Goal: Communication & Community: Answer question/provide support

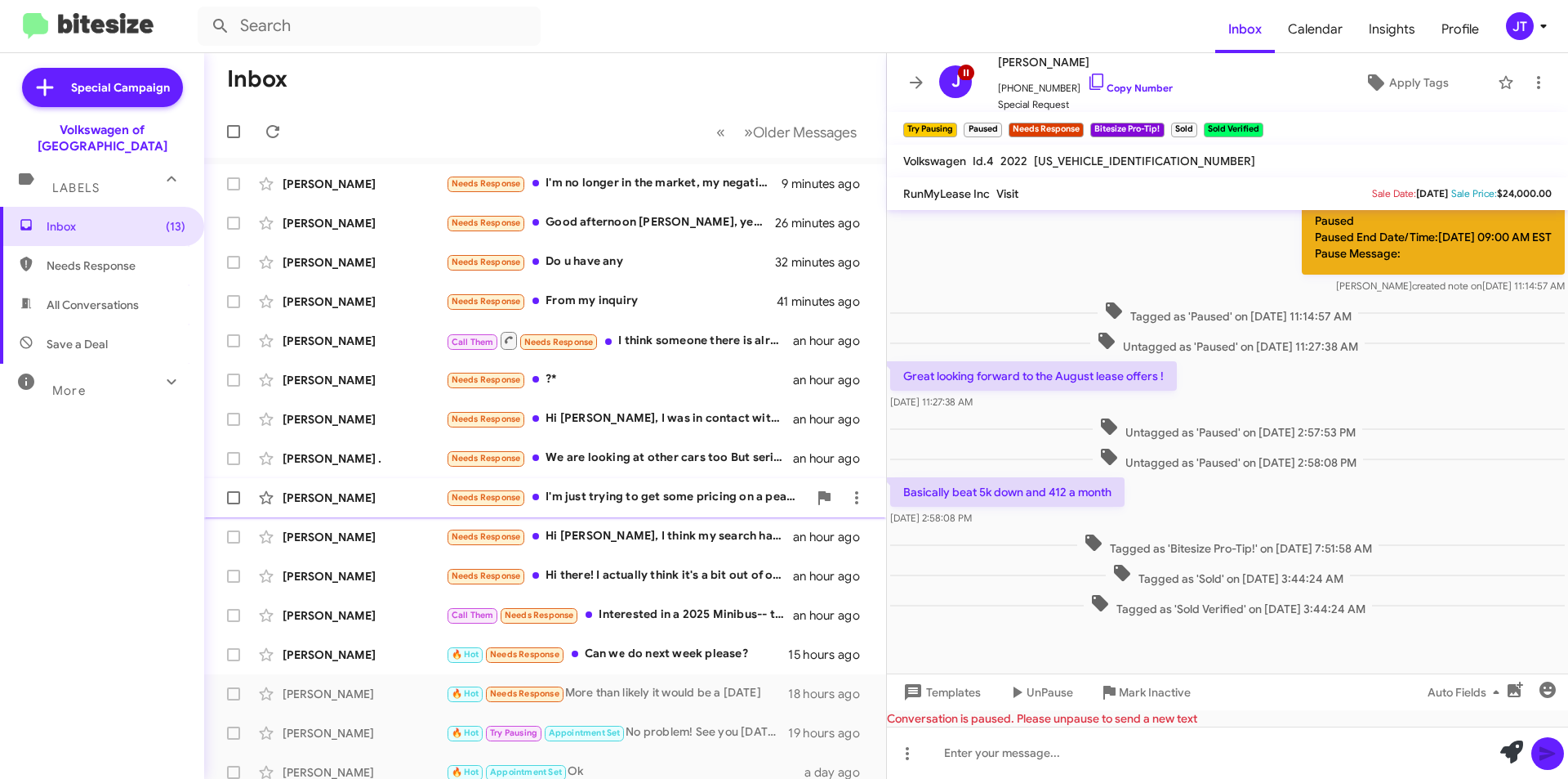
scroll to position [82, 0]
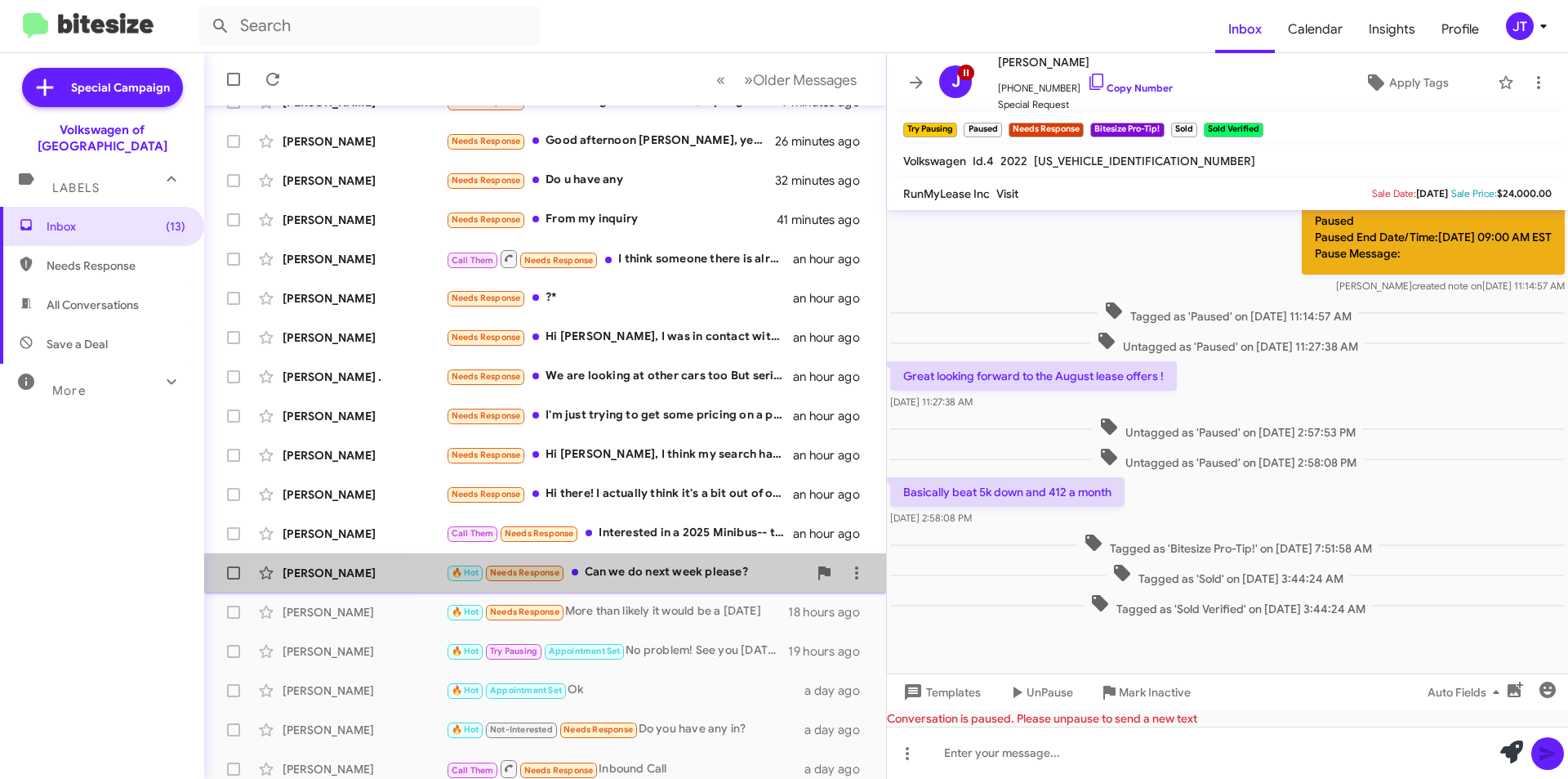
click at [707, 575] on div "🔥 Hot Needs Response Can we do next week please?" at bounding box center [627, 572] width 362 height 19
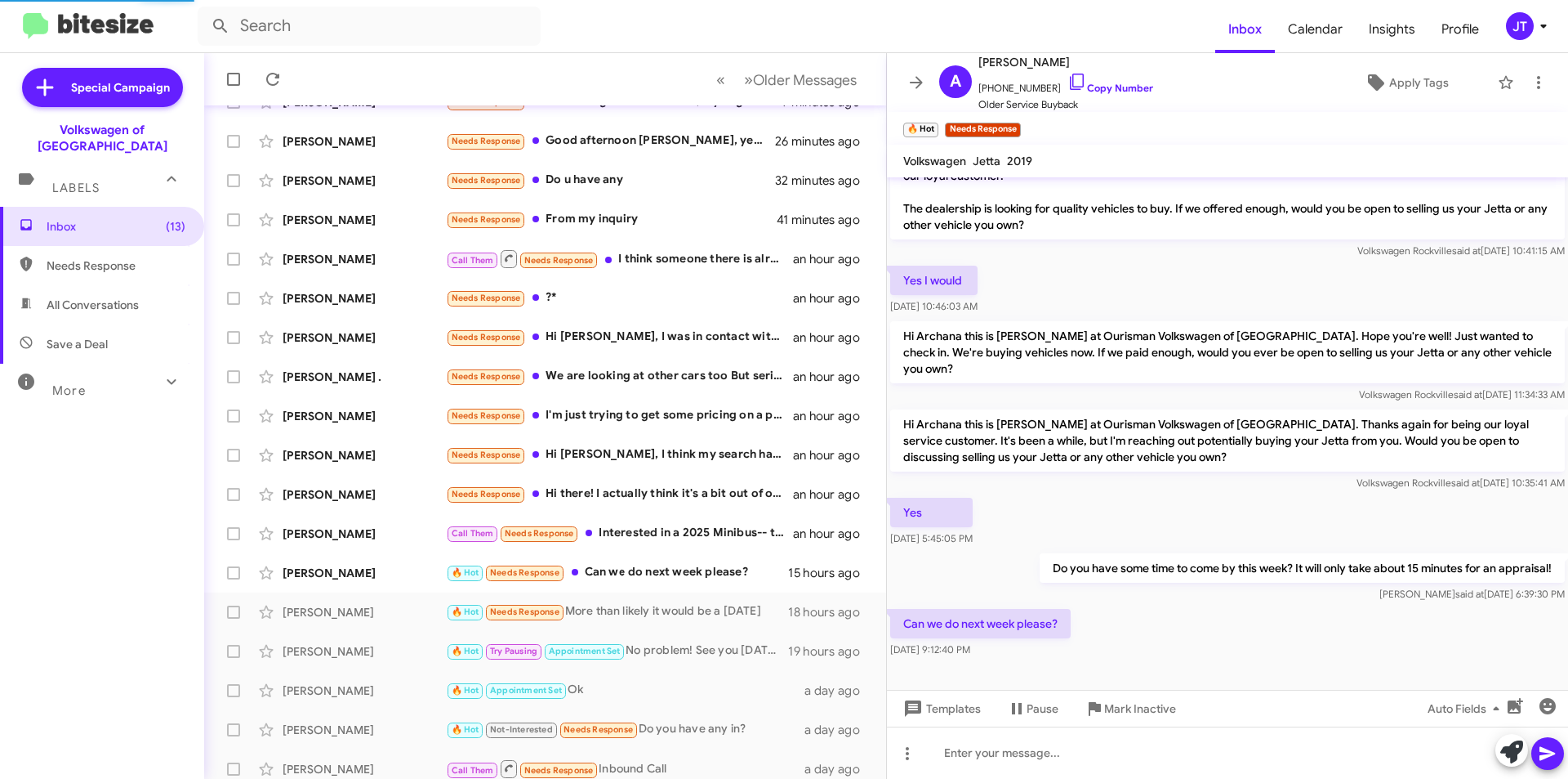
scroll to position [36, 0]
click at [777, 736] on div at bounding box center [1227, 753] width 681 height 53
click at [777, 738] on icon at bounding box center [1548, 754] width 19 height 19
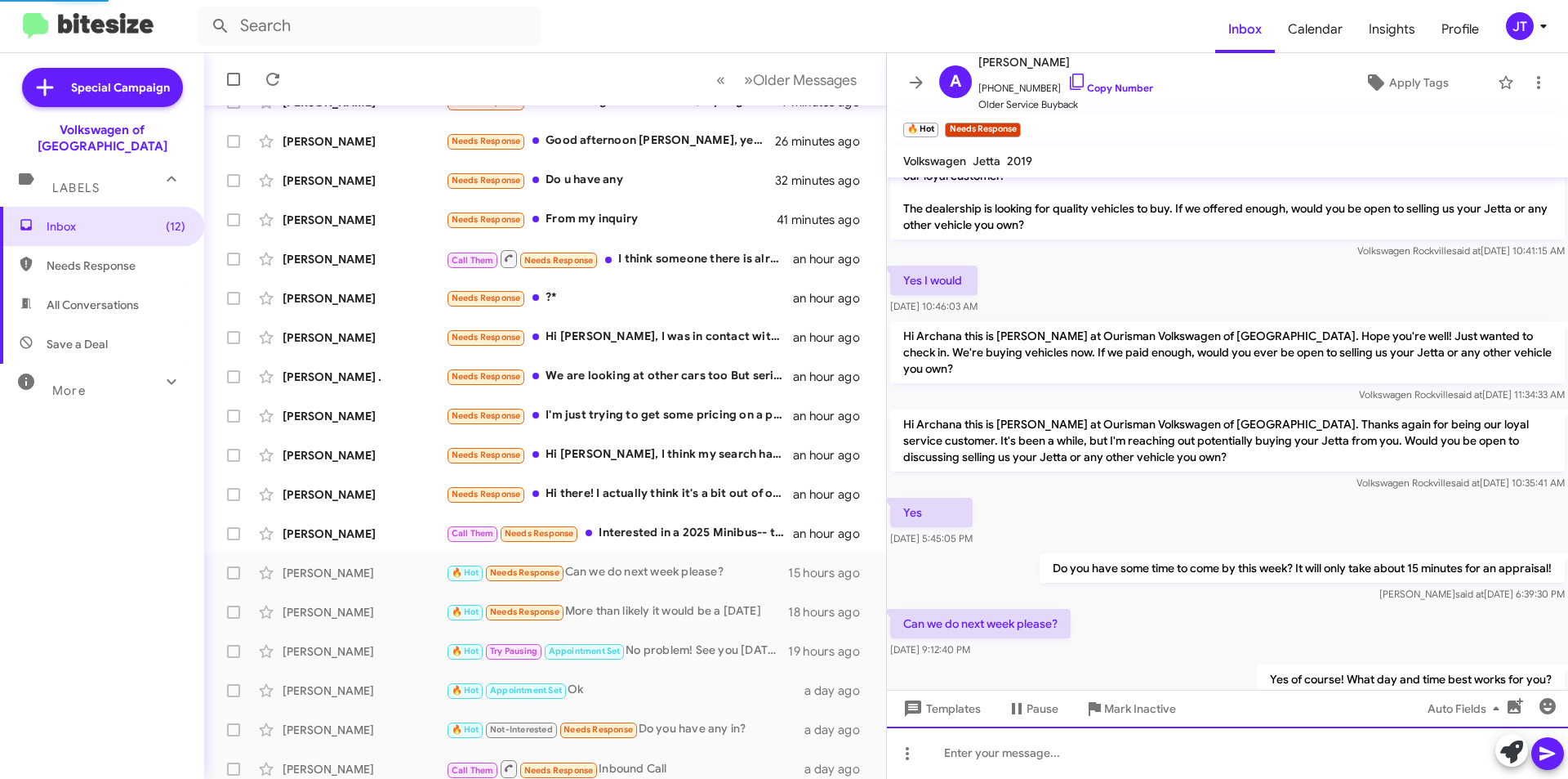
scroll to position [95, 0]
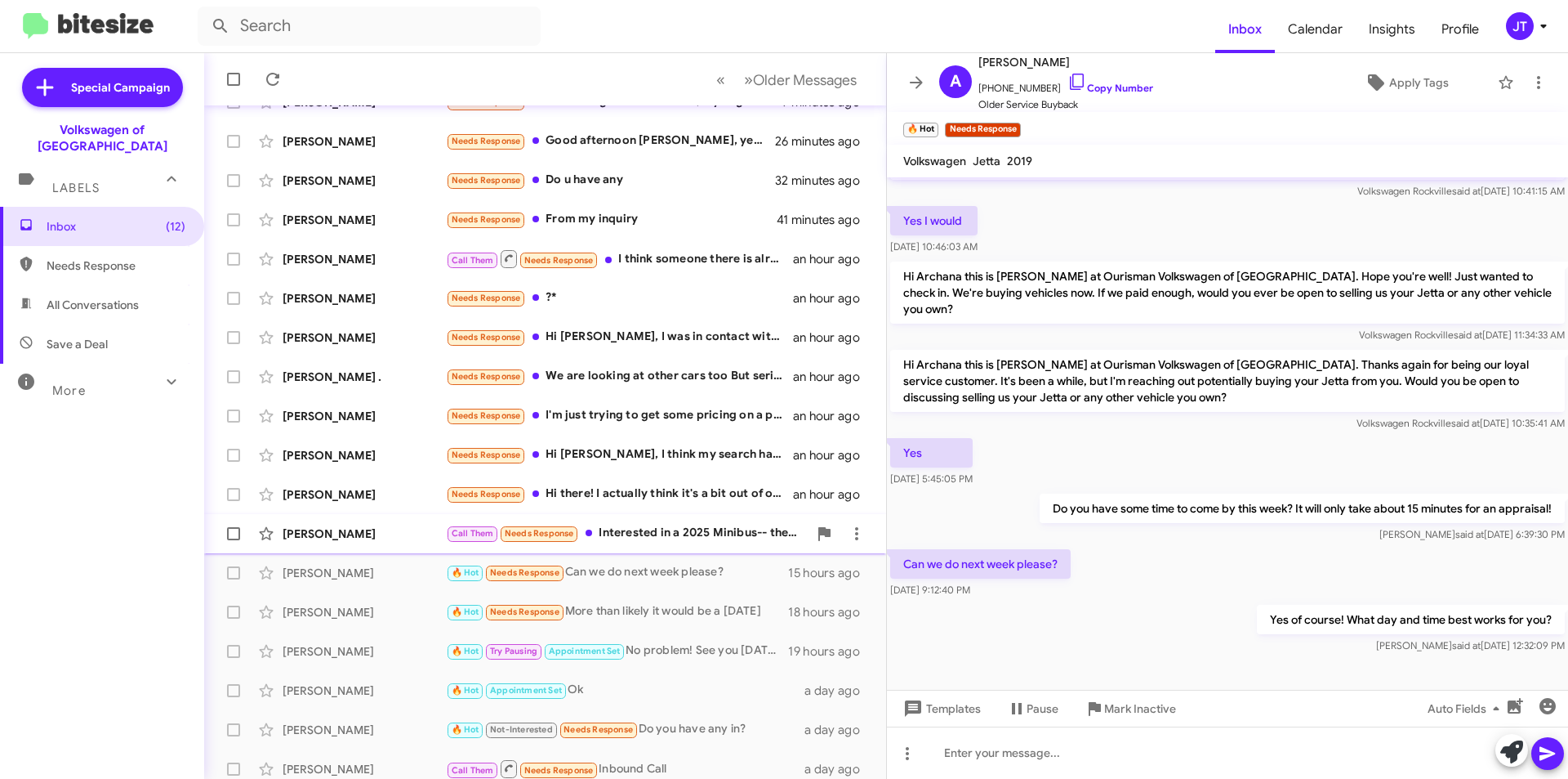
click at [685, 536] on div "Call Them Needs Response Interested in a 2025 Minibus-- the [DOMAIN_NAME] Pro S…" at bounding box center [627, 533] width 362 height 19
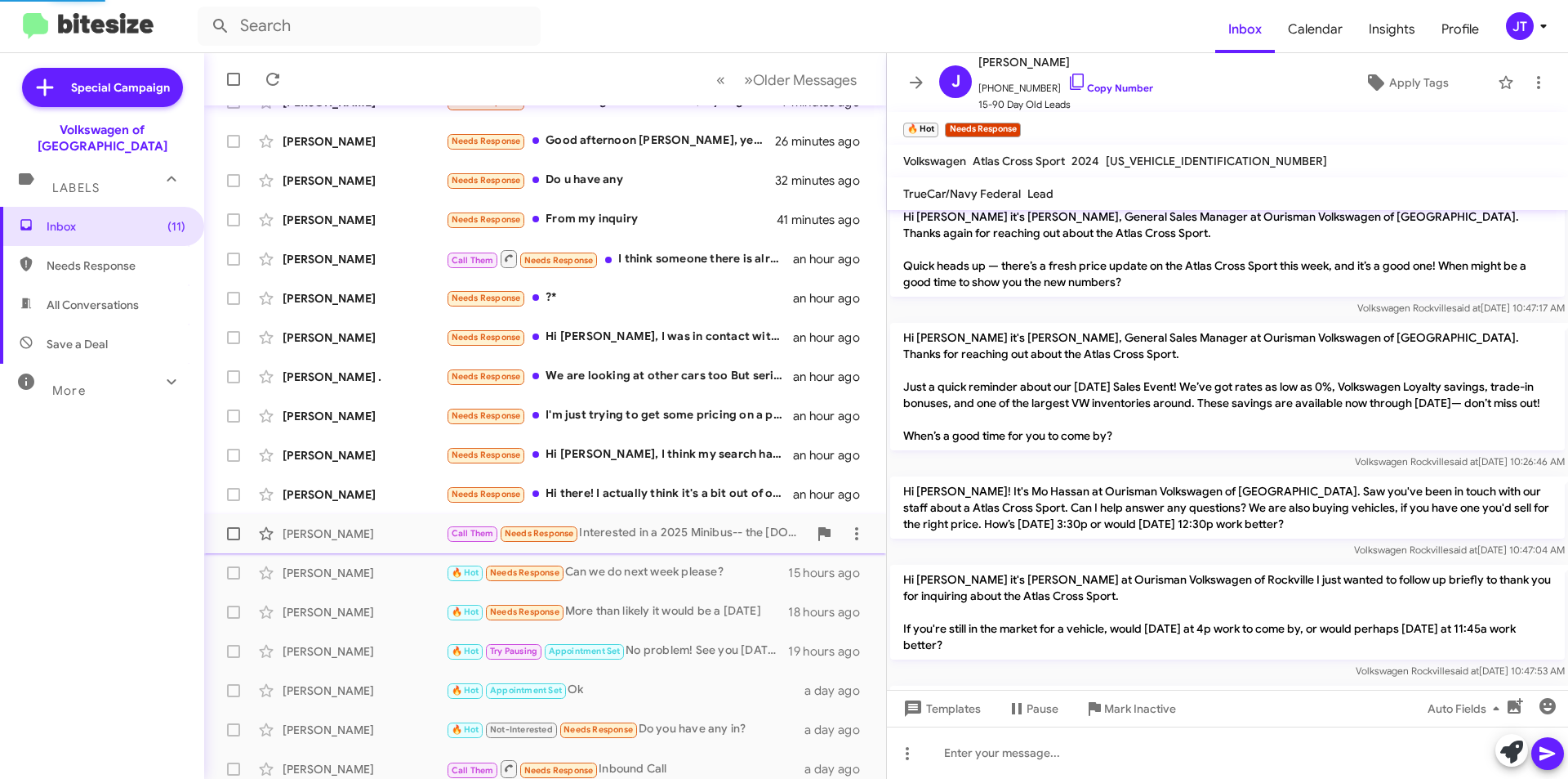
scroll to position [576, 0]
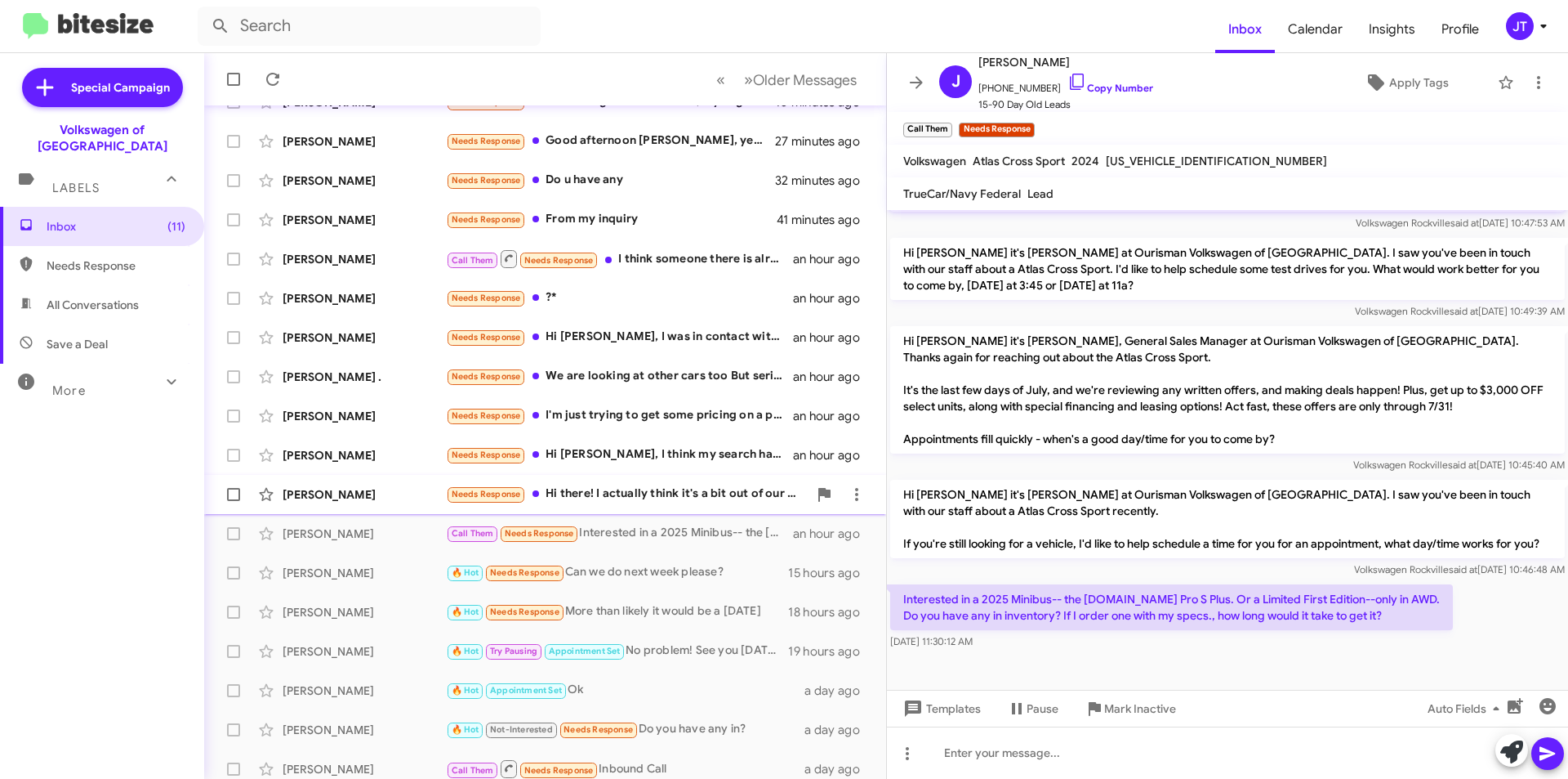
click at [651, 496] on div "Needs Response Hi there! I actually think it's a bit out of our price range rig…" at bounding box center [627, 494] width 362 height 19
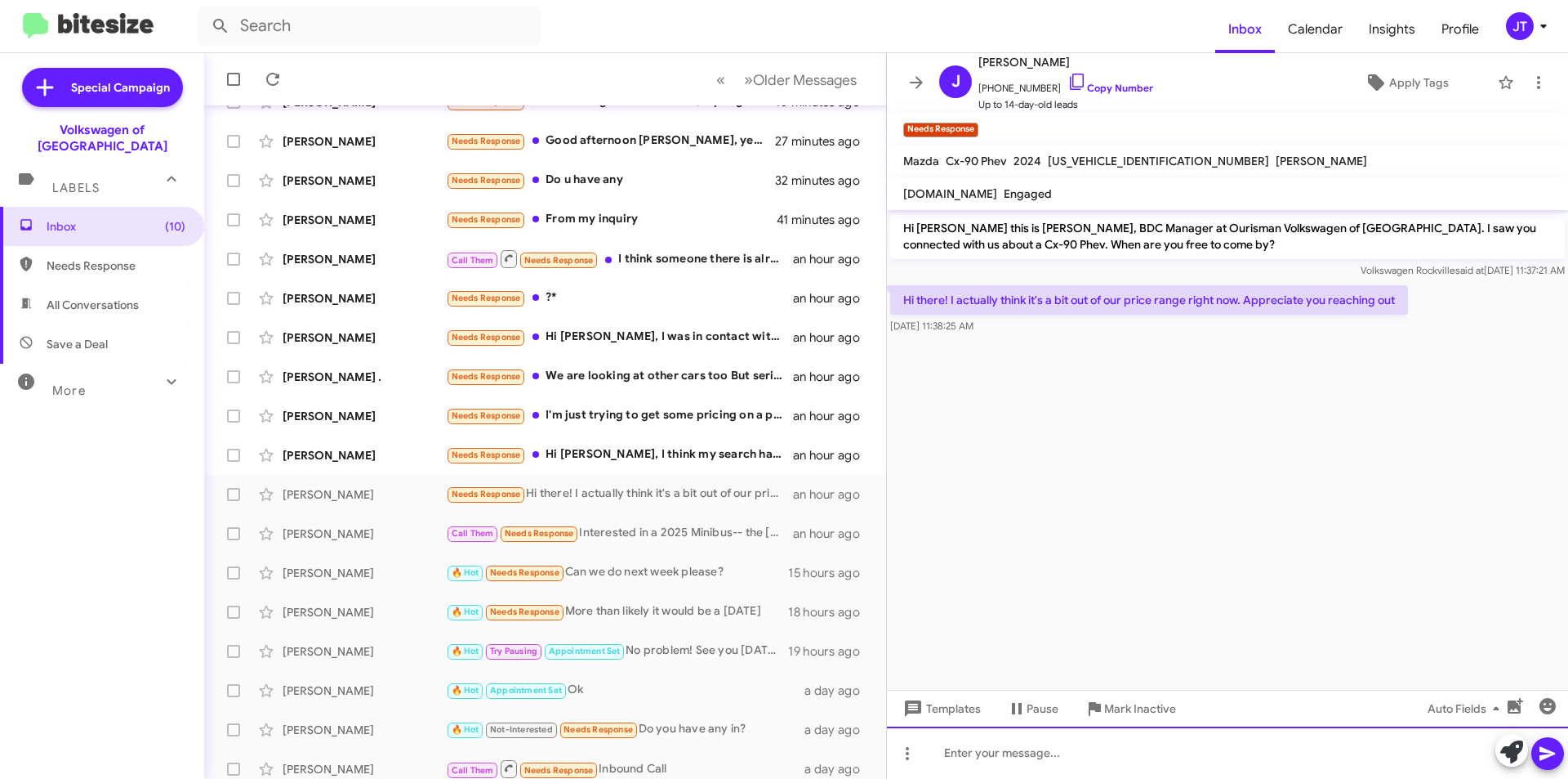
click at [777, 738] on div at bounding box center [1227, 753] width 681 height 53
click at [777, 738] on icon at bounding box center [1548, 754] width 19 height 19
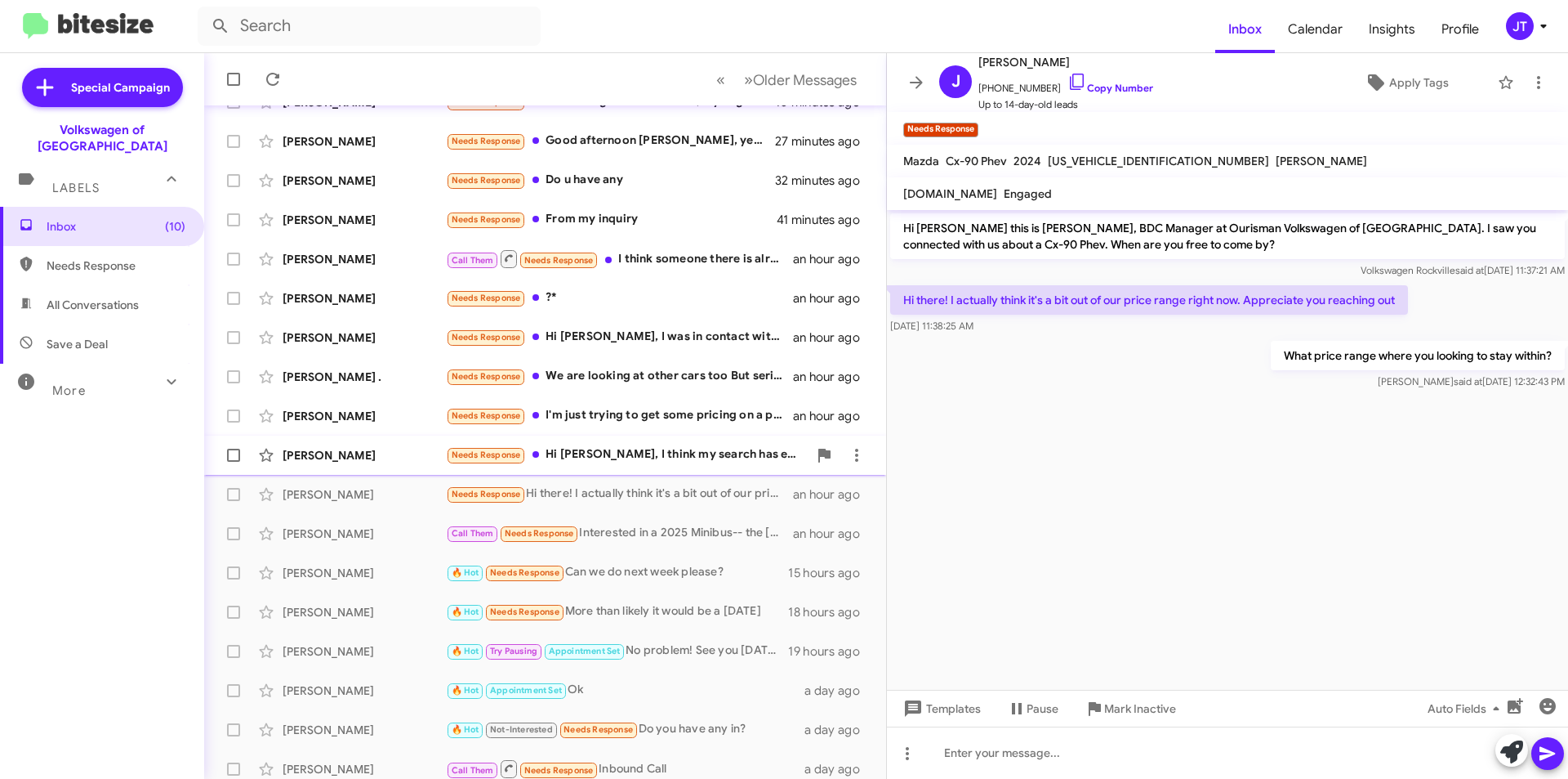
click at [651, 447] on div "Needs Response Hi [PERSON_NAME], I think my search has ended with Audi EV. I do…" at bounding box center [627, 454] width 362 height 19
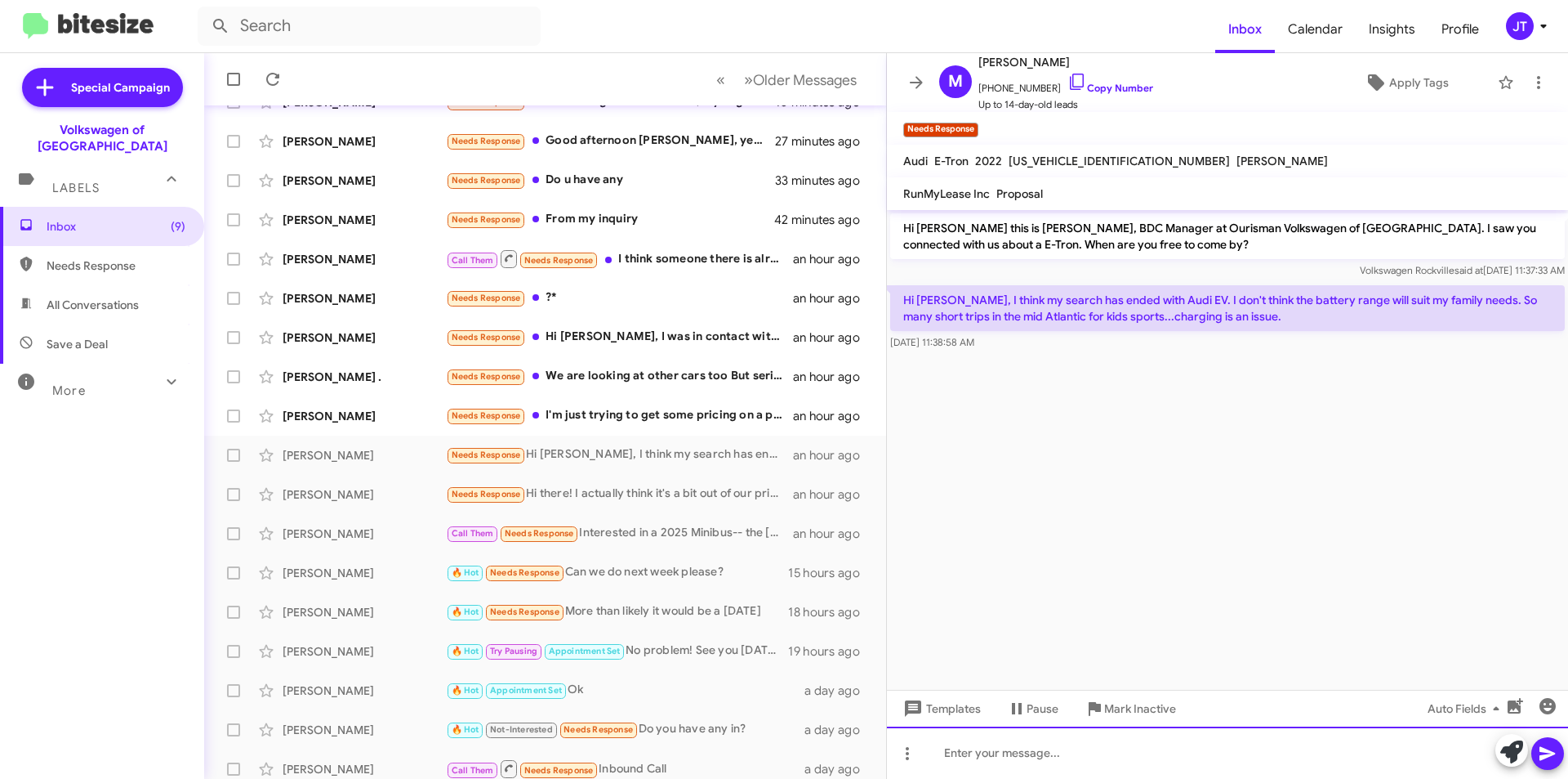
click at [777, 738] on div at bounding box center [1227, 753] width 681 height 53
click at [777, 738] on icon at bounding box center [1548, 754] width 19 height 19
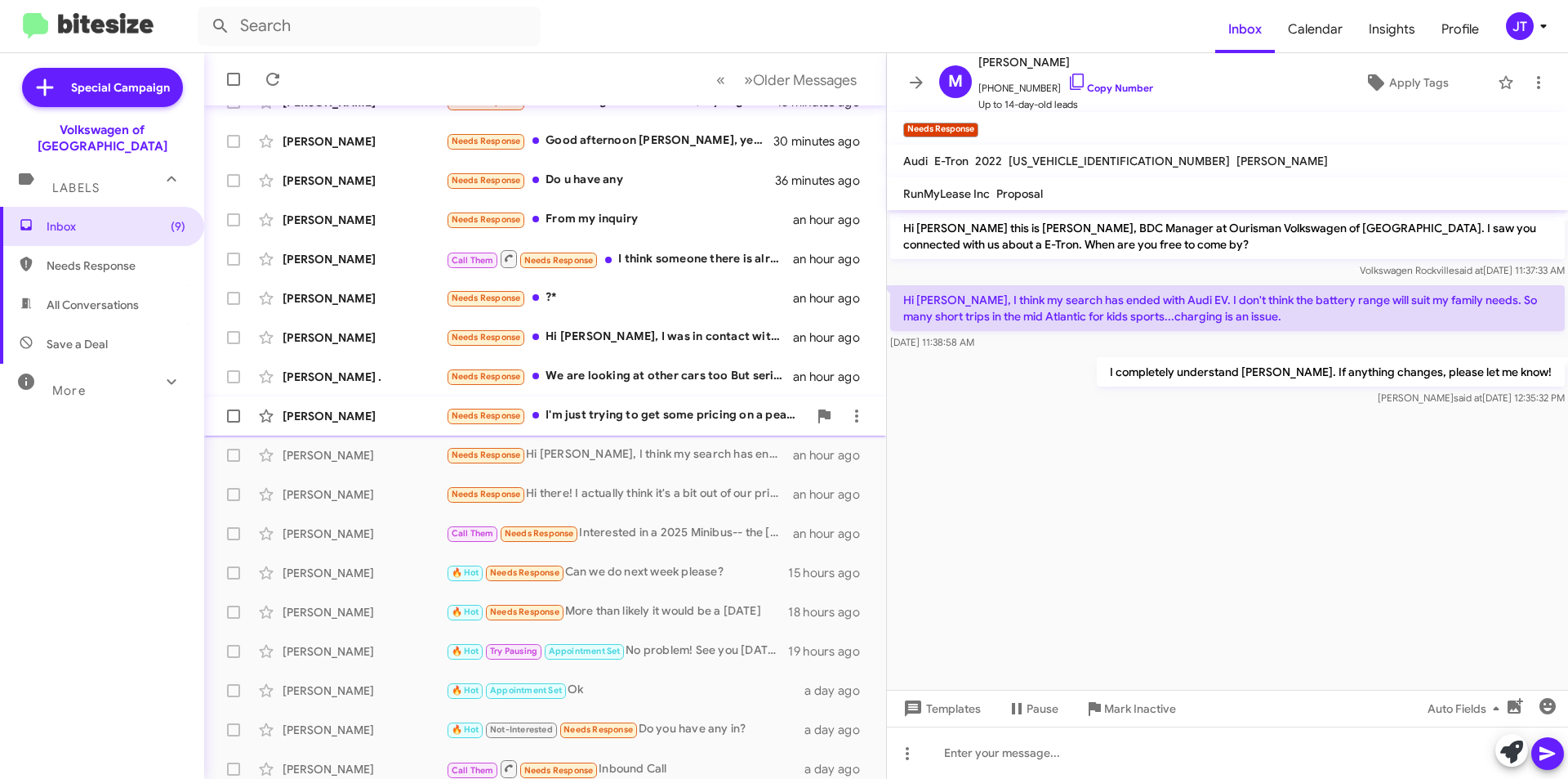
click at [644, 419] on div "Needs Response I'm just trying to get some pricing on a peak and SEL" at bounding box center [627, 415] width 362 height 19
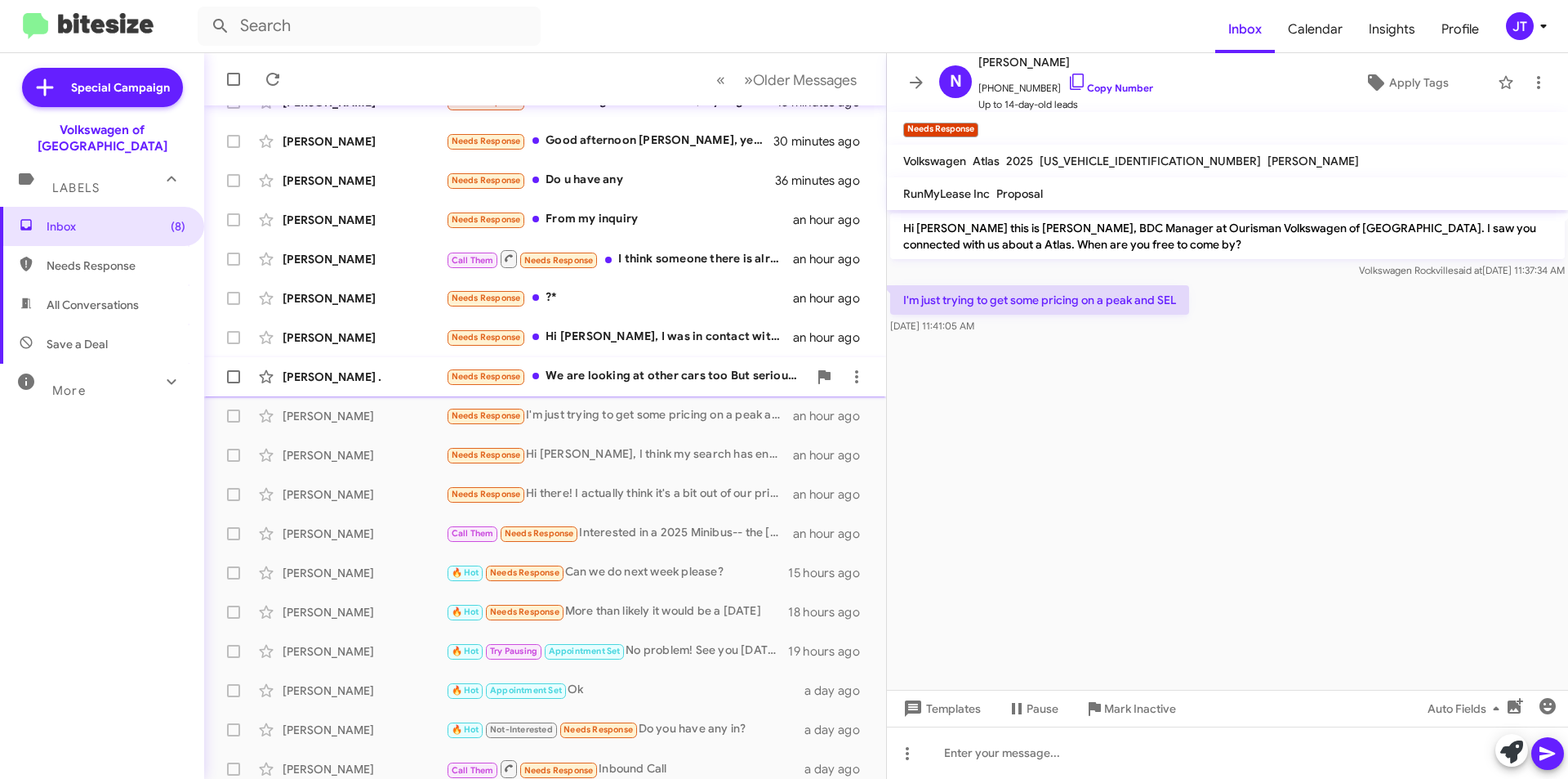
click at [641, 378] on div "Needs Response We are looking at other cars too But seriously considering the I…" at bounding box center [627, 376] width 362 height 19
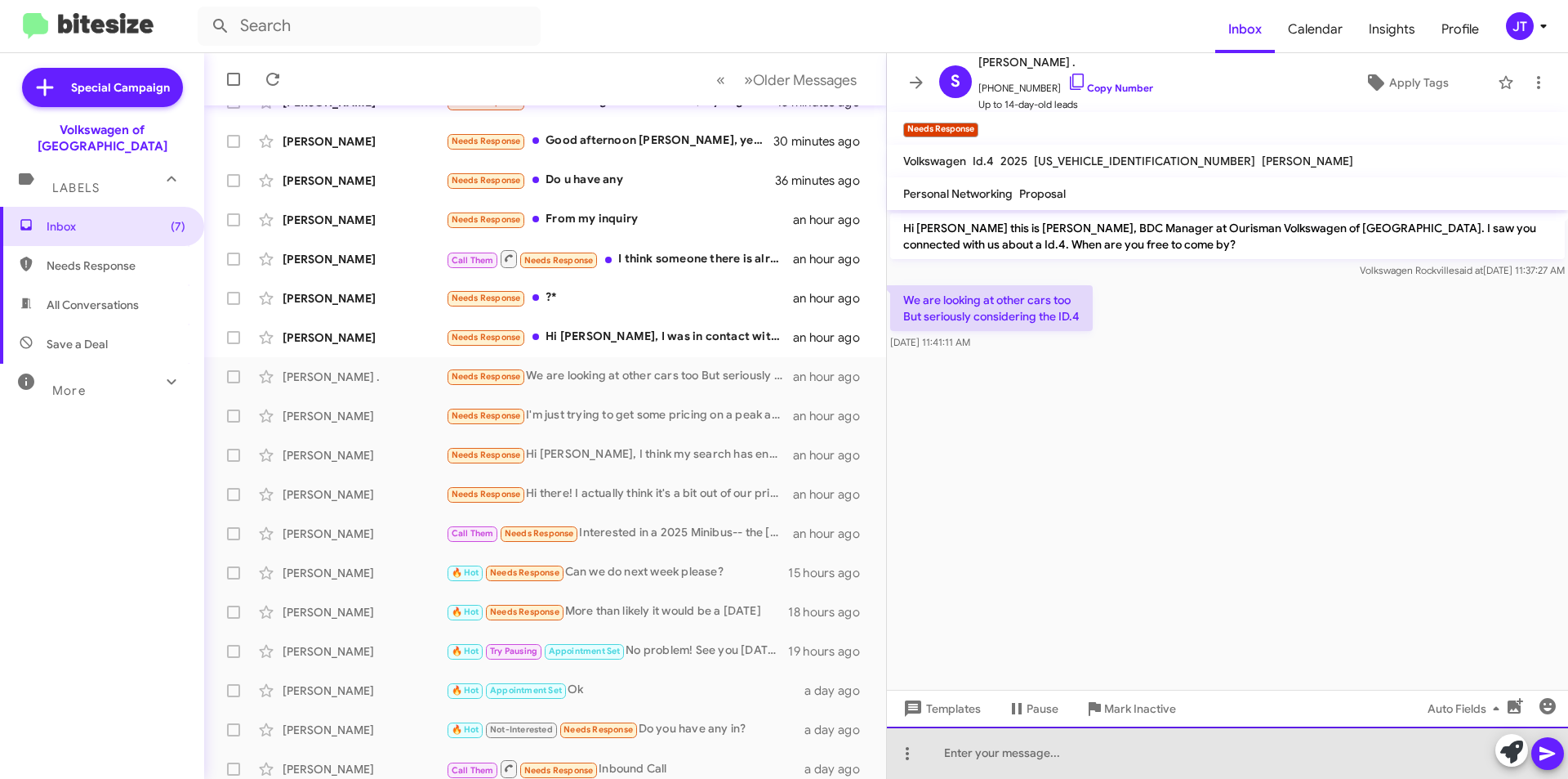
click at [777, 738] on div at bounding box center [1227, 753] width 681 height 53
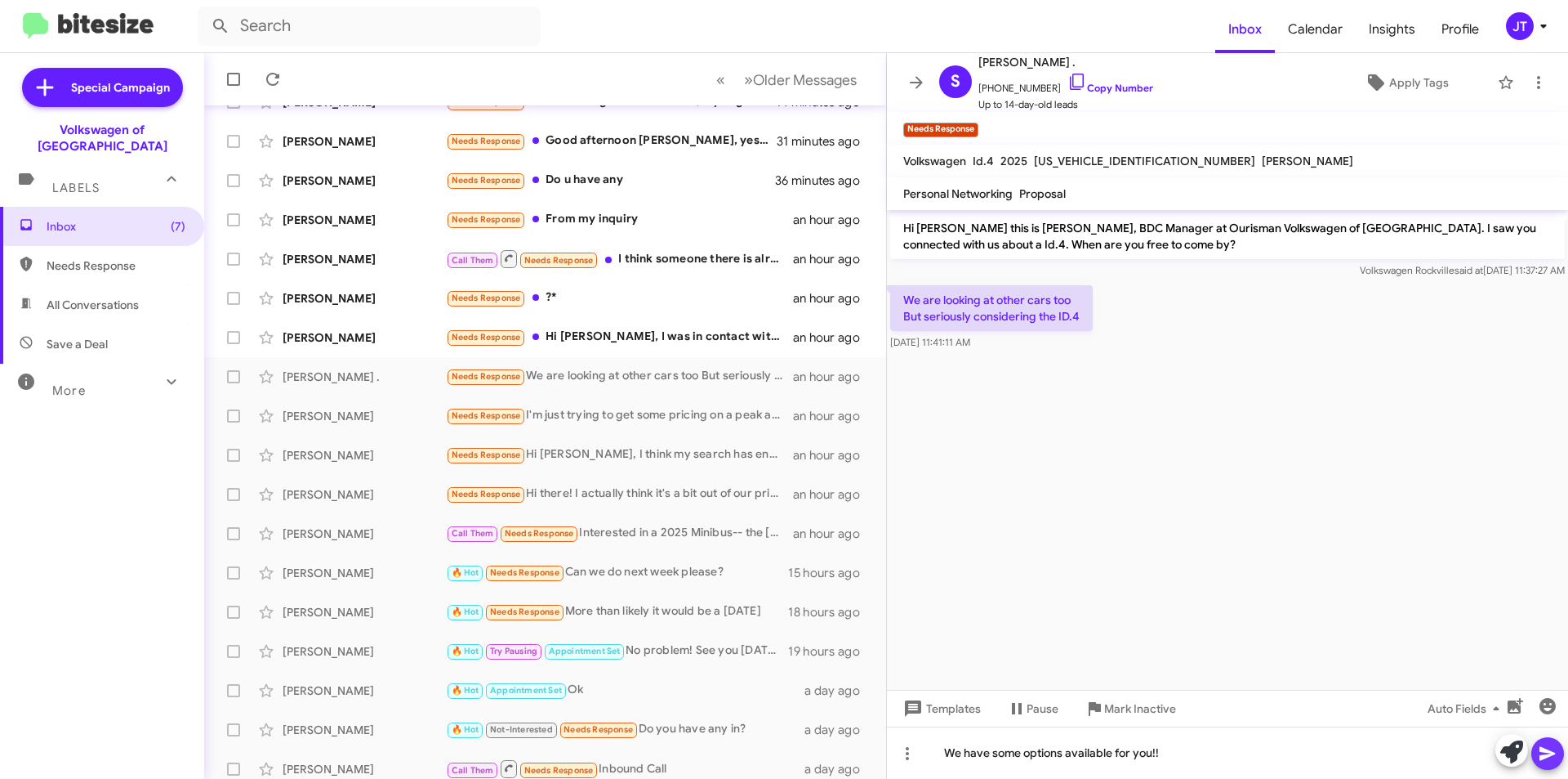
click at [777, 738] on icon at bounding box center [1548, 754] width 16 height 14
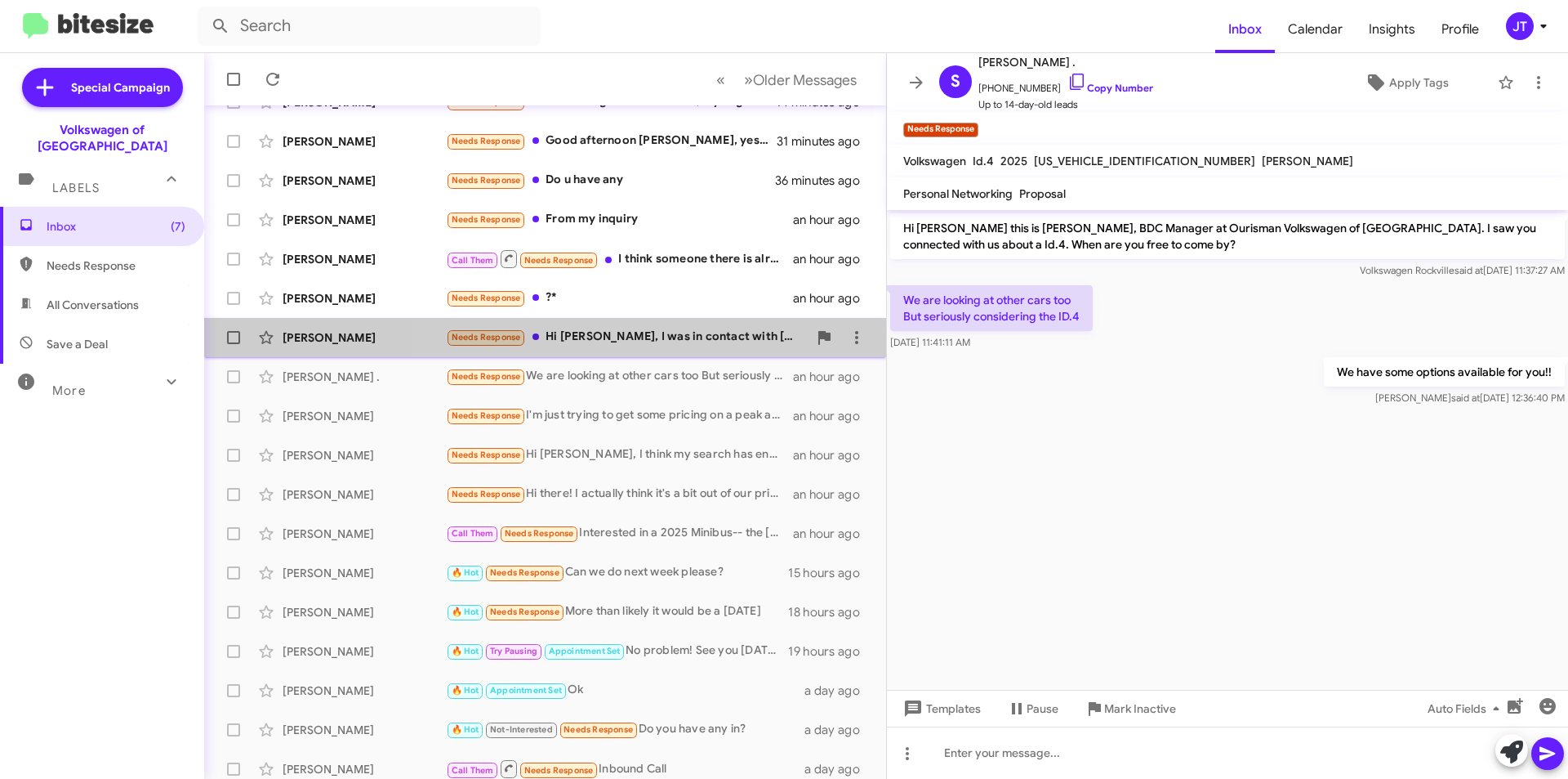
click at [662, 338] on div "Needs Response Hi [PERSON_NAME], I was in contact with [PERSON_NAME]. Unfortuna…" at bounding box center [627, 336] width 362 height 19
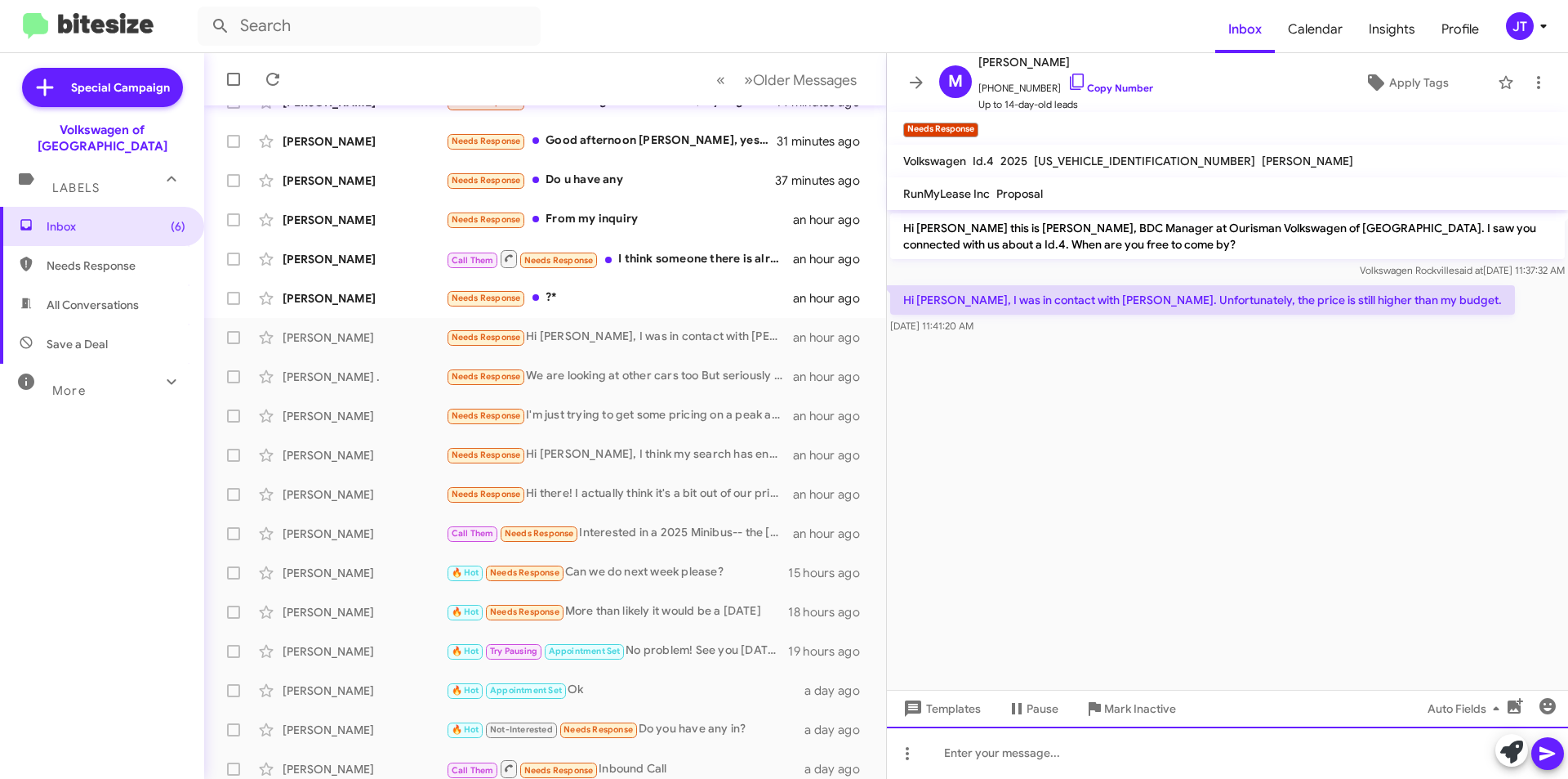
click at [777, 738] on div at bounding box center [1227, 753] width 681 height 53
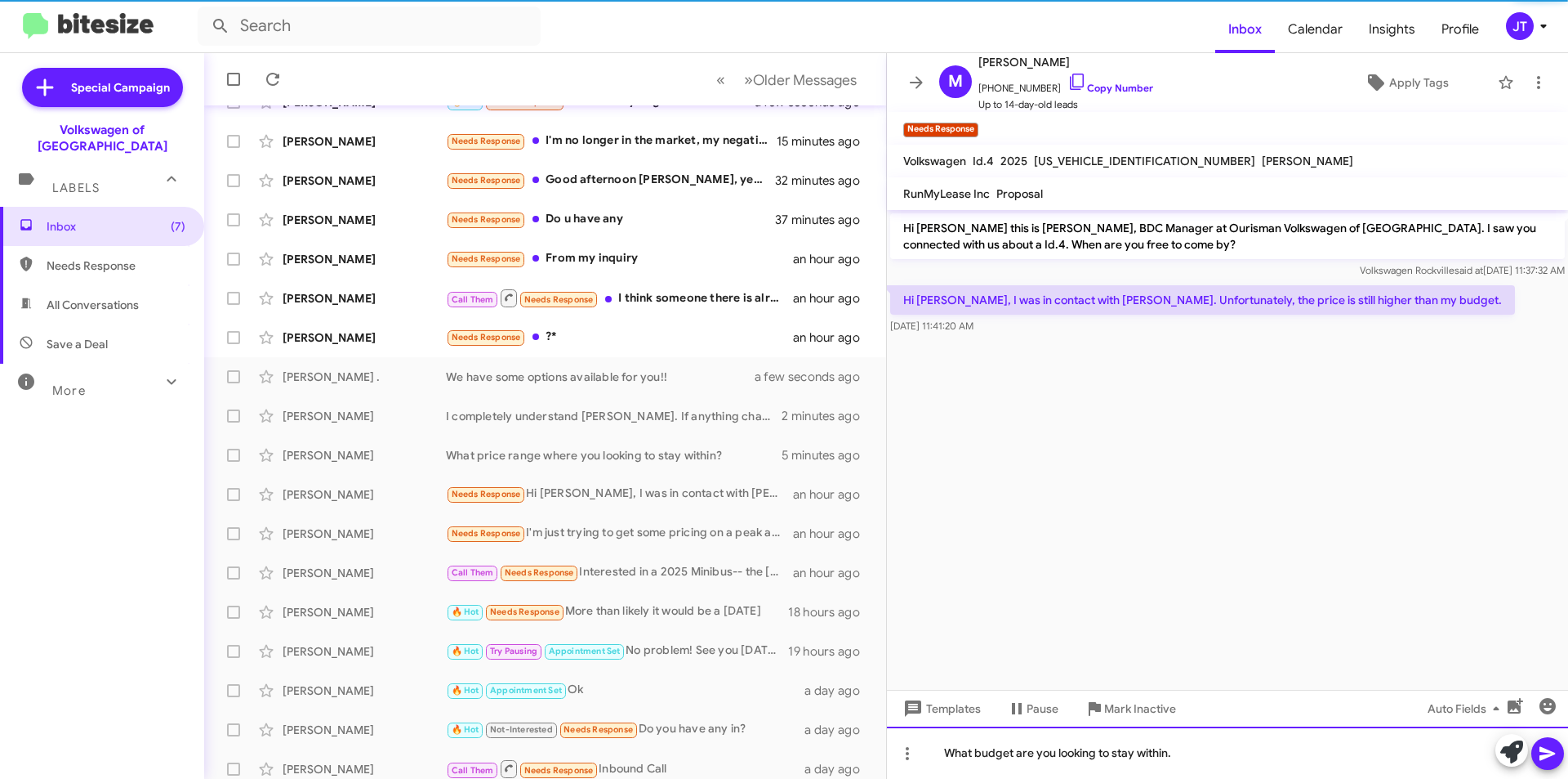
scroll to position [121, 0]
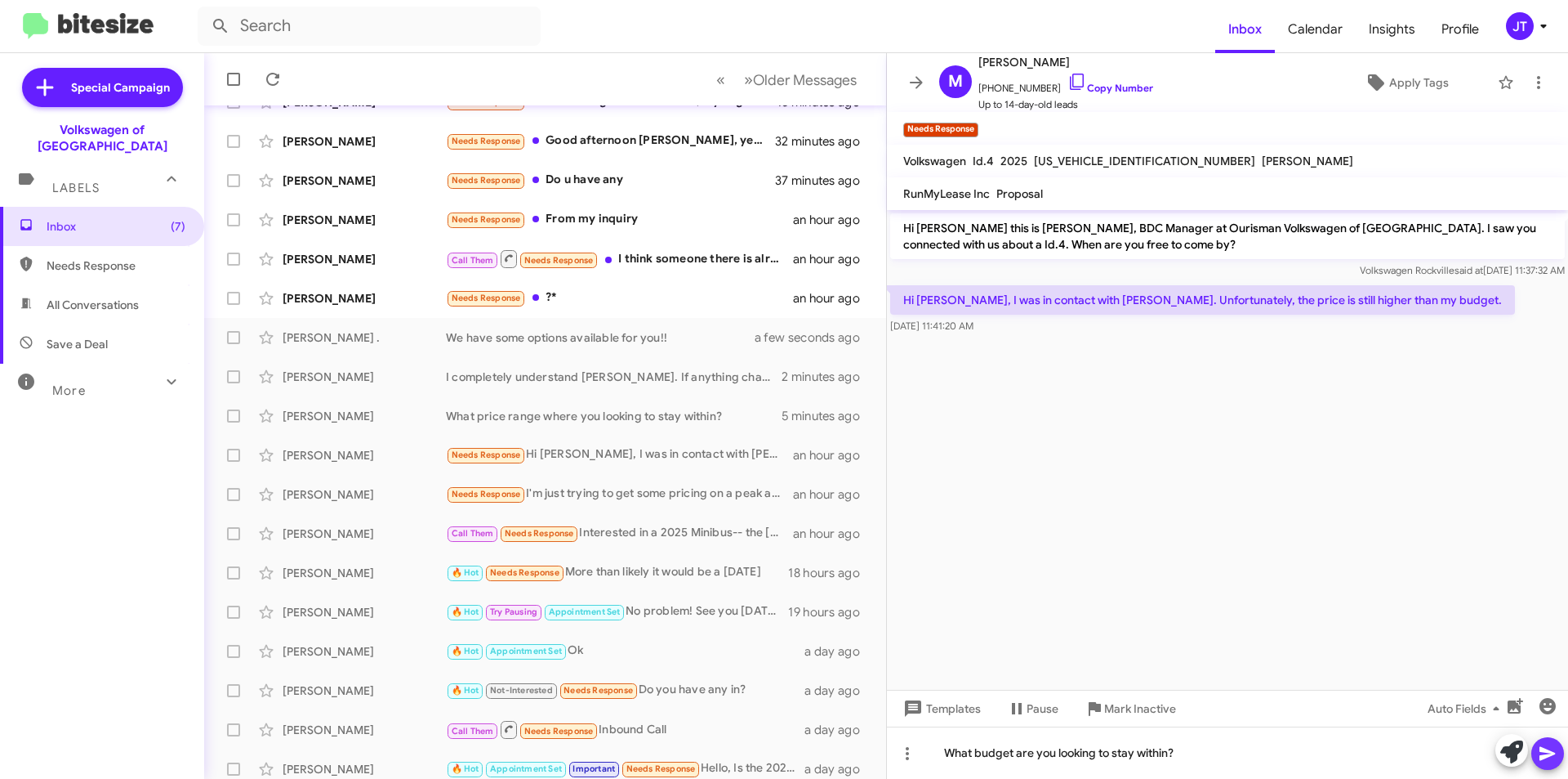
click at [777, 738] on icon at bounding box center [1548, 754] width 19 height 19
click at [625, 294] on div "Needs Response ?*" at bounding box center [627, 297] width 362 height 19
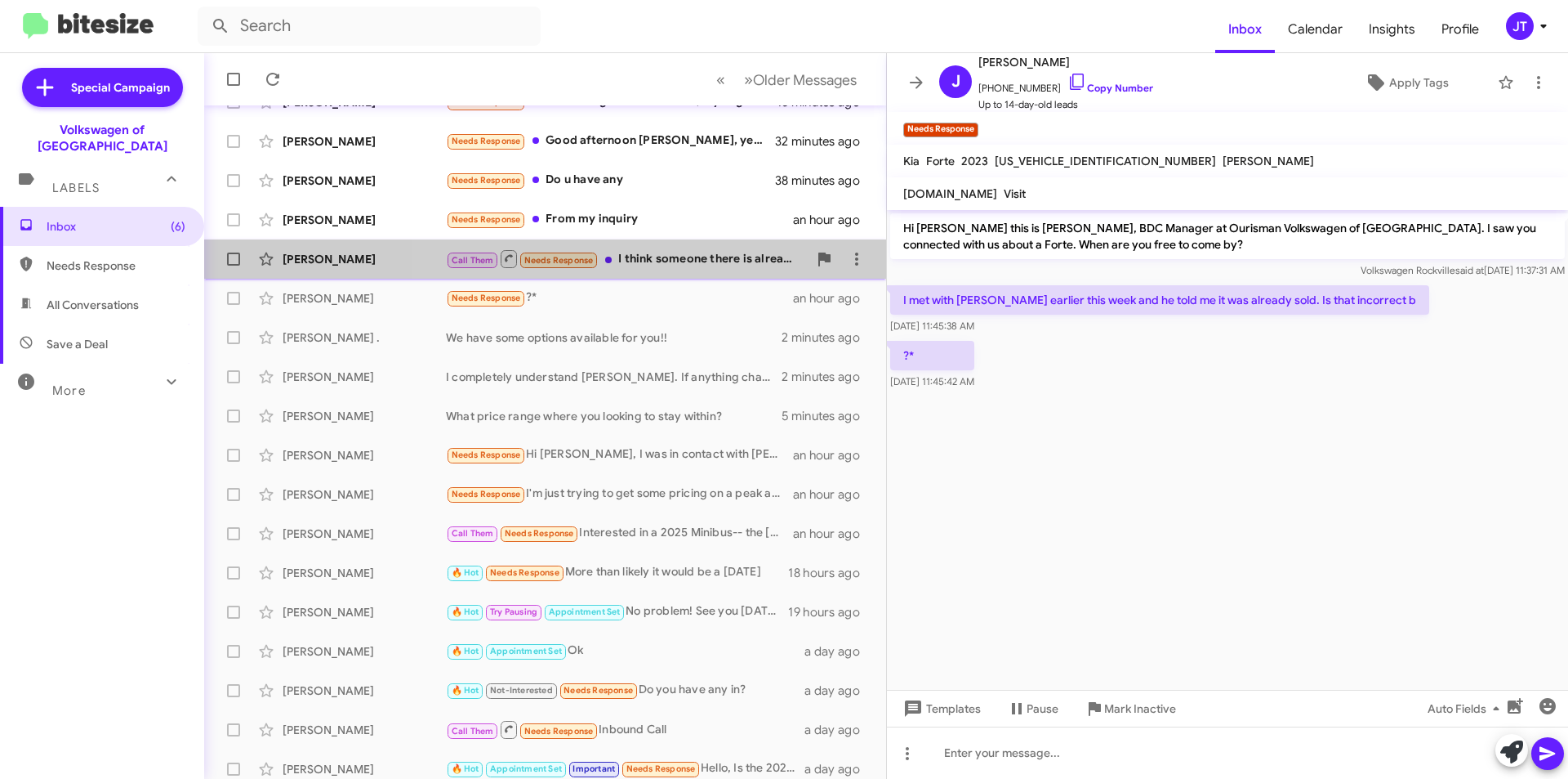
click at [721, 263] on div "Call Them Needs Response I think someone there is already working on this" at bounding box center [627, 258] width 362 height 20
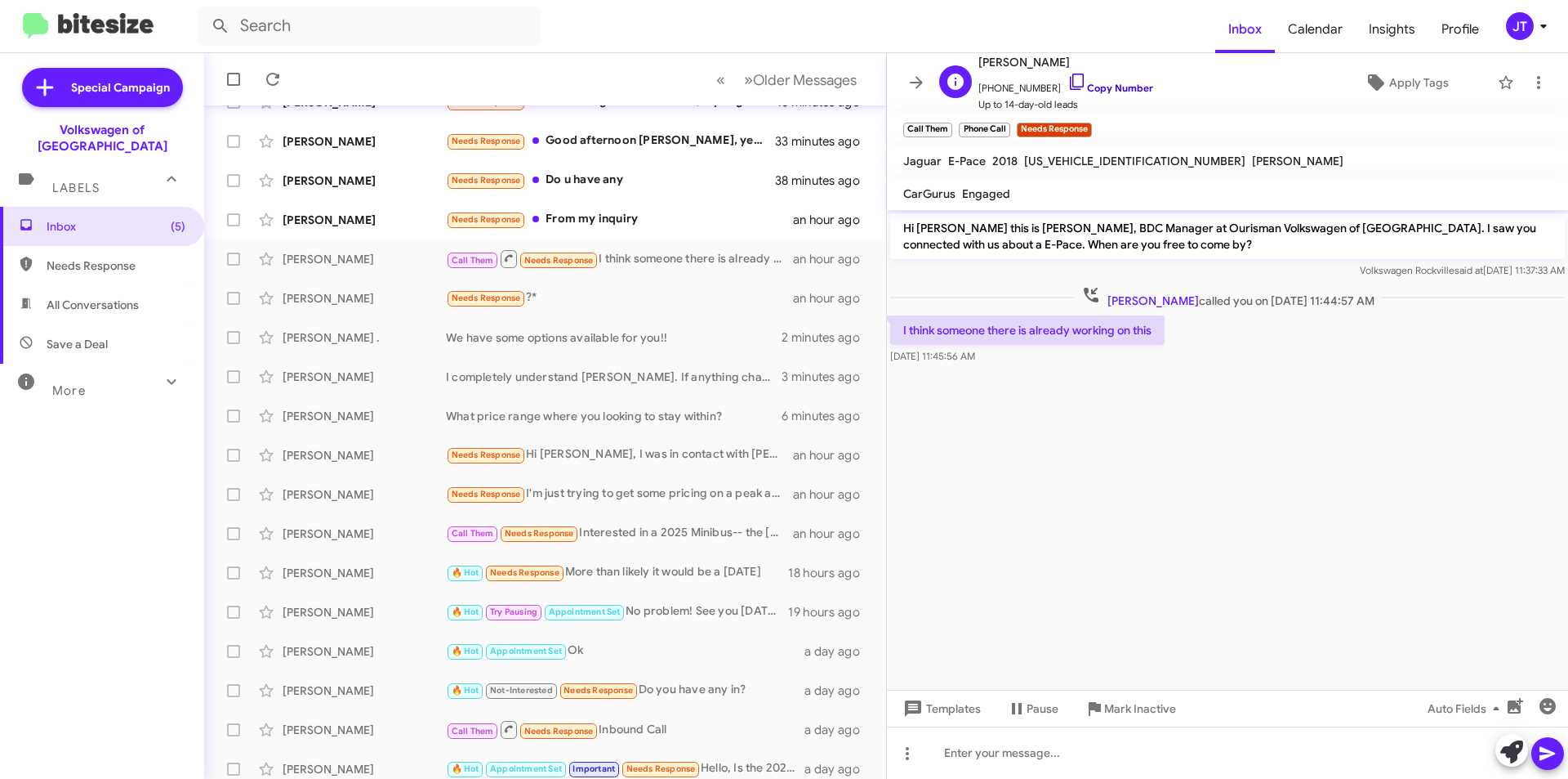
click at [777, 85] on link "Copy Number" at bounding box center [1111, 88] width 86 height 13
click at [777, 738] on div at bounding box center [1227, 753] width 681 height 53
click at [777, 738] on icon at bounding box center [1548, 754] width 19 height 19
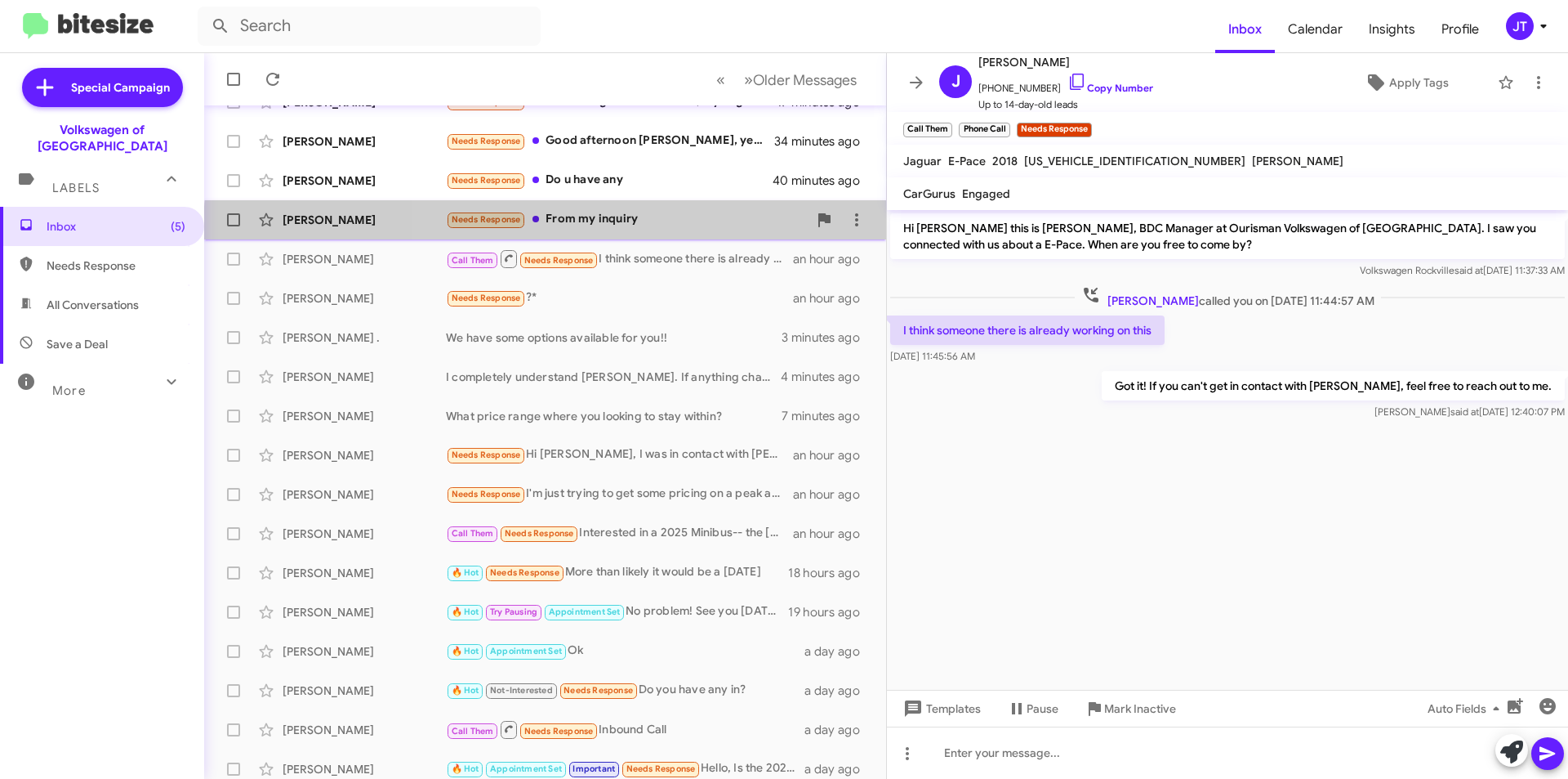
click at [677, 232] on div "[PERSON_NAME] Needs Response From my inquiry an hour ago" at bounding box center [545, 220] width 656 height 33
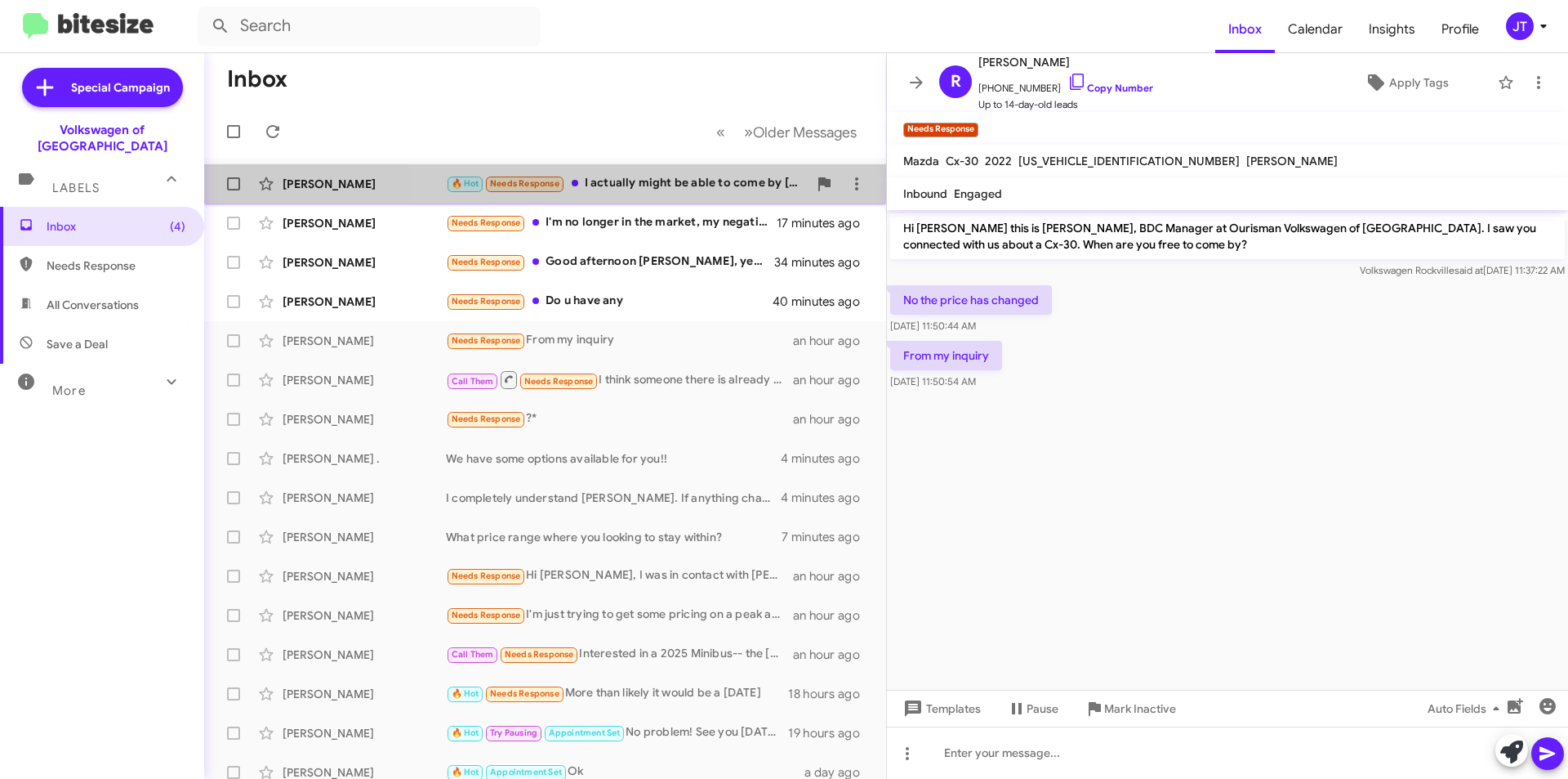
click at [680, 188] on div "🔥 Hot Needs Response I actually might be able to come by [DATE] morning. Lookin…" at bounding box center [627, 183] width 362 height 19
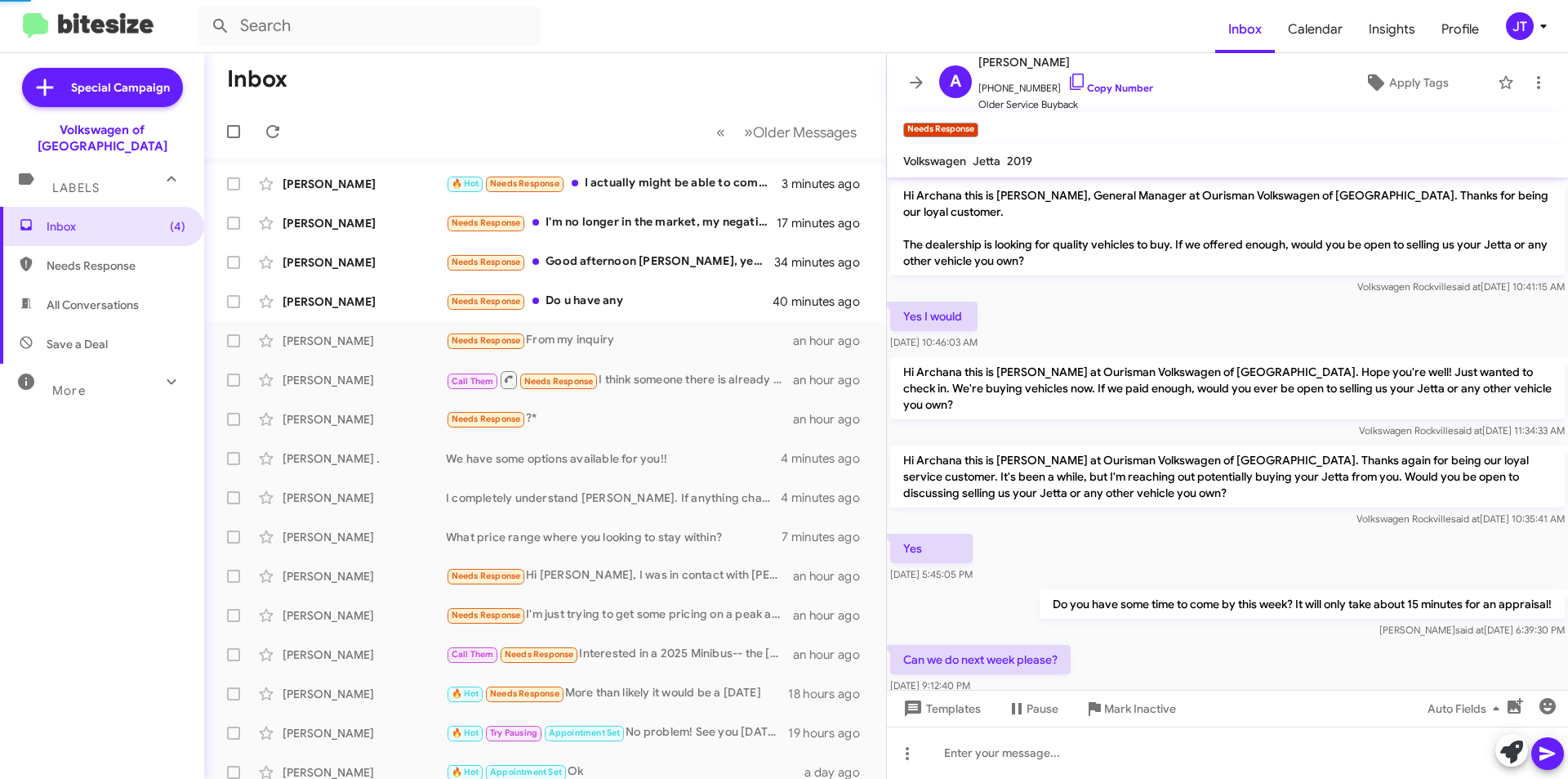
scroll to position [155, 0]
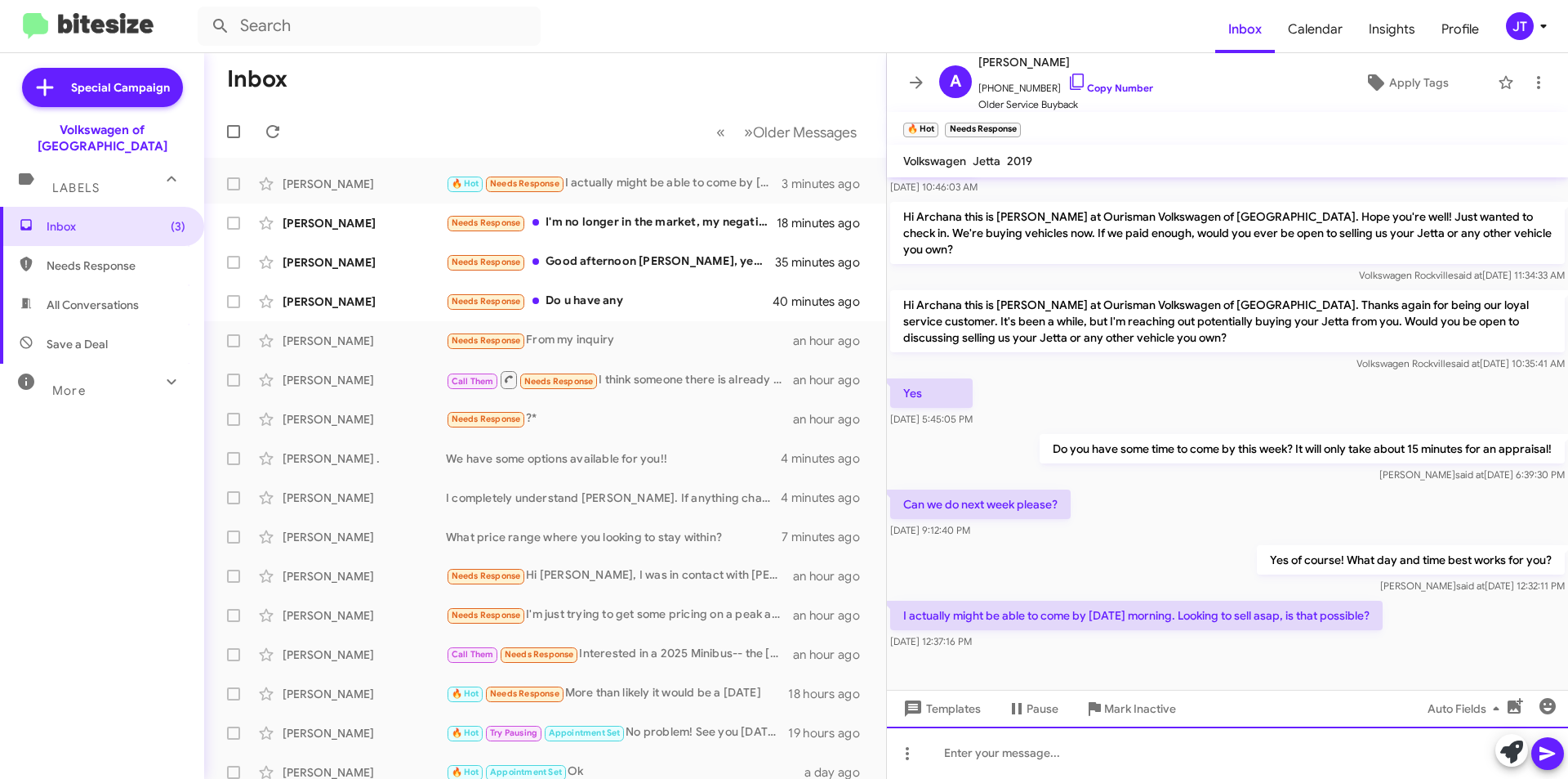
click at [777, 738] on div at bounding box center [1227, 753] width 681 height 53
click at [777, 738] on icon at bounding box center [1548, 754] width 19 height 19
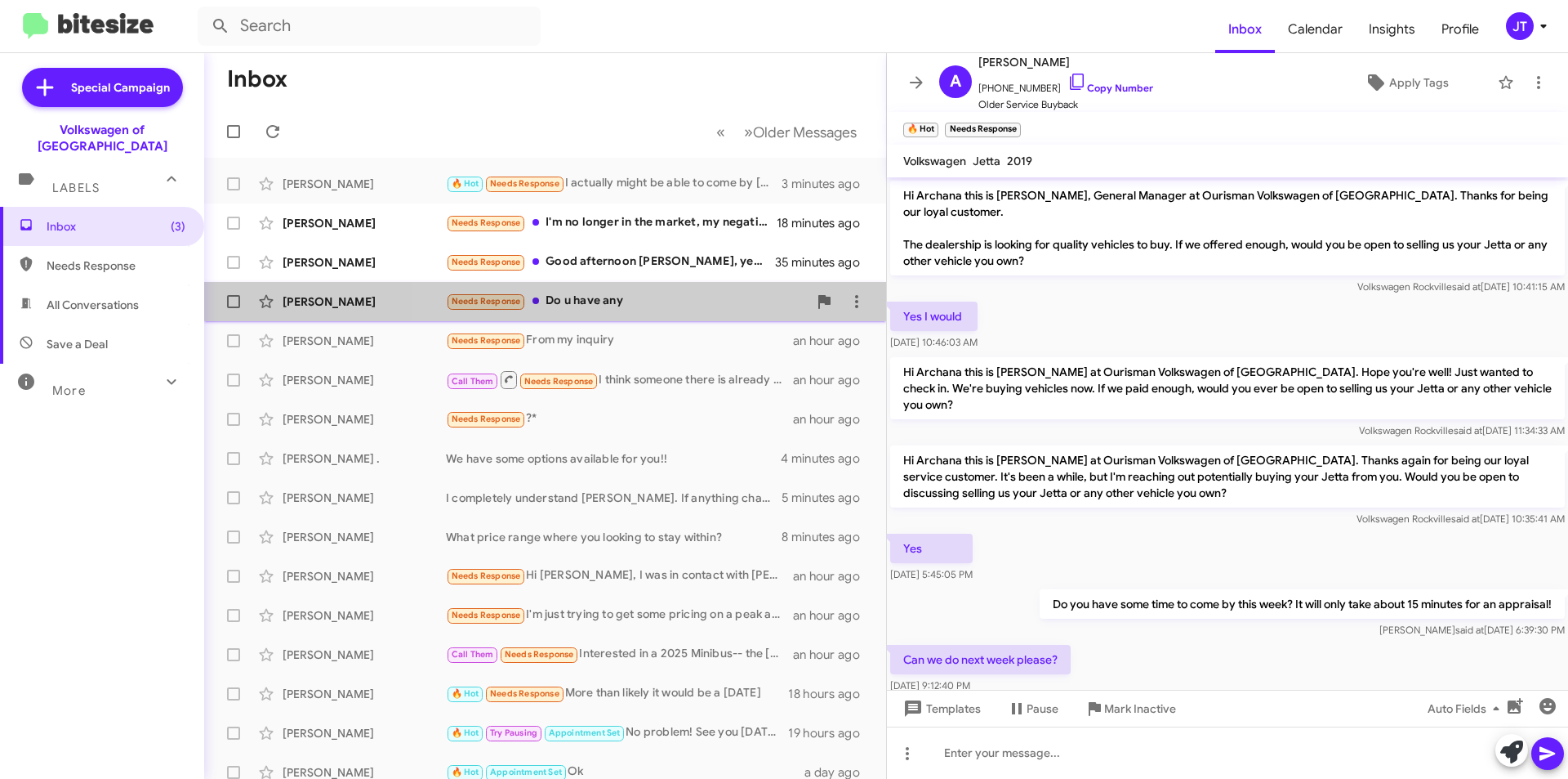
click at [687, 299] on div "Needs Response Do u have any" at bounding box center [627, 301] width 362 height 19
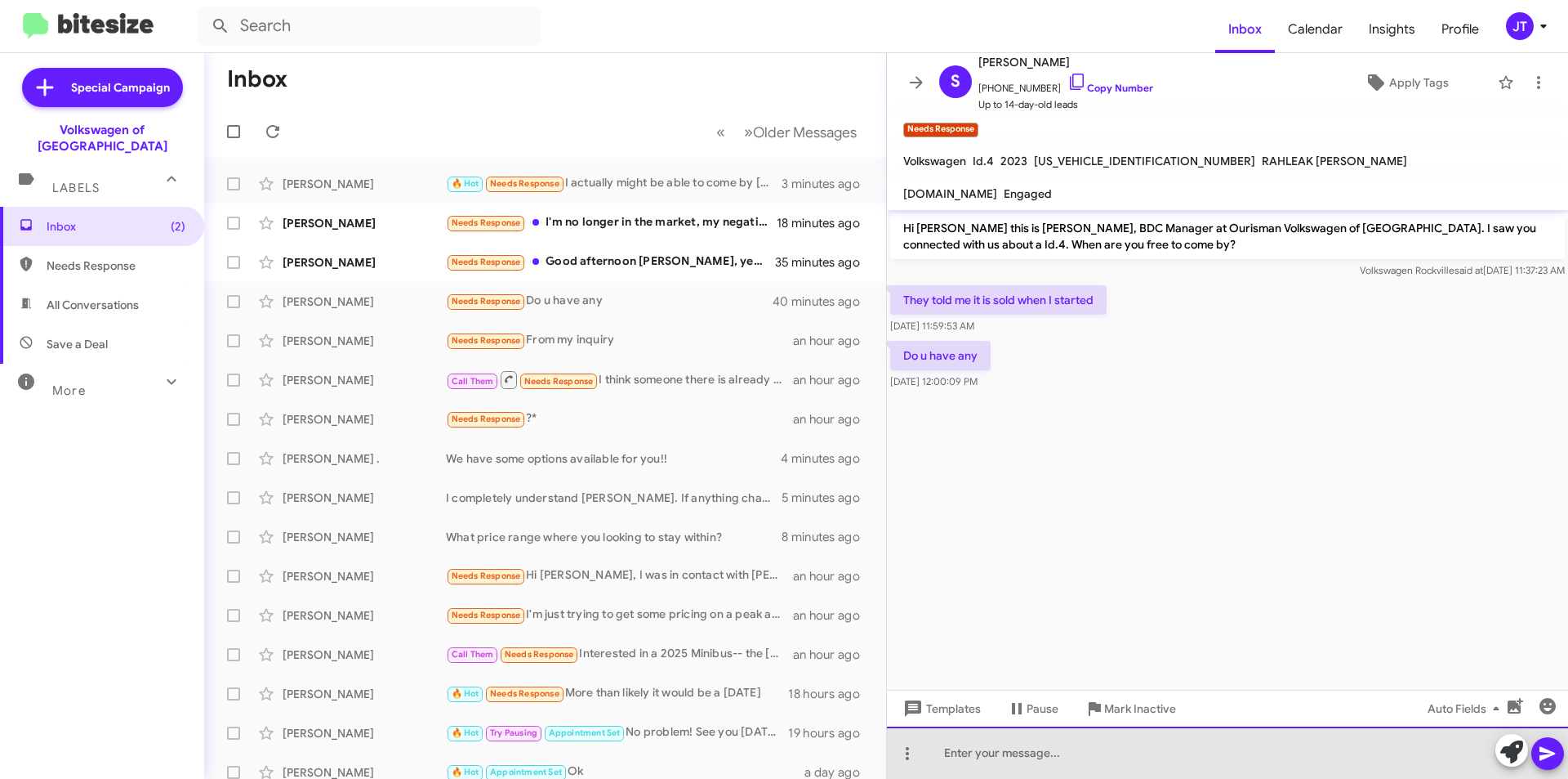
click at [777, 738] on div at bounding box center [1227, 753] width 681 height 53
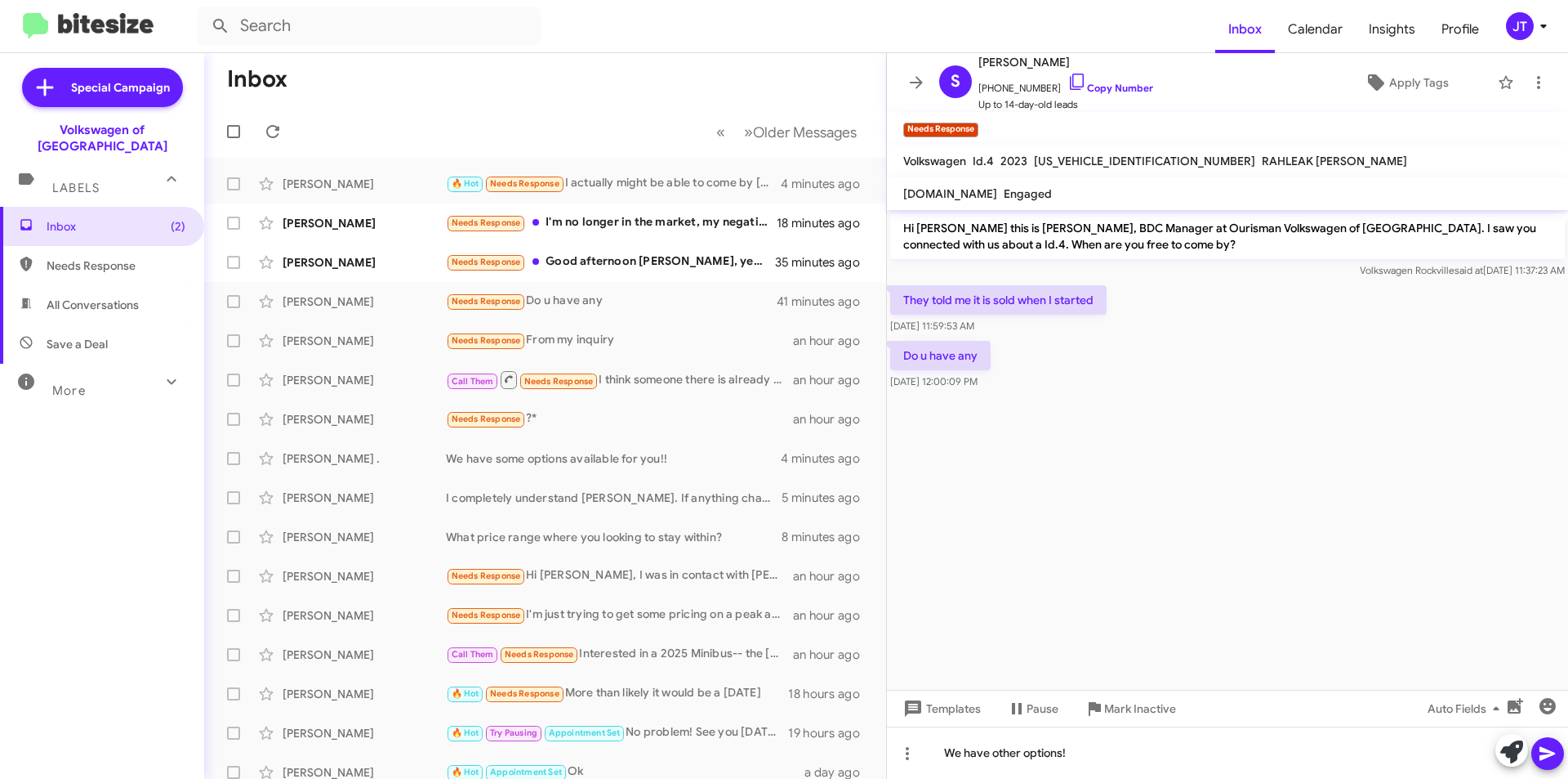
click at [777, 738] on icon at bounding box center [1548, 754] width 19 height 19
click at [680, 268] on div "Needs Response Good afternoon [PERSON_NAME], yes we spoke the other day and I w…" at bounding box center [627, 261] width 362 height 19
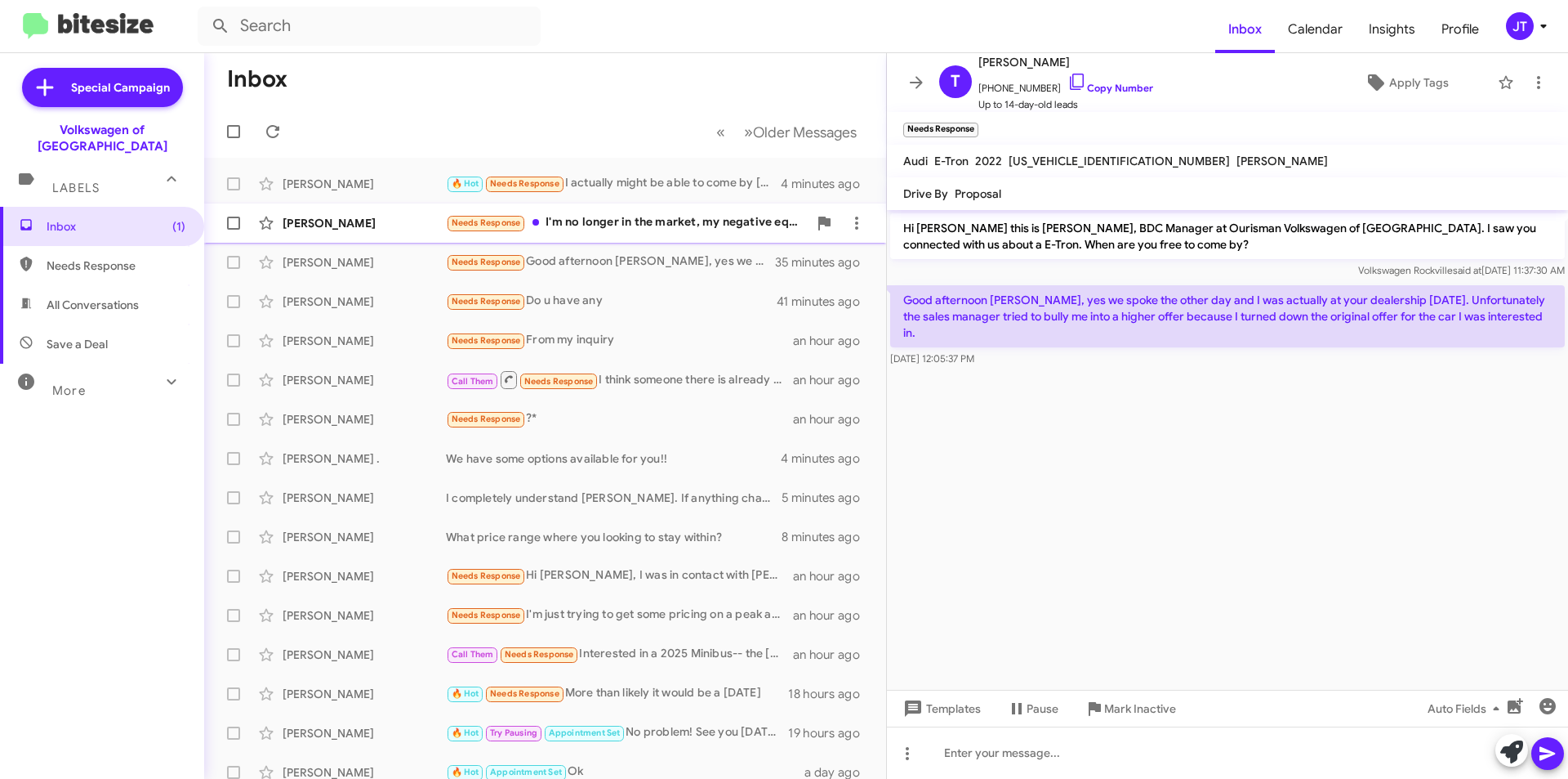
click at [656, 222] on div "Needs Response I'm no longer in the market, my negative equity has made it almo…" at bounding box center [627, 222] width 362 height 19
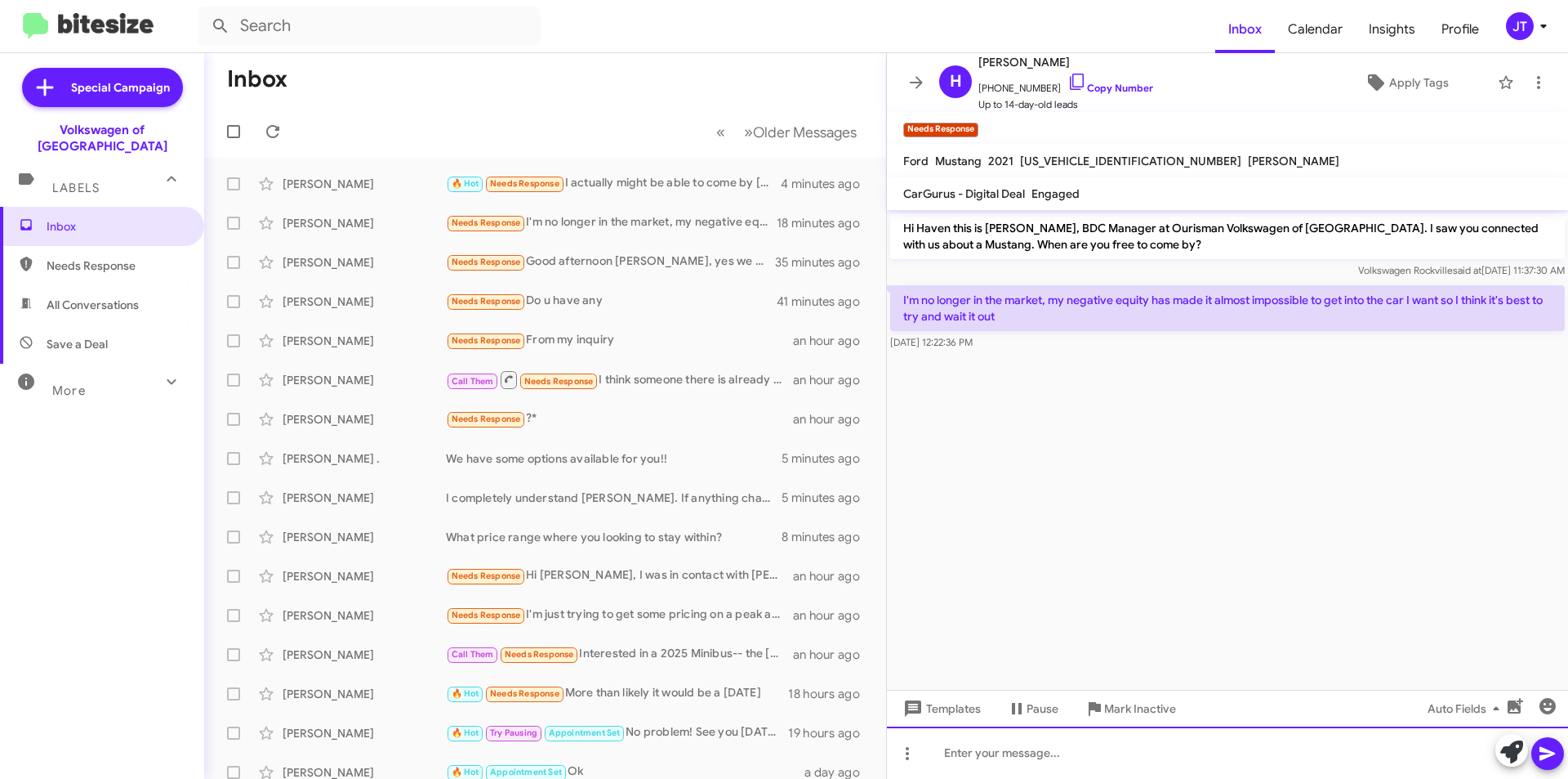
click at [777, 738] on div at bounding box center [1227, 753] width 681 height 53
click at [777, 738] on icon at bounding box center [1548, 754] width 16 height 14
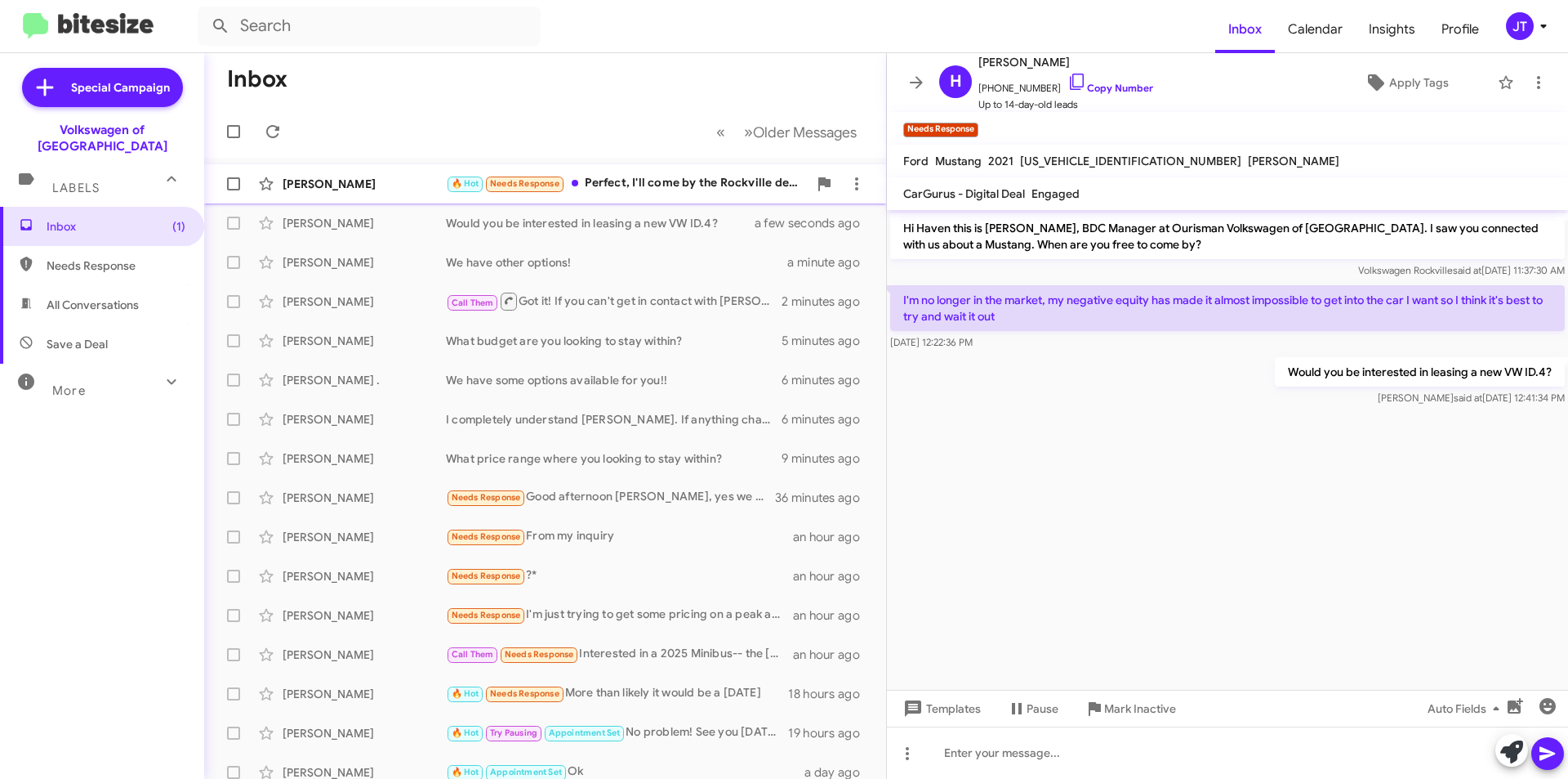
click at [704, 183] on div "🔥 Hot Needs Response Perfect, I'll come by the Rockville dealership. Thanks so …" at bounding box center [627, 183] width 362 height 19
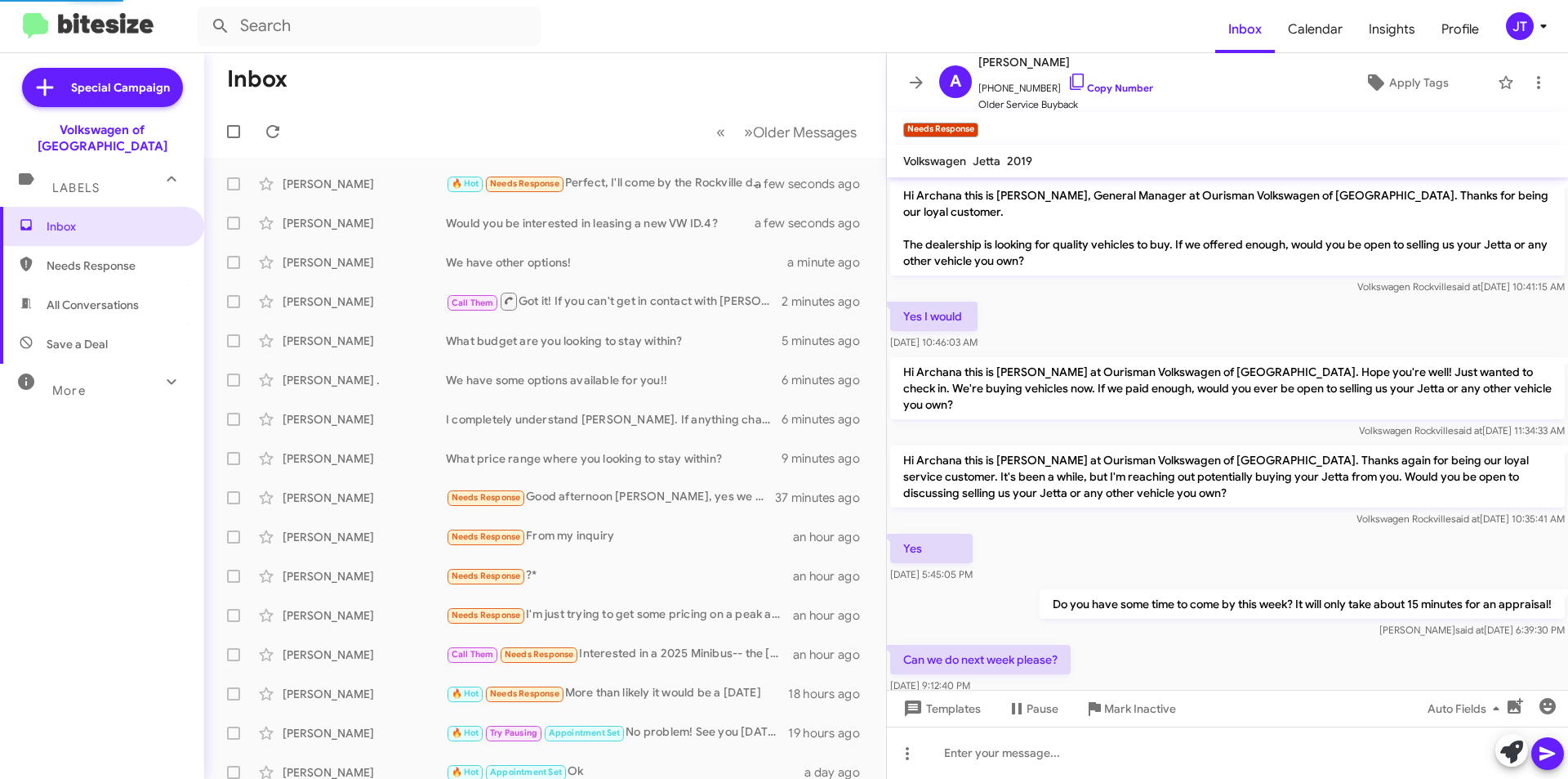
scroll to position [275, 0]
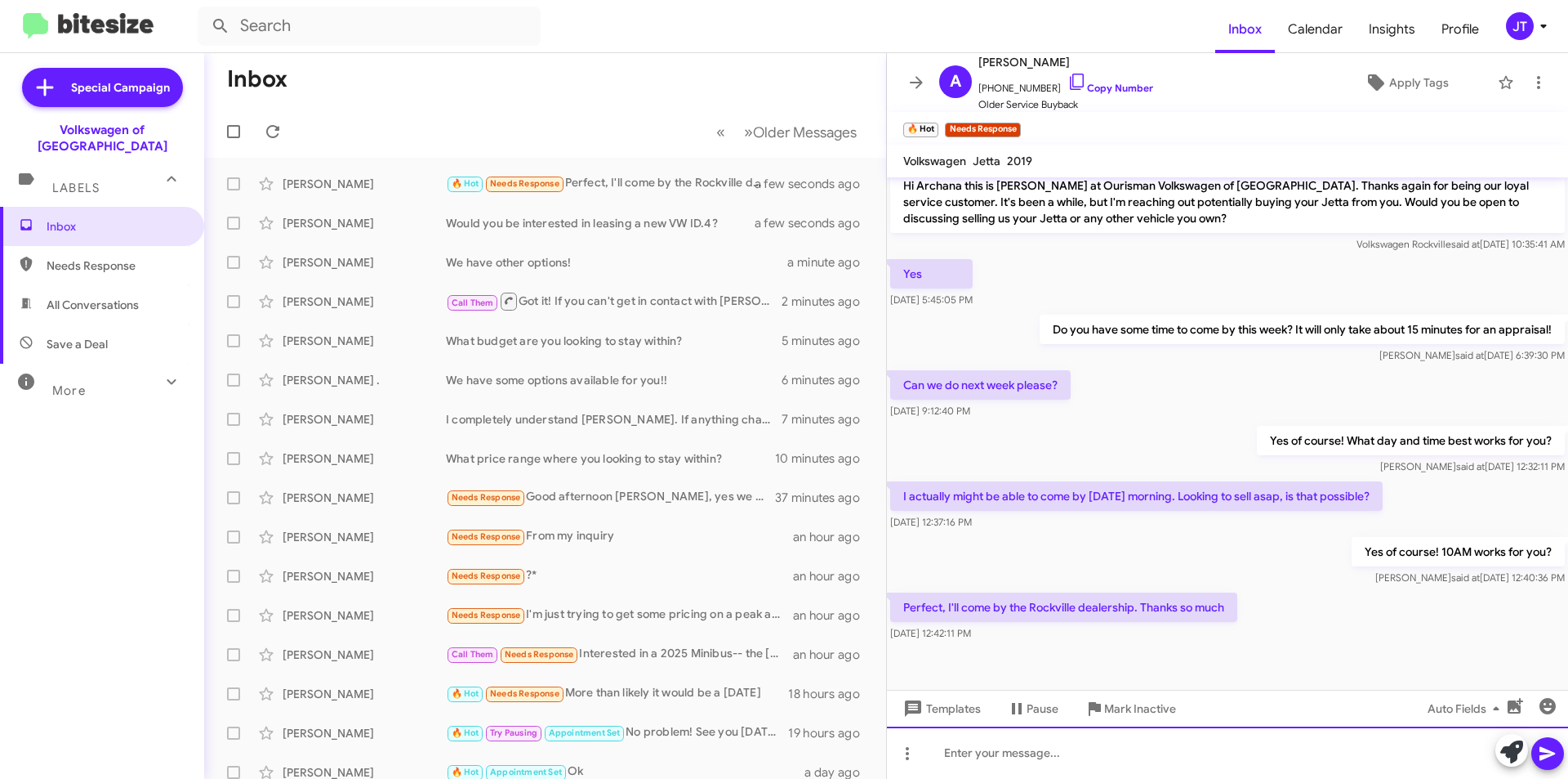
click at [777, 738] on div at bounding box center [1227, 753] width 681 height 53
click at [777, 738] on icon at bounding box center [1548, 754] width 19 height 19
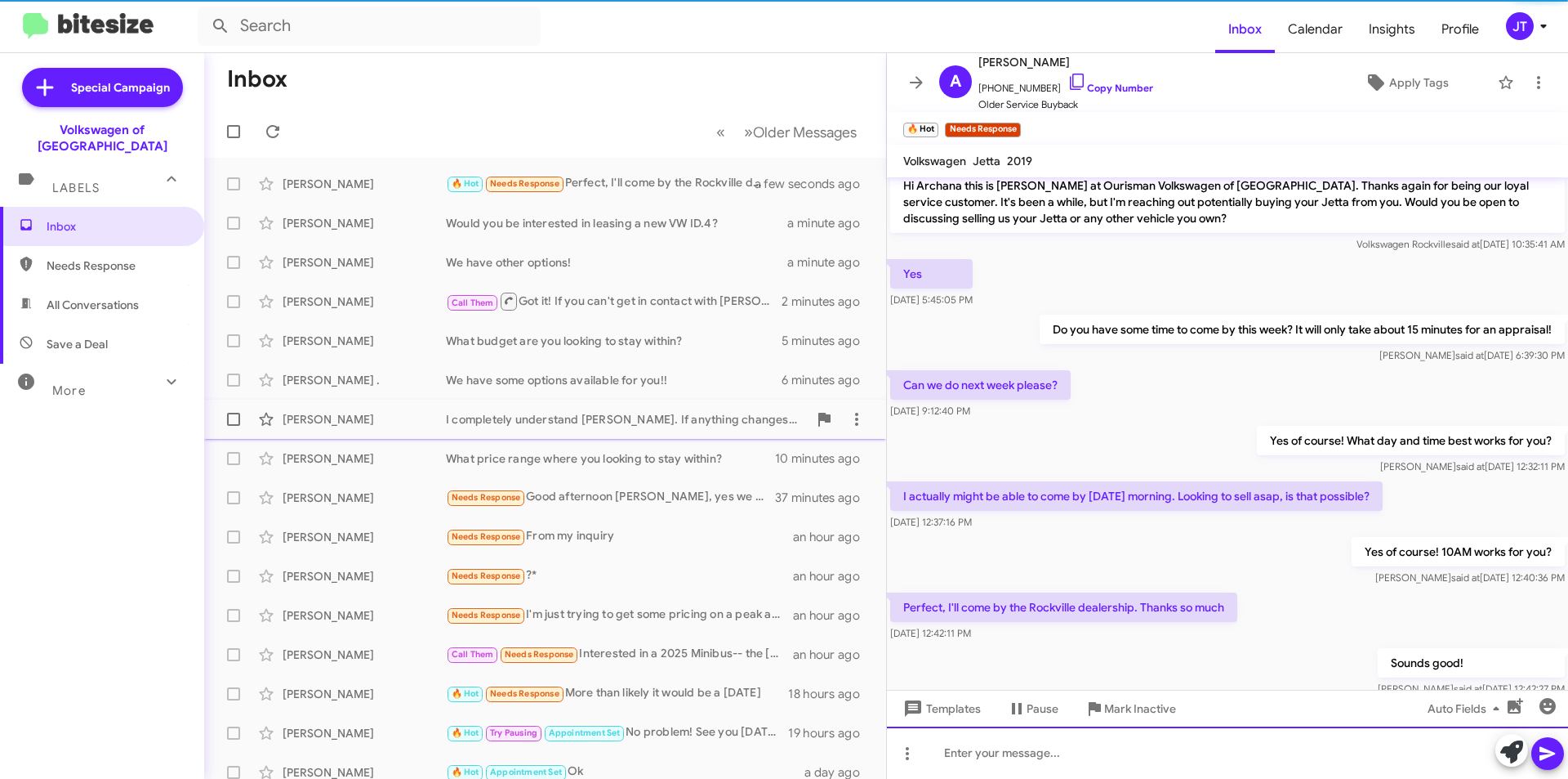
scroll to position [0, 0]
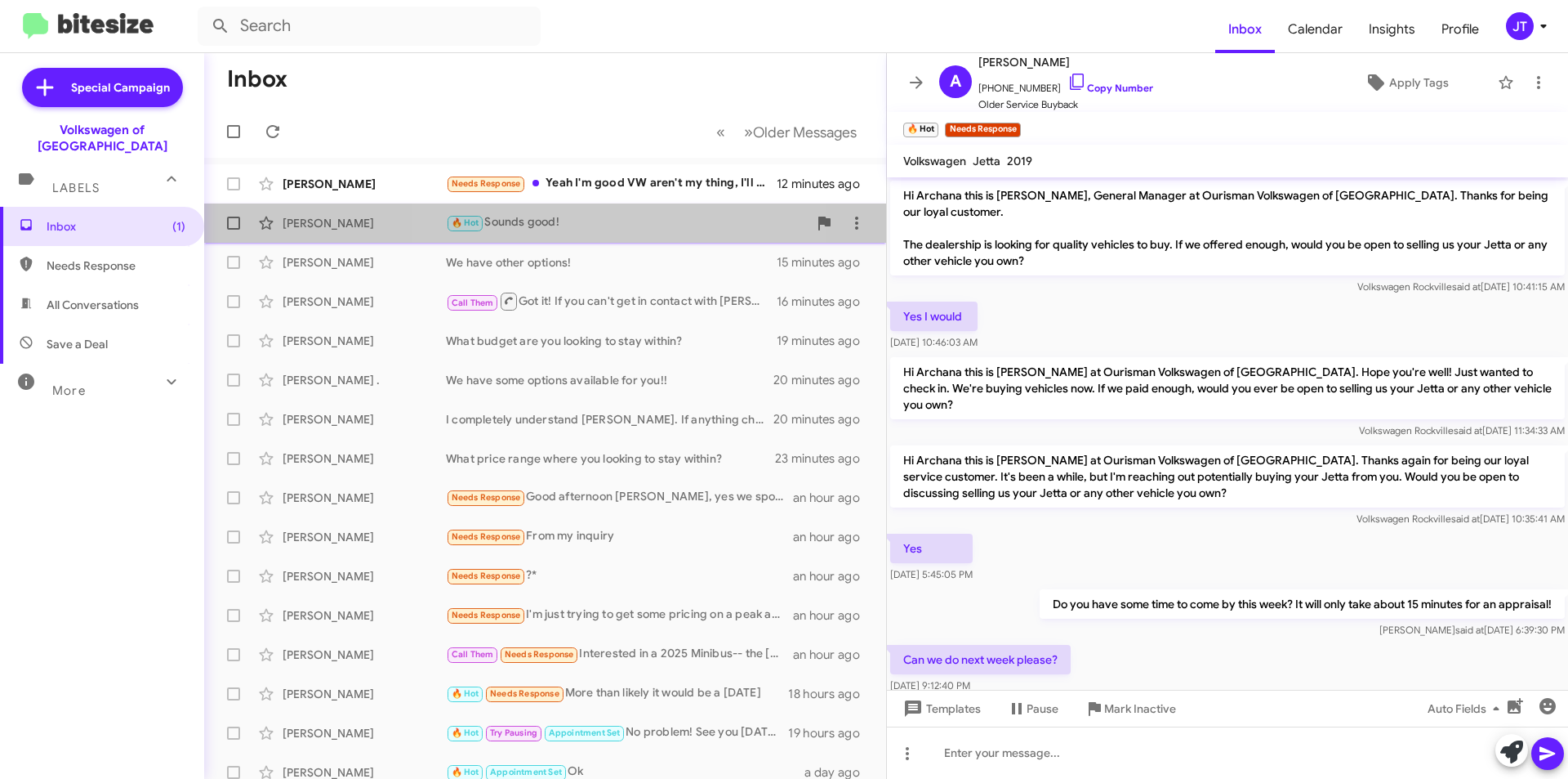
click at [614, 225] on div "🔥 Hot Sounds good!" at bounding box center [627, 222] width 362 height 19
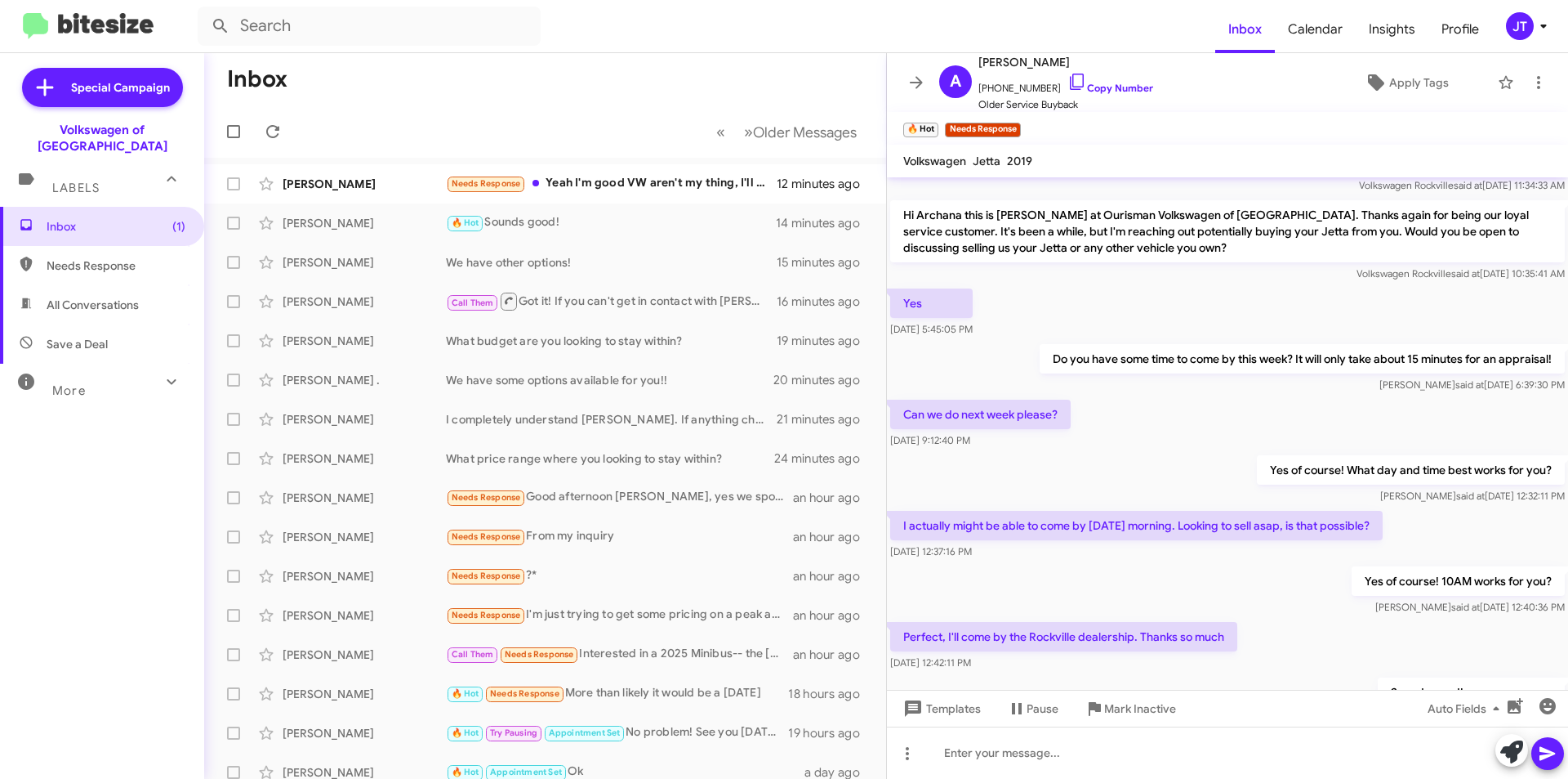
scroll to position [334, 0]
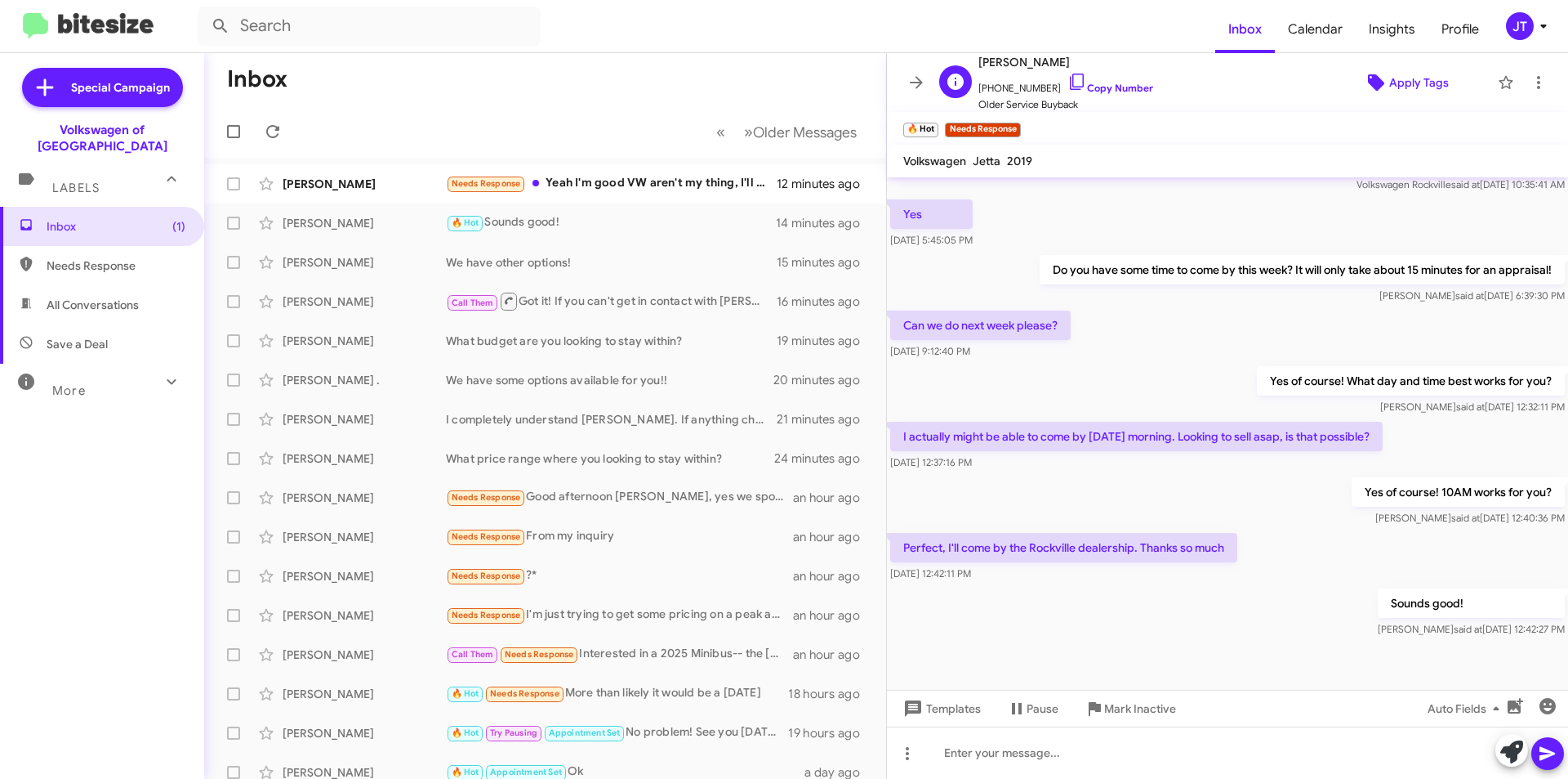
click at [777, 89] on span "Apply Tags" at bounding box center [1418, 83] width 59 height 29
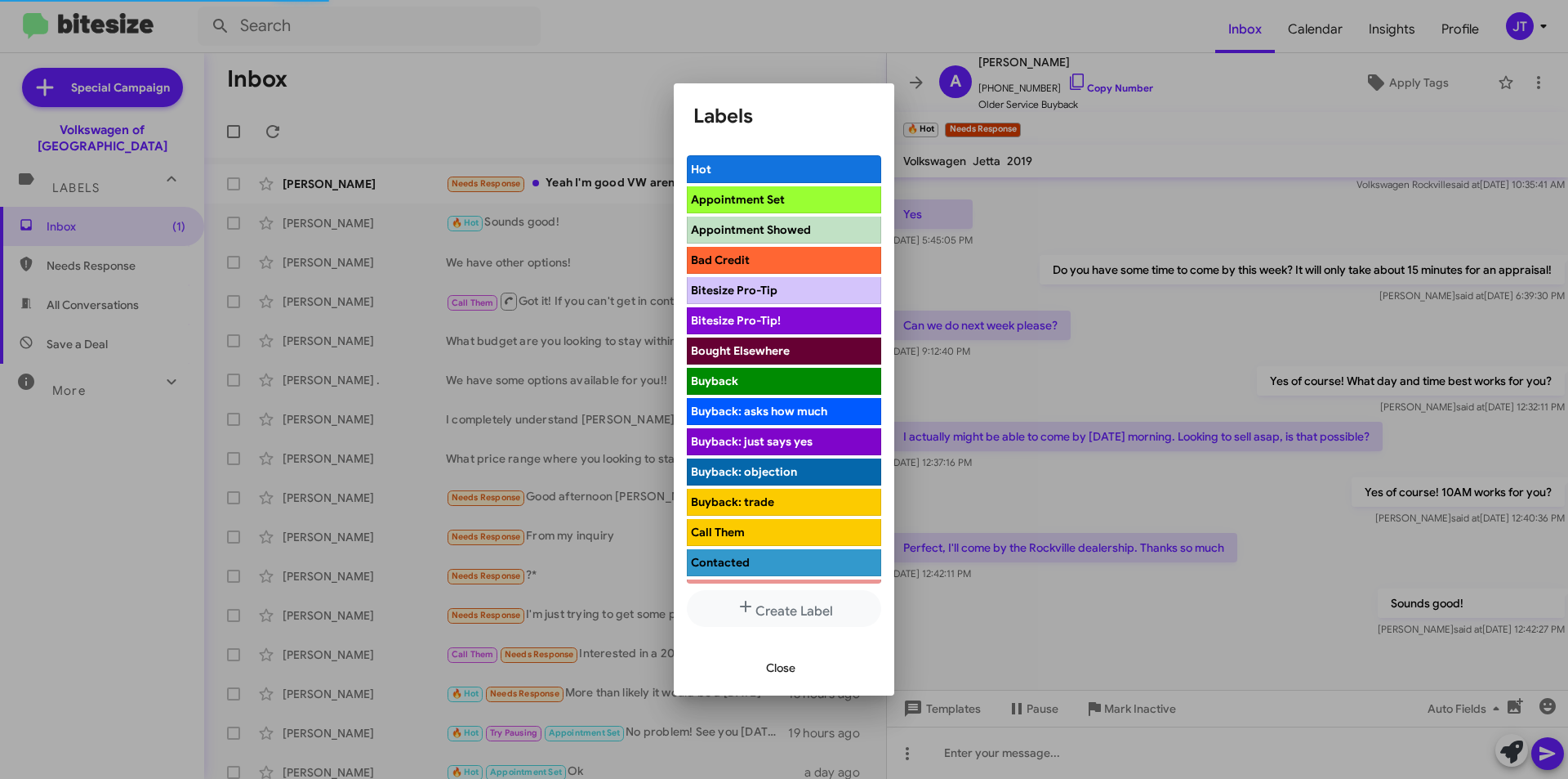
click at [764, 202] on span "Appointment Set" at bounding box center [738, 199] width 93 height 15
click at [777, 673] on span "Close" at bounding box center [781, 667] width 29 height 29
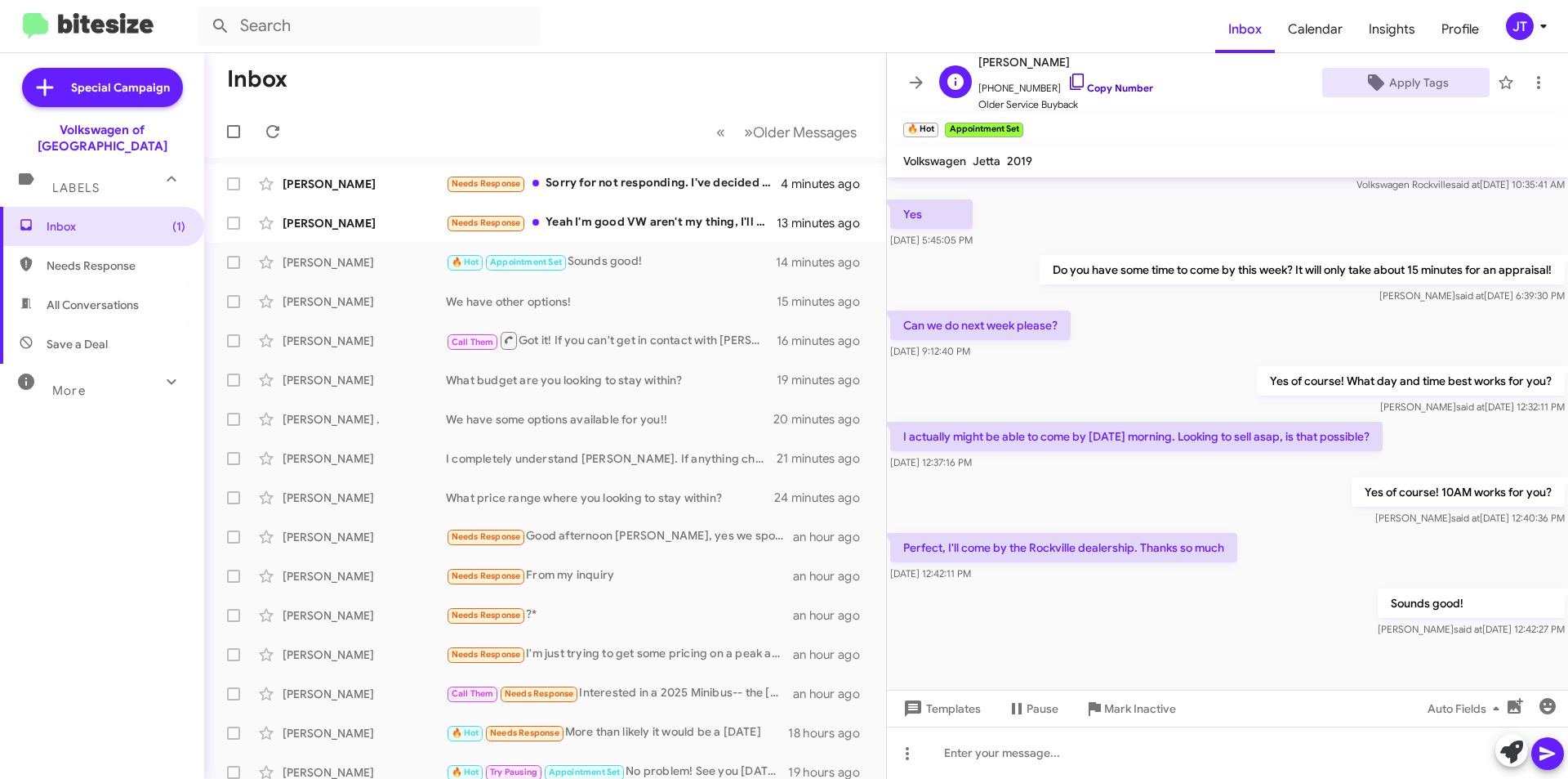
click at [777, 91] on link "Copy Number" at bounding box center [1111, 88] width 86 height 13
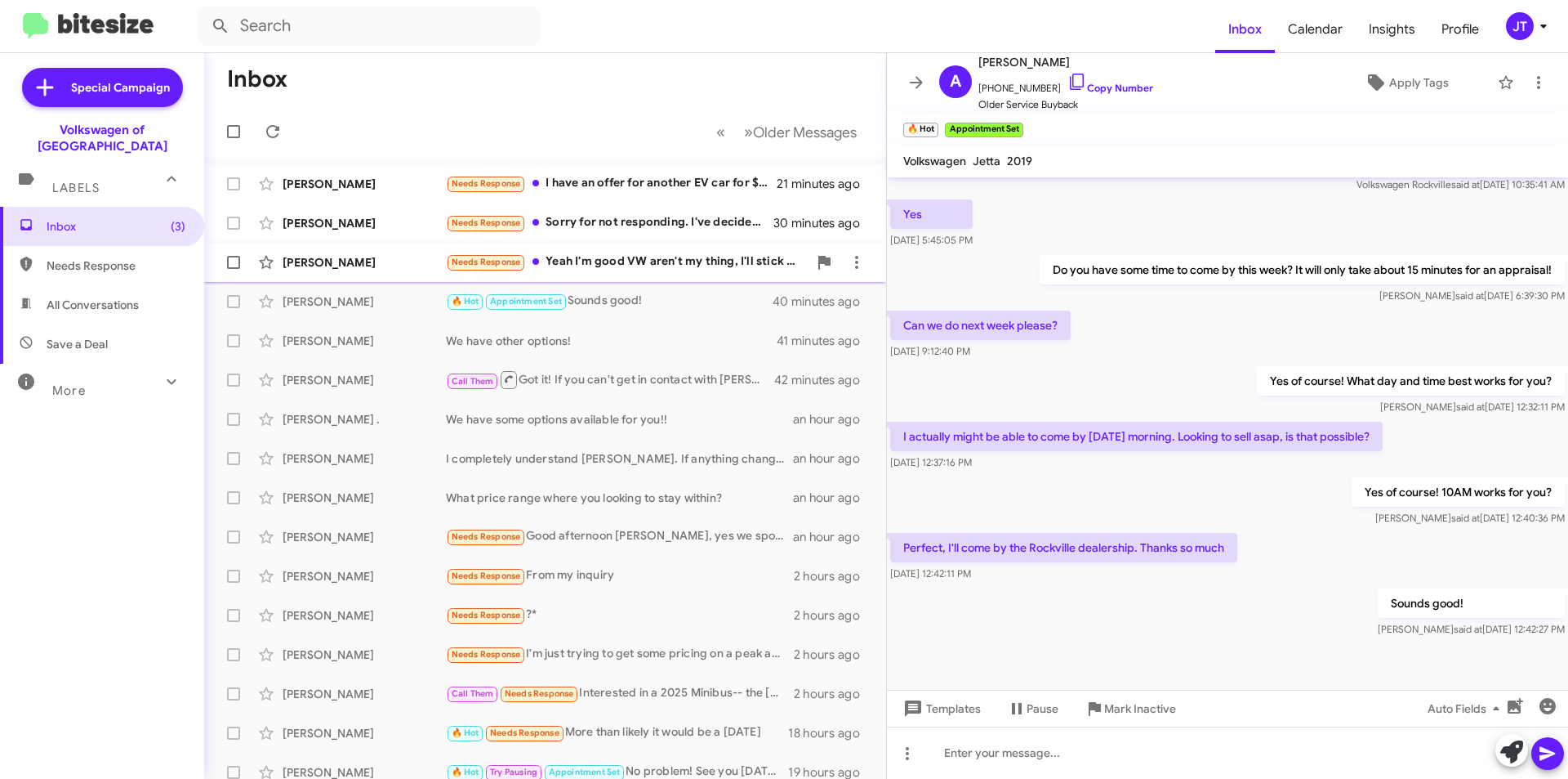
click at [673, 269] on div "Needs Response Yeah I'm good VW aren't my thing, I'll stick to mustangs lol tha…" at bounding box center [627, 261] width 362 height 19
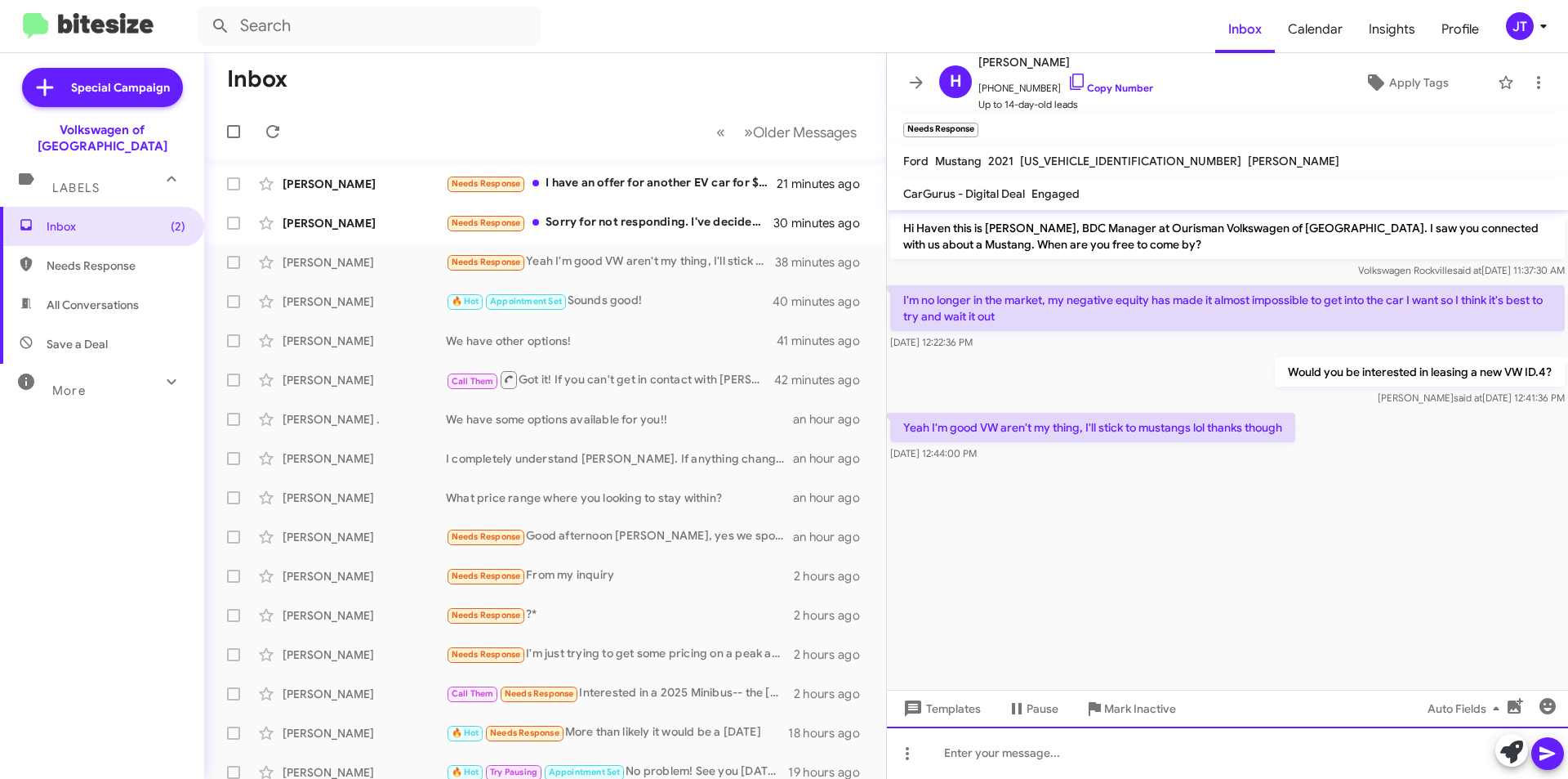
click at [777, 738] on div at bounding box center [1227, 753] width 681 height 53
click at [777, 738] on icon at bounding box center [1548, 754] width 19 height 19
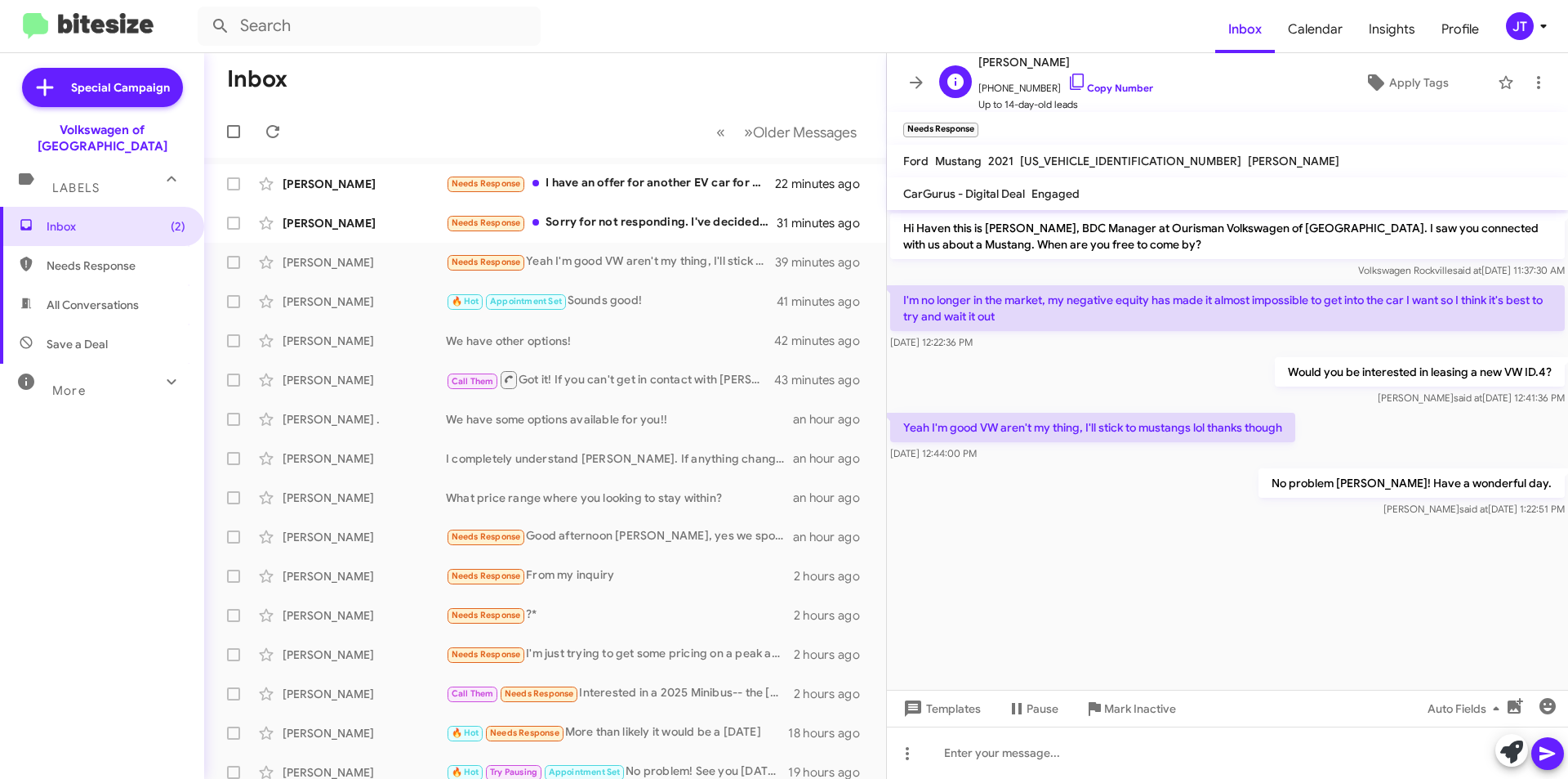
click at [777, 93] on span "[PHONE_NUMBER] Copy Number" at bounding box center [1066, 84] width 175 height 24
click at [777, 88] on link "Copy Number" at bounding box center [1111, 88] width 86 height 13
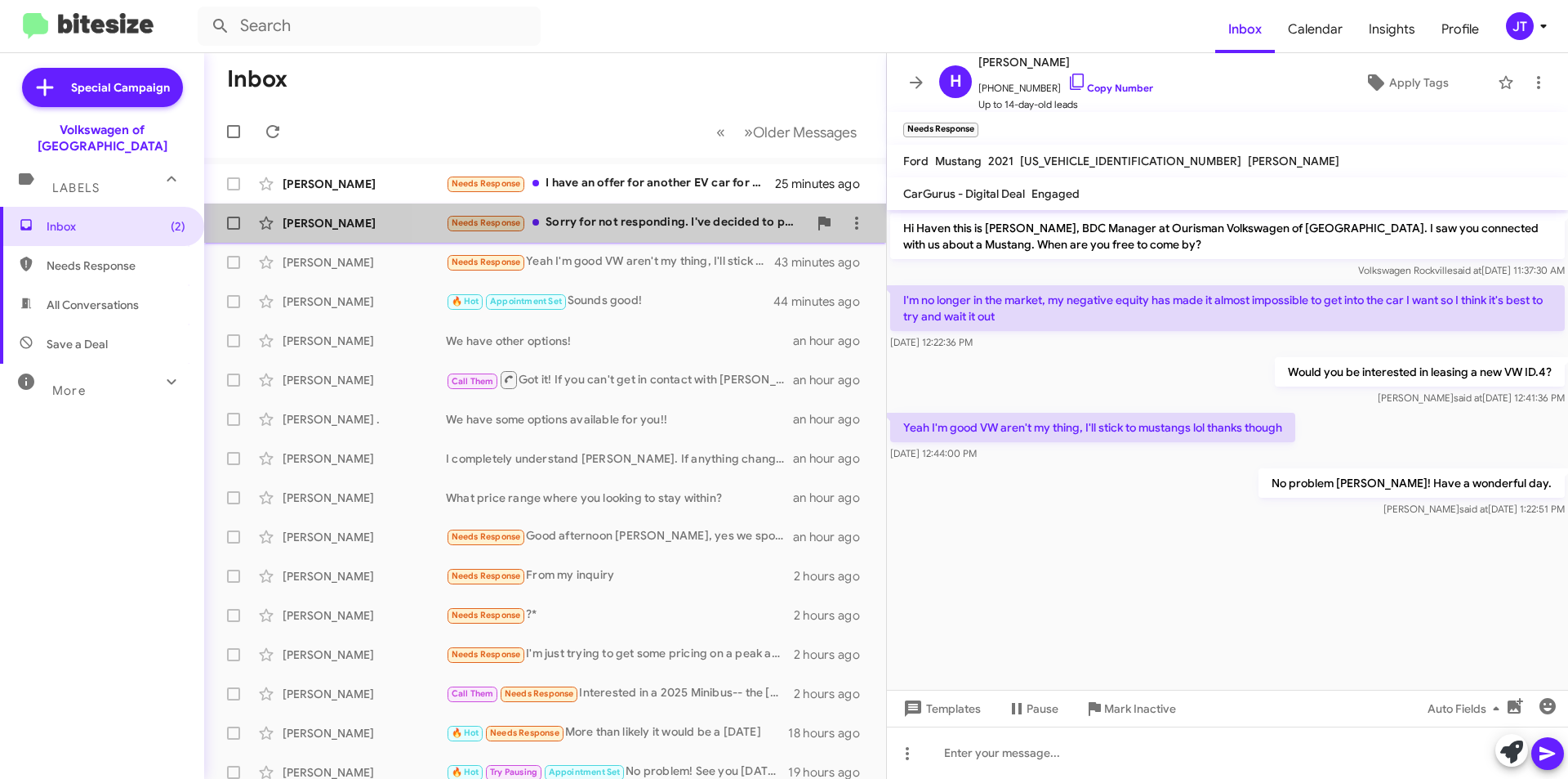
click at [645, 226] on div "Needs Response Sorry for not responding. I've decided to pursue one of the curr…" at bounding box center [627, 222] width 362 height 19
click at [670, 213] on div "Needs Response Sorry for not responding. I've decided to pursue one of the curr…" at bounding box center [627, 222] width 362 height 19
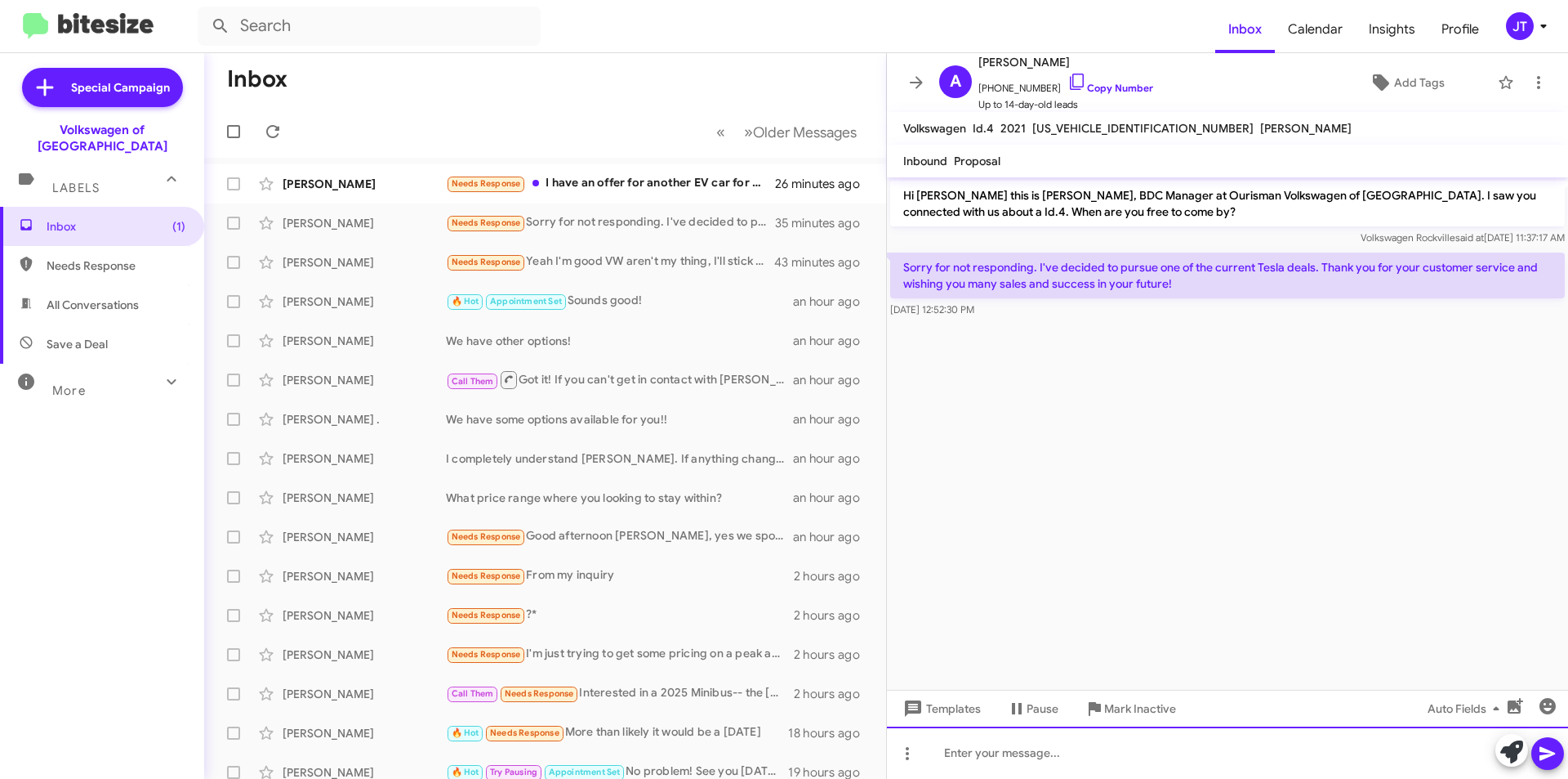
click at [777, 738] on div at bounding box center [1227, 753] width 681 height 53
click at [777, 738] on icon at bounding box center [1548, 754] width 19 height 19
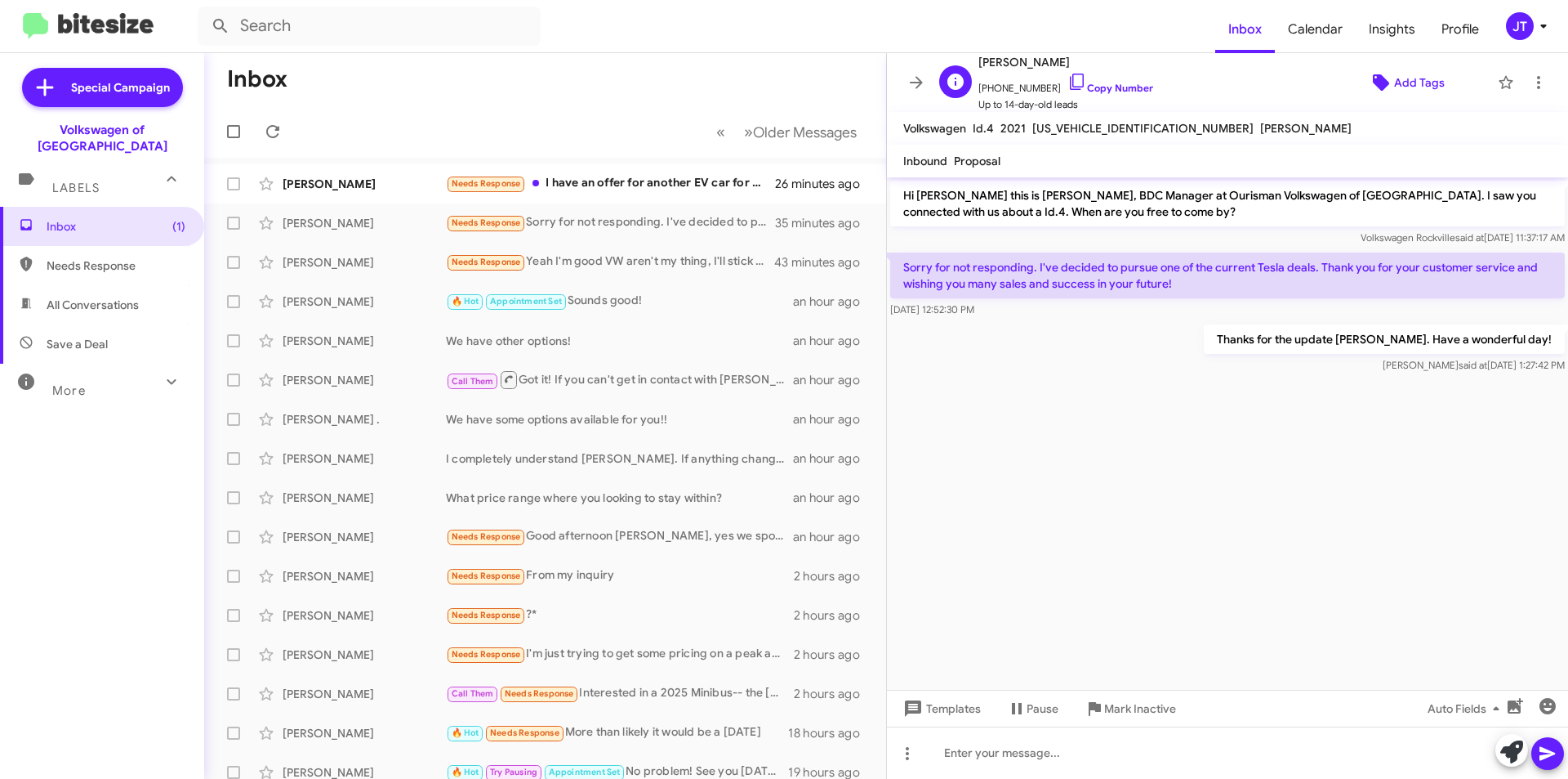
click at [777, 88] on span "Add Tags" at bounding box center [1419, 83] width 51 height 29
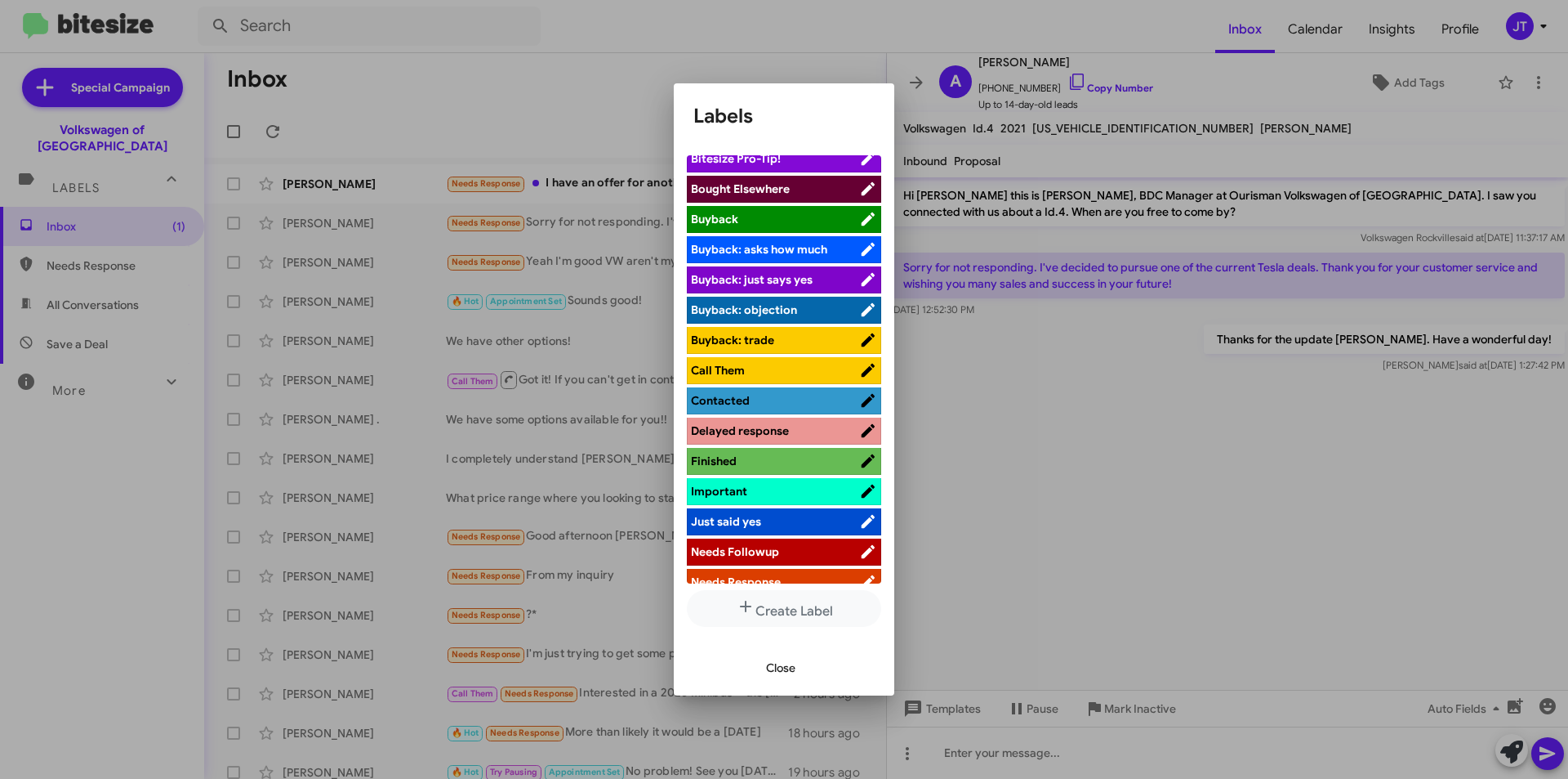
scroll to position [490, 0]
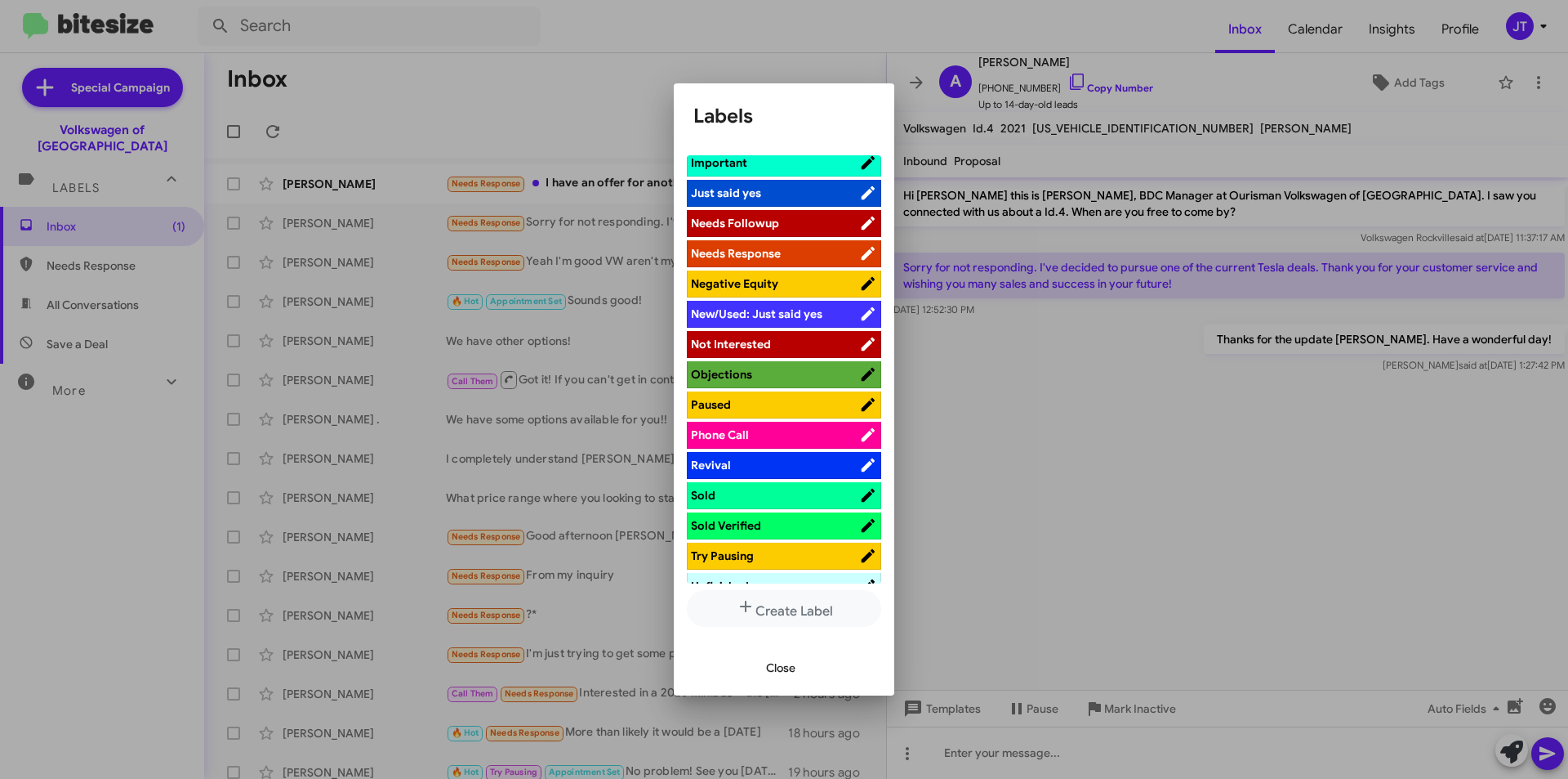
click at [754, 343] on span "Not Interested" at bounding box center [731, 344] width 80 height 15
click at [759, 654] on button "Close" at bounding box center [781, 667] width 55 height 29
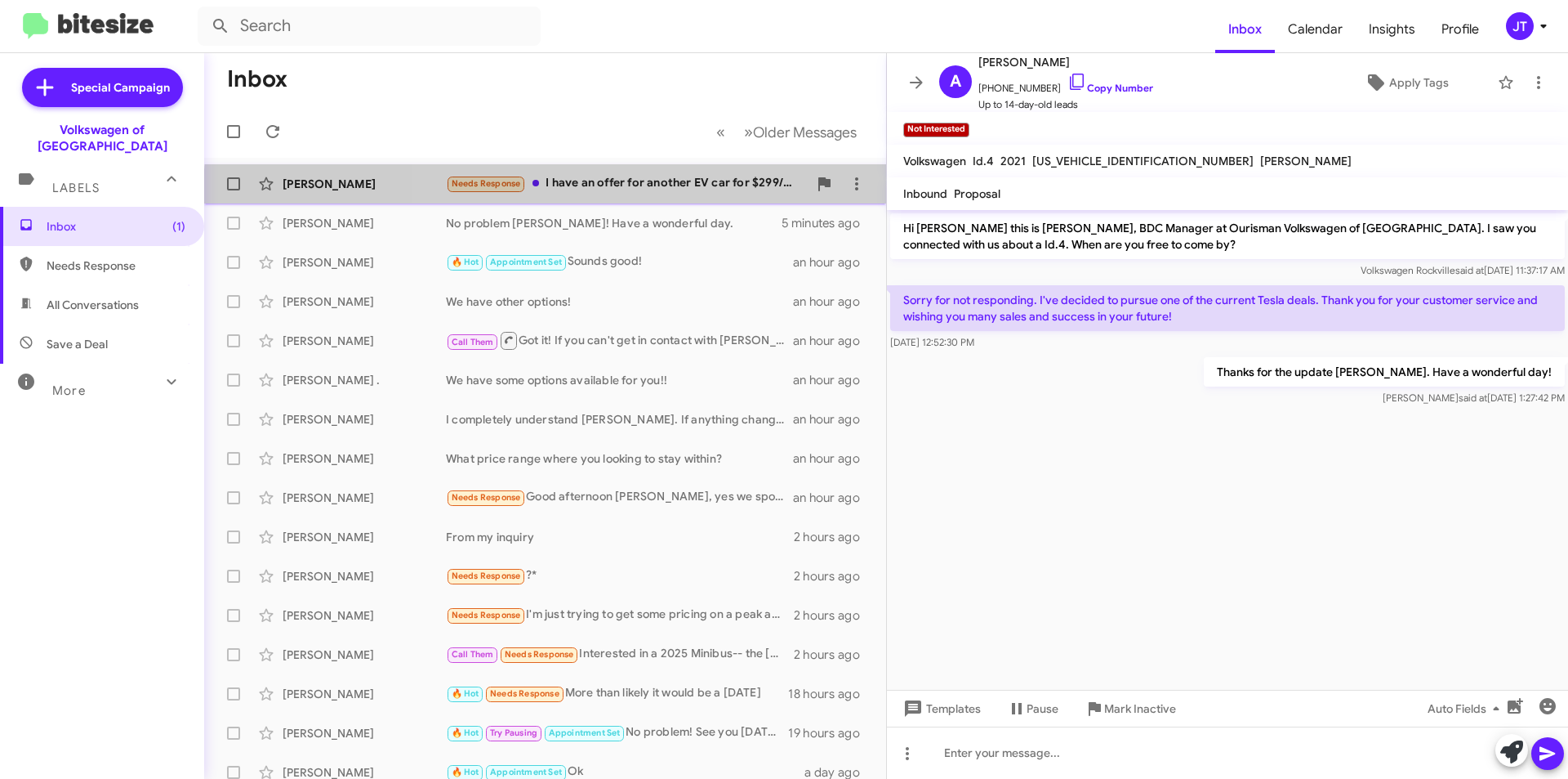
click at [673, 194] on div "[PERSON_NAME] Needs Response I have an offer for another EV car for $299/month.…" at bounding box center [545, 184] width 656 height 33
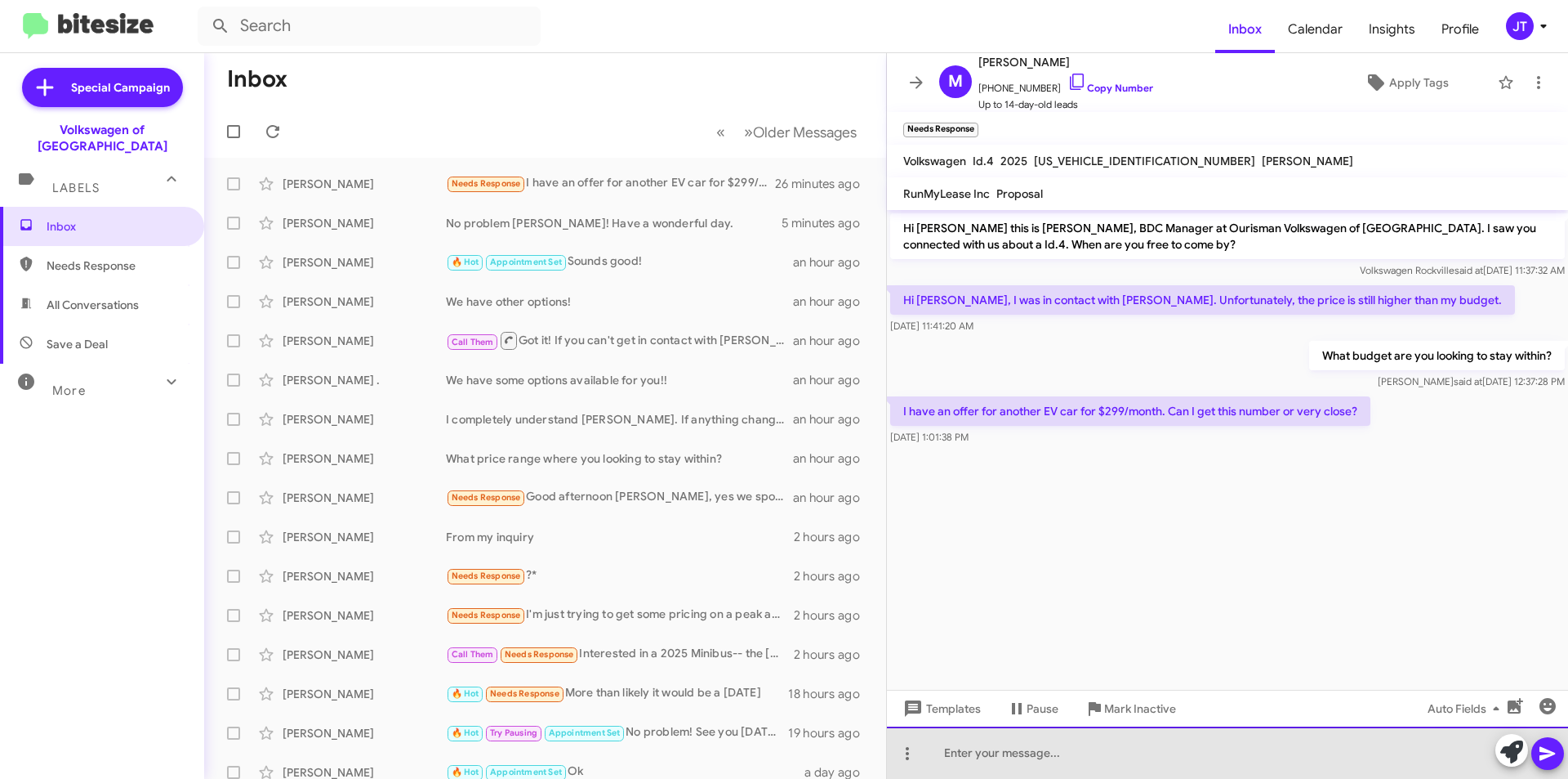
click at [777, 738] on div at bounding box center [1227, 753] width 681 height 53
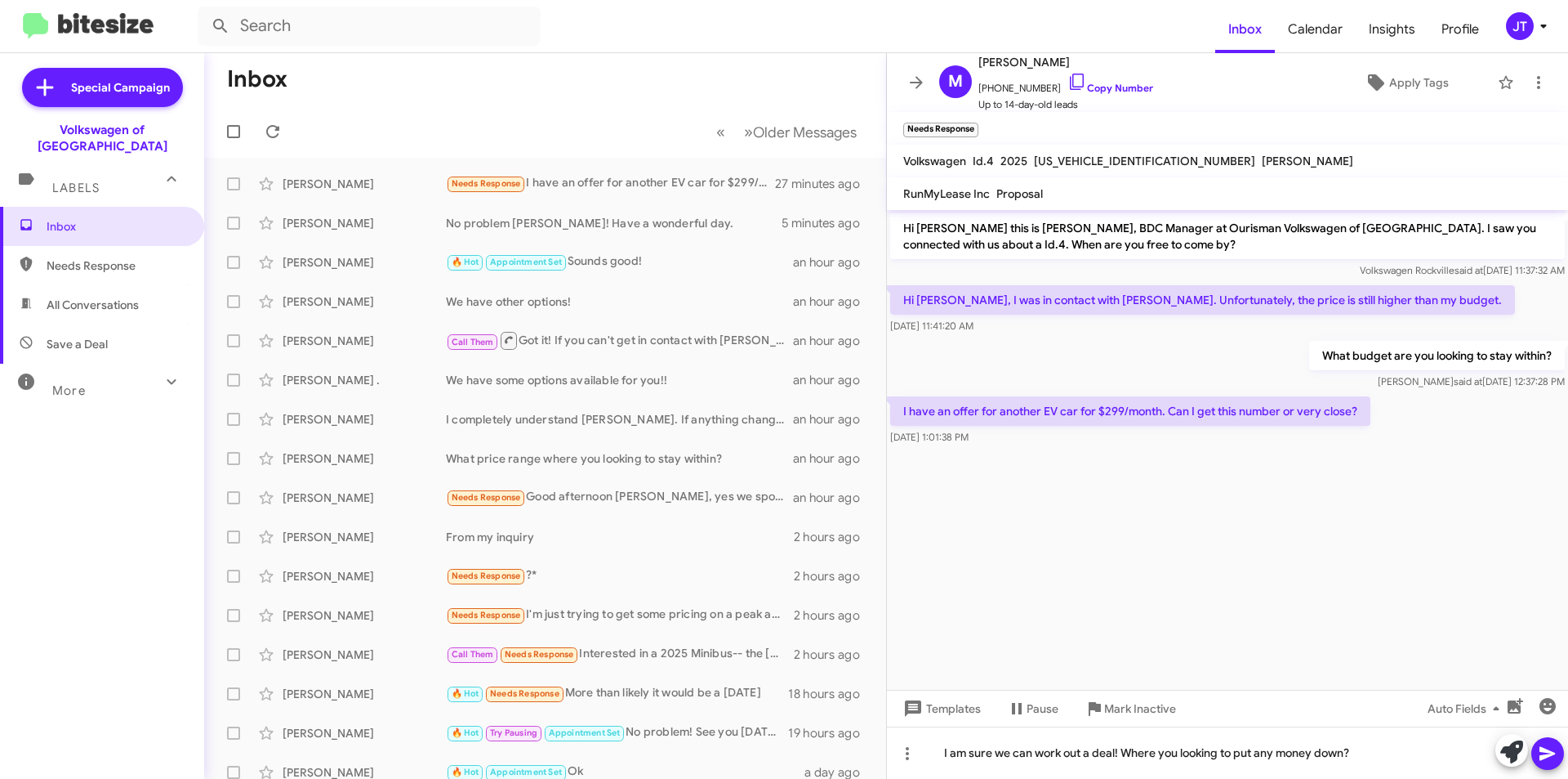
click at [777, 738] on icon at bounding box center [1548, 754] width 16 height 14
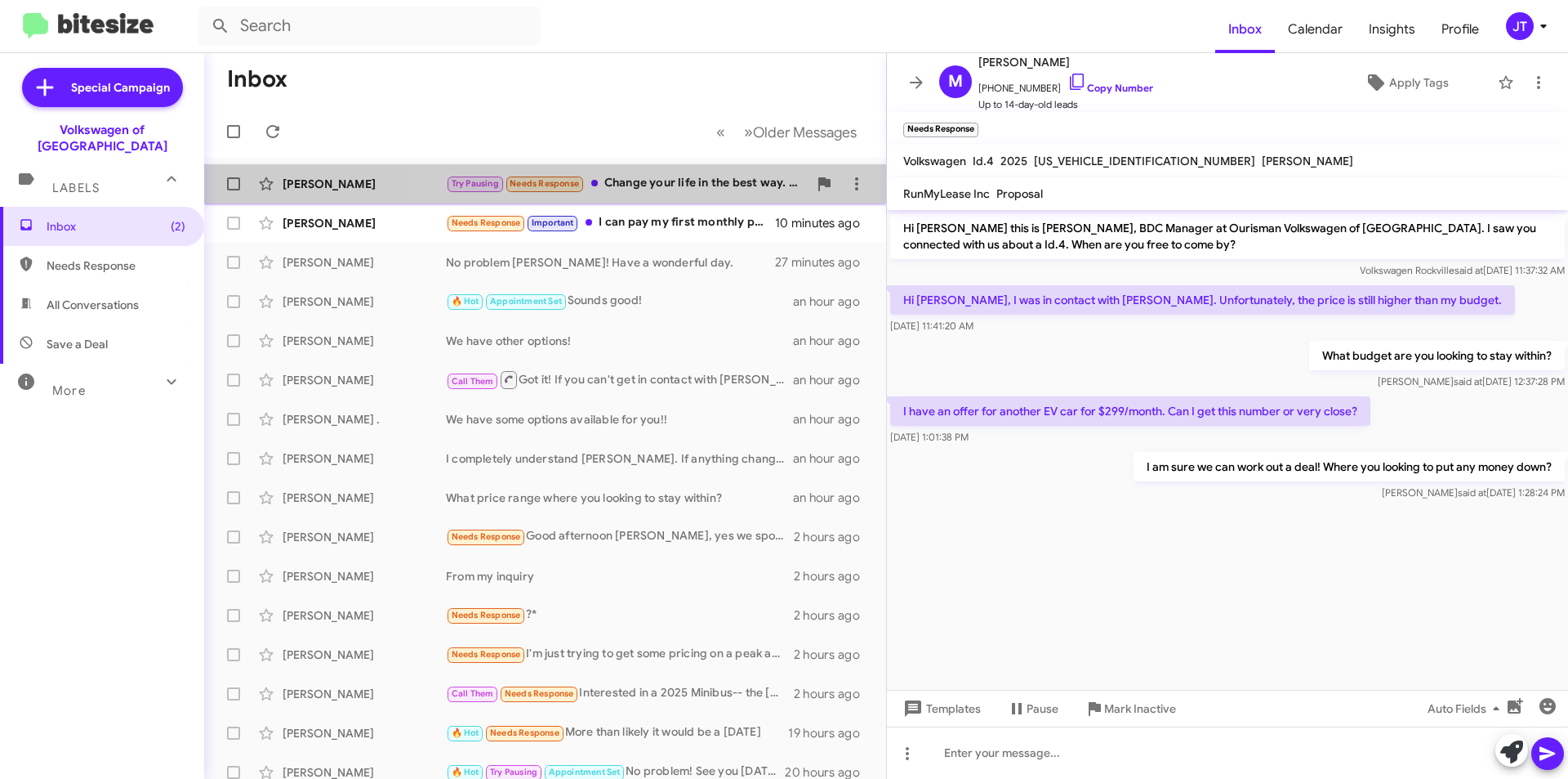
click at [686, 190] on div "Try Pausing Needs Response Change your life in the best way. Maybe next week" at bounding box center [627, 183] width 362 height 19
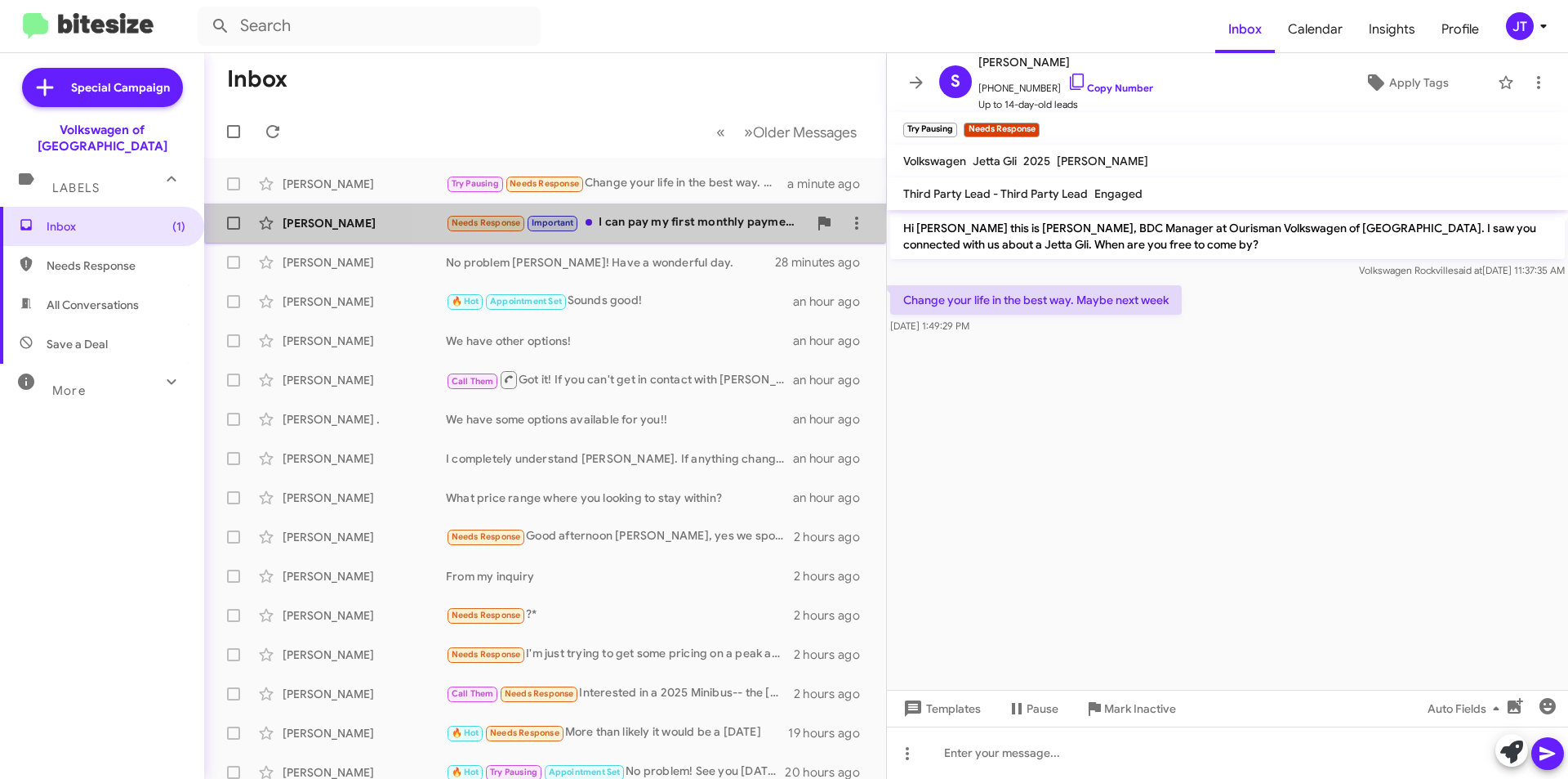
click at [655, 216] on div "Needs Response Important I can pay my first monthly payment upfront." at bounding box center [627, 222] width 362 height 19
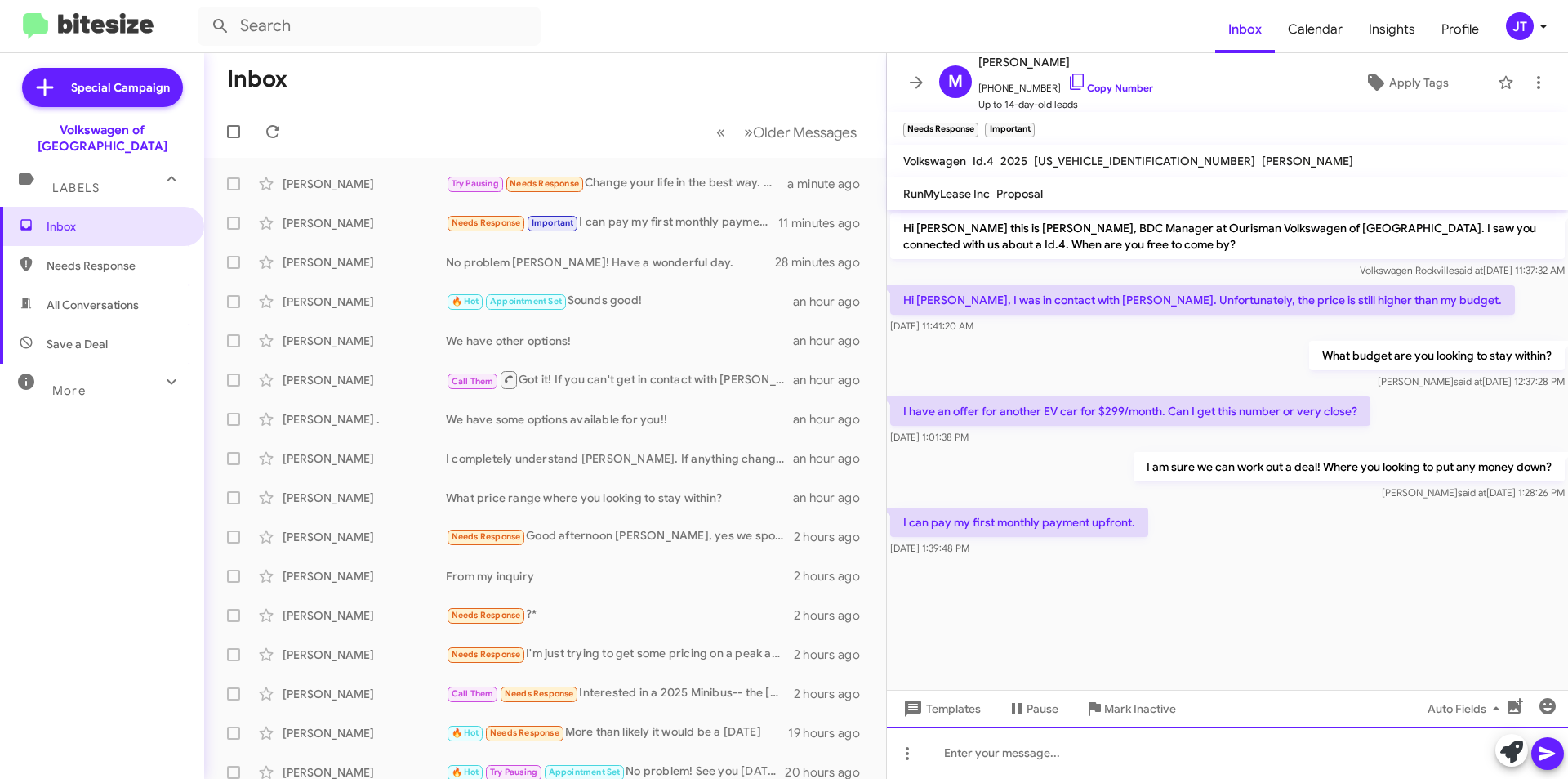
click at [777, 738] on div at bounding box center [1227, 753] width 681 height 53
click at [777, 738] on icon at bounding box center [1548, 754] width 19 height 19
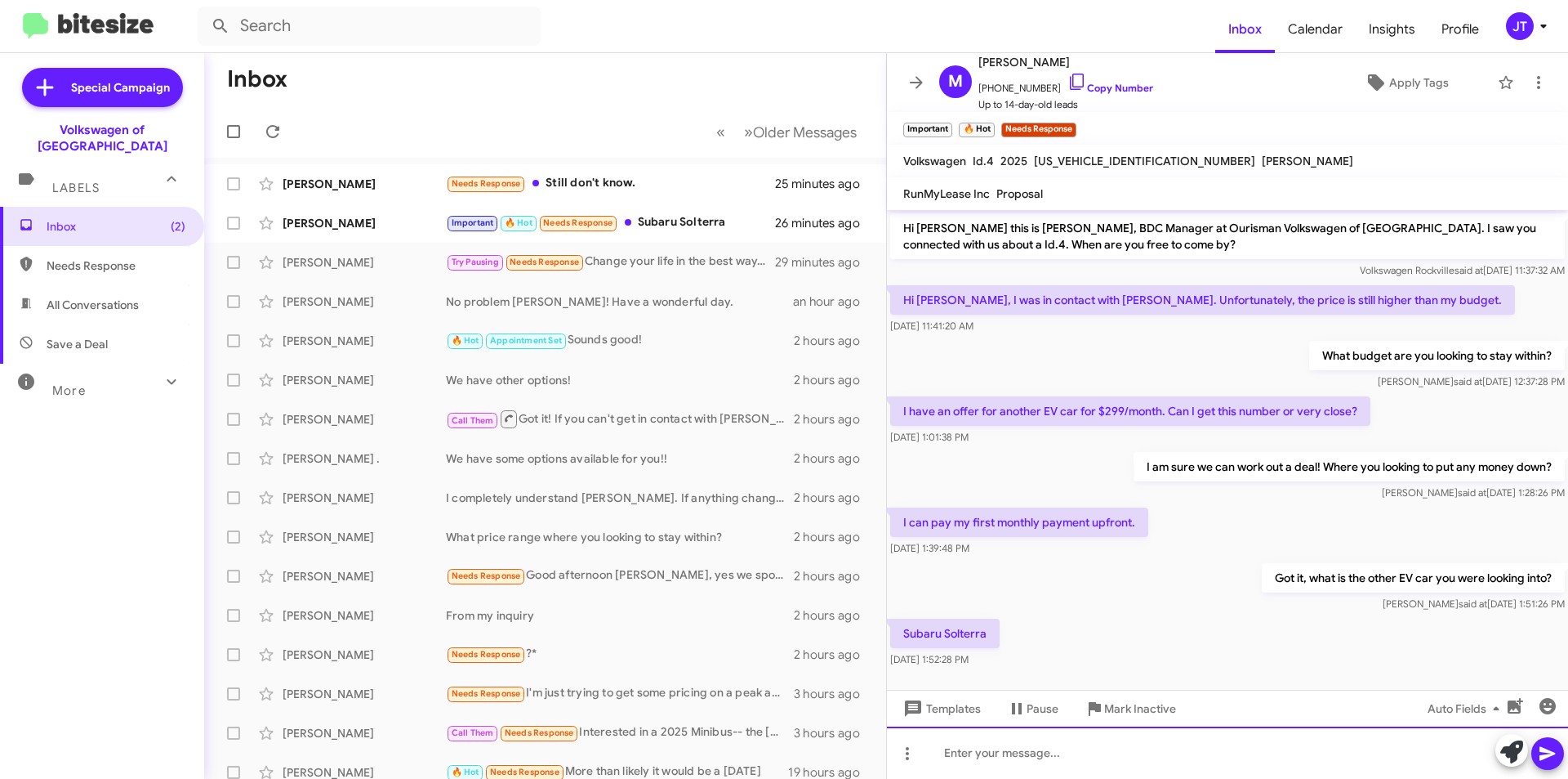
scroll to position [14, 0]
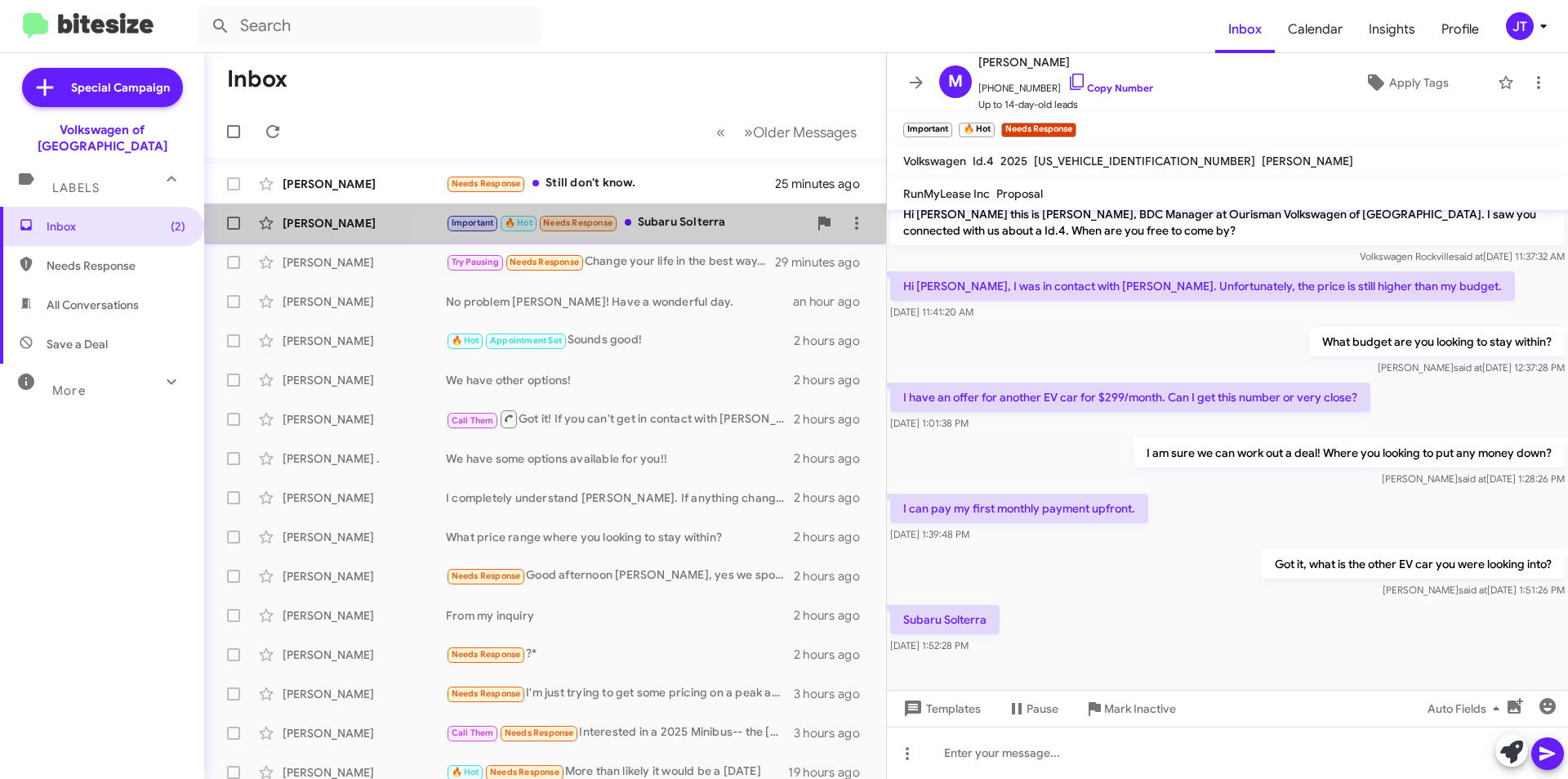
click at [708, 216] on div "Important 🔥 Hot Needs Response Subaru Solterra" at bounding box center [627, 222] width 362 height 19
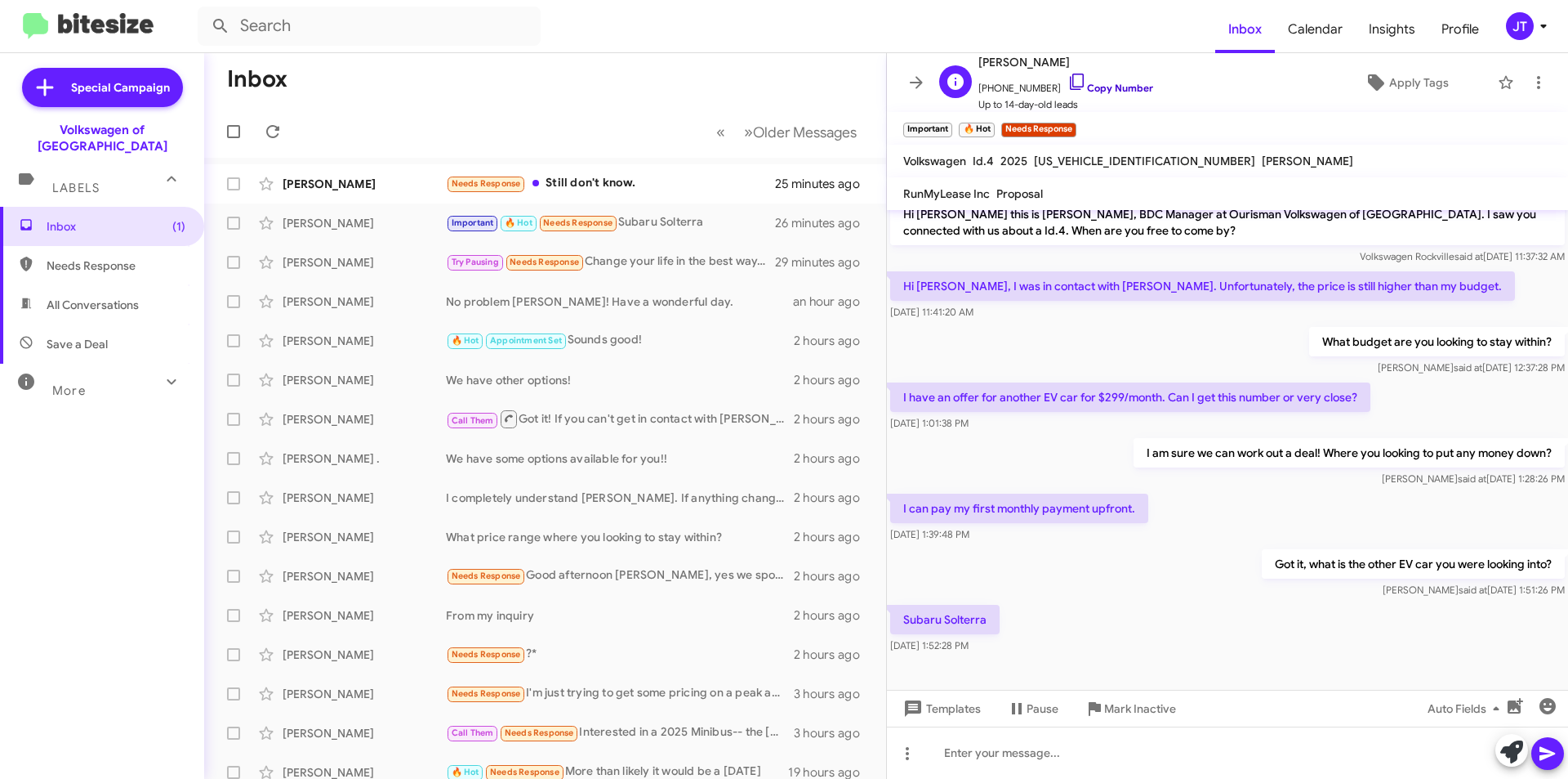
click at [777, 86] on link "Copy Number" at bounding box center [1111, 88] width 86 height 13
click at [777, 738] on div at bounding box center [1227, 753] width 681 height 53
click at [777, 738] on icon at bounding box center [1548, 754] width 16 height 14
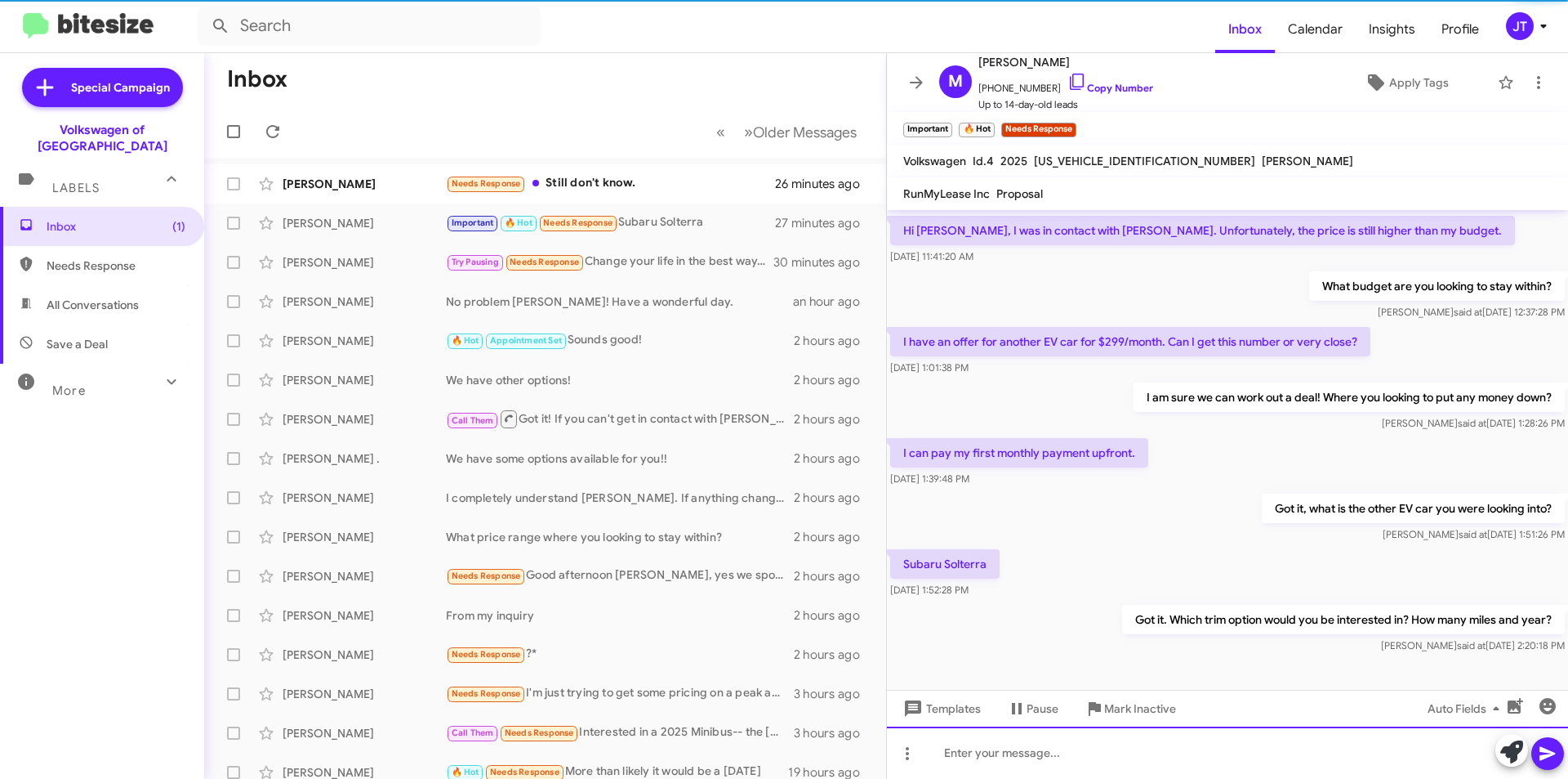
scroll to position [74, 0]
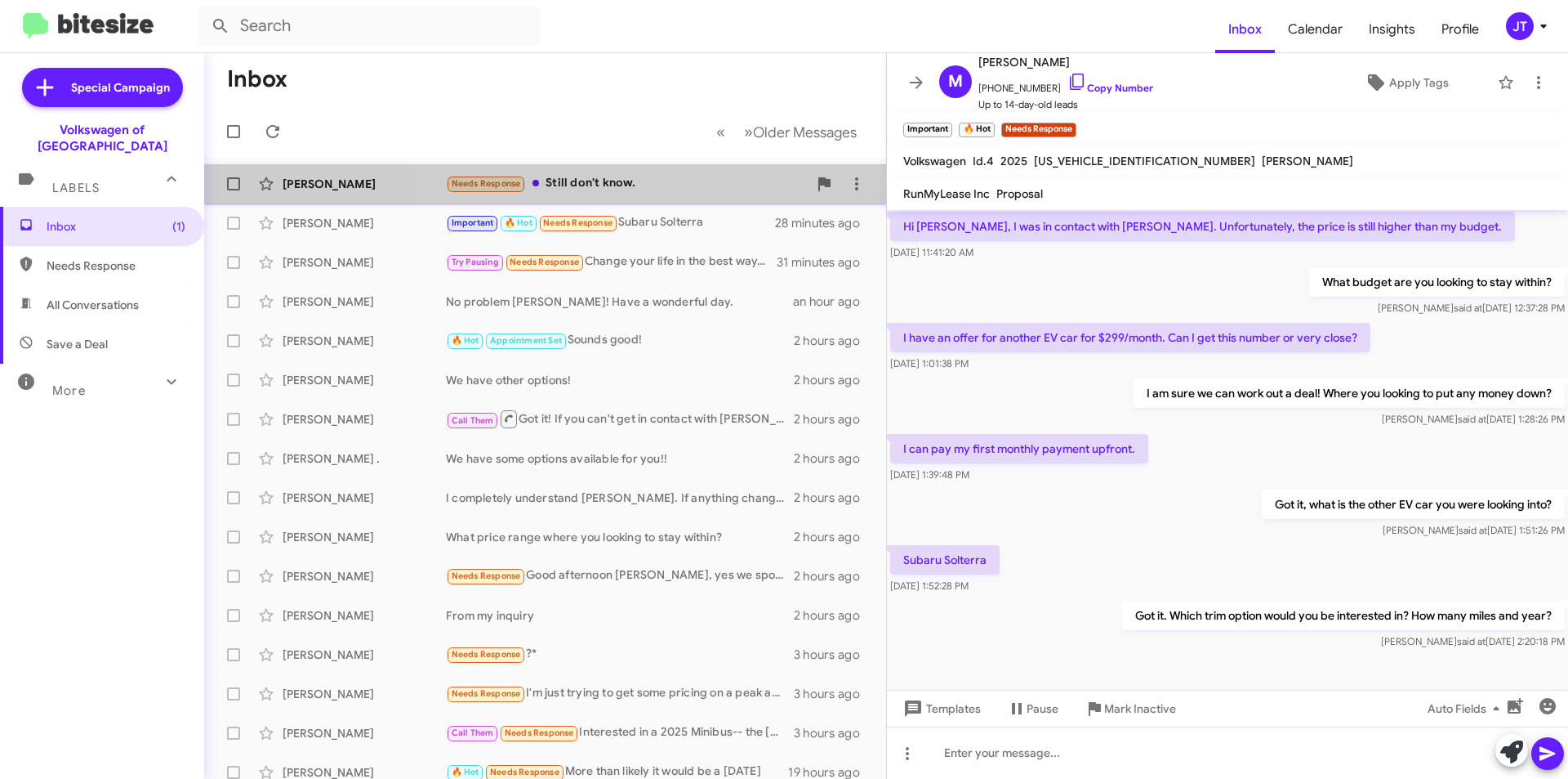
click at [682, 193] on div "Needs Response Still don't know." at bounding box center [627, 183] width 362 height 19
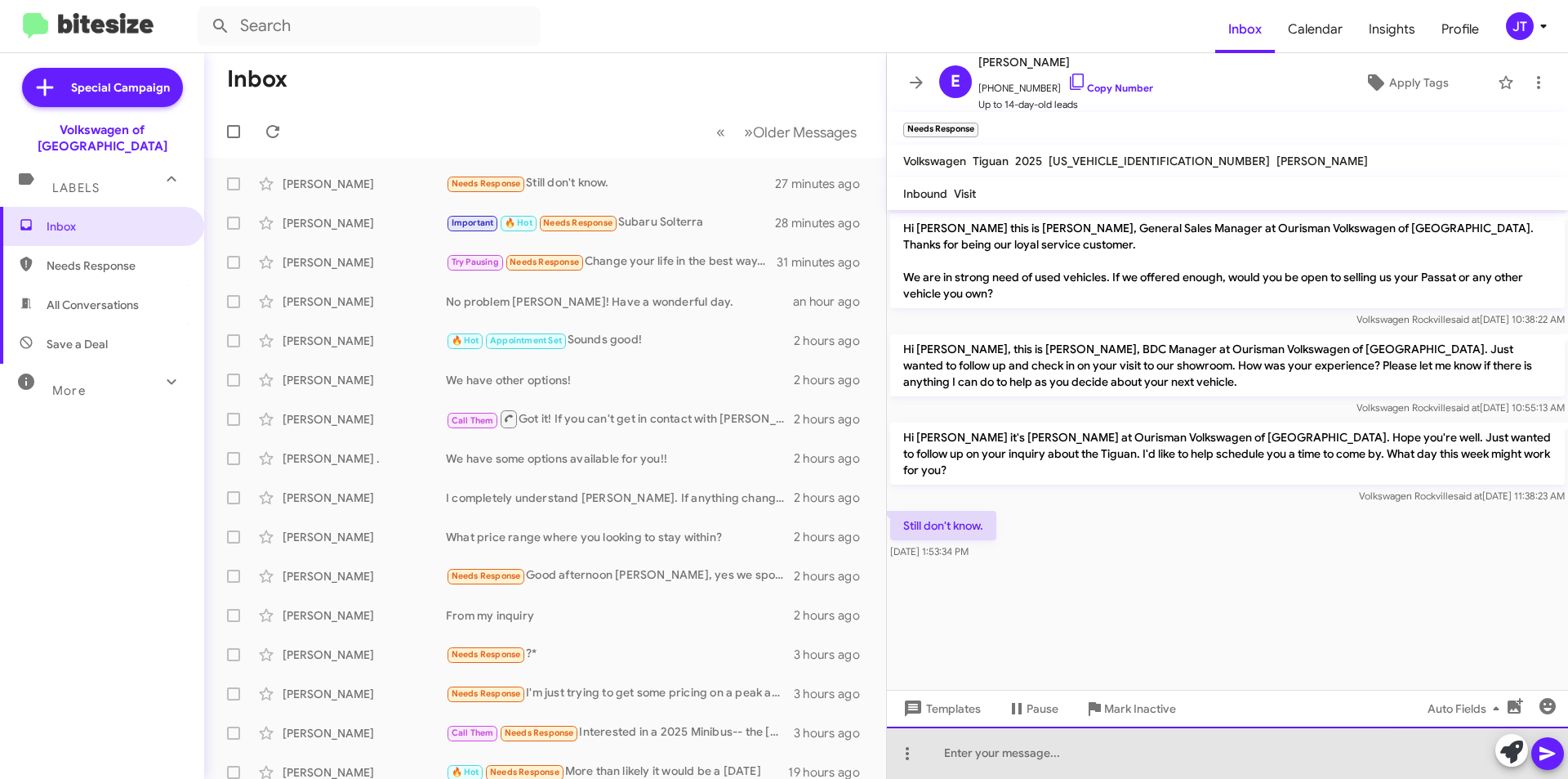
click at [777, 738] on div at bounding box center [1227, 753] width 681 height 53
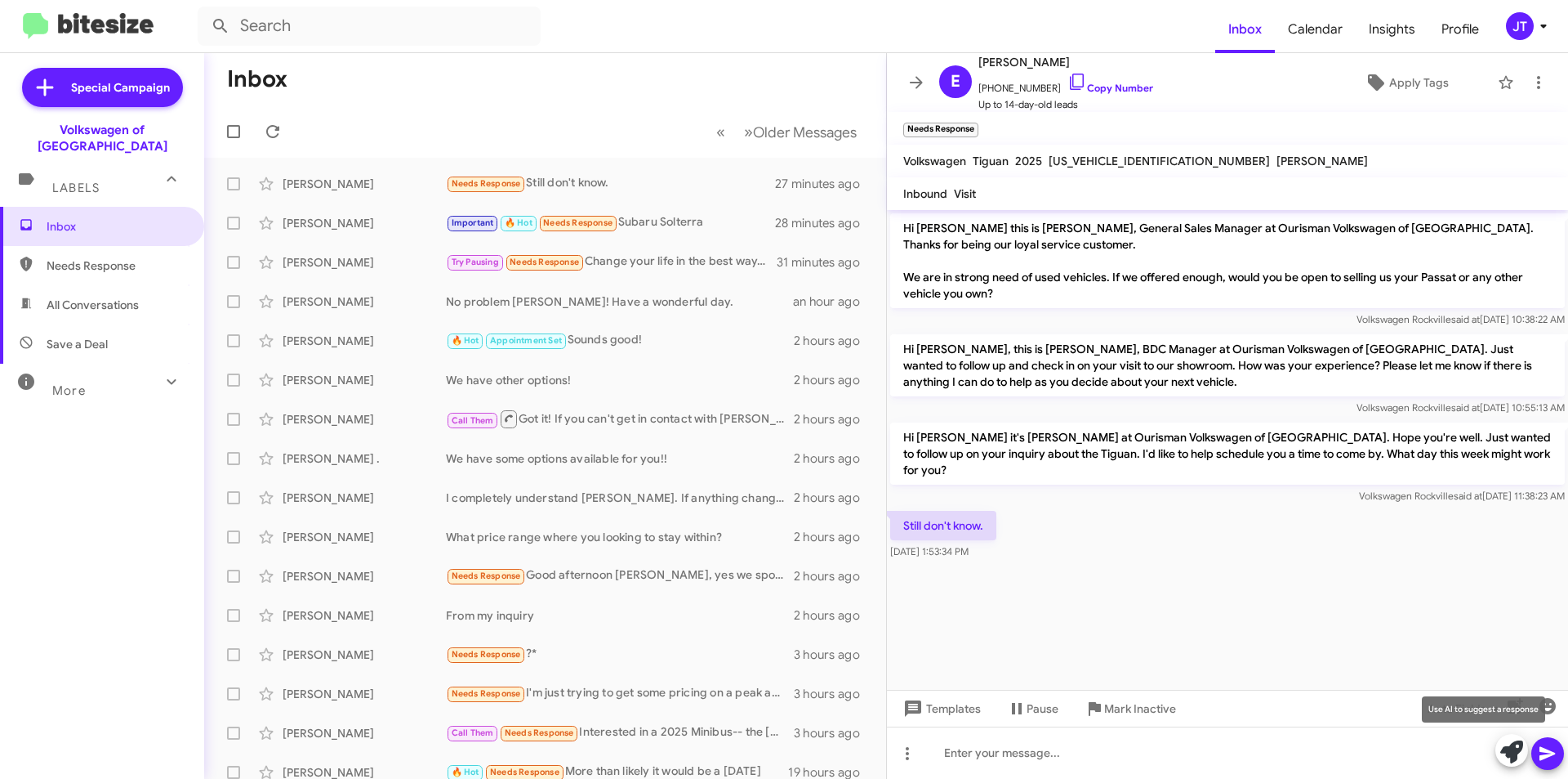
click at [777, 738] on icon at bounding box center [1511, 751] width 22 height 22
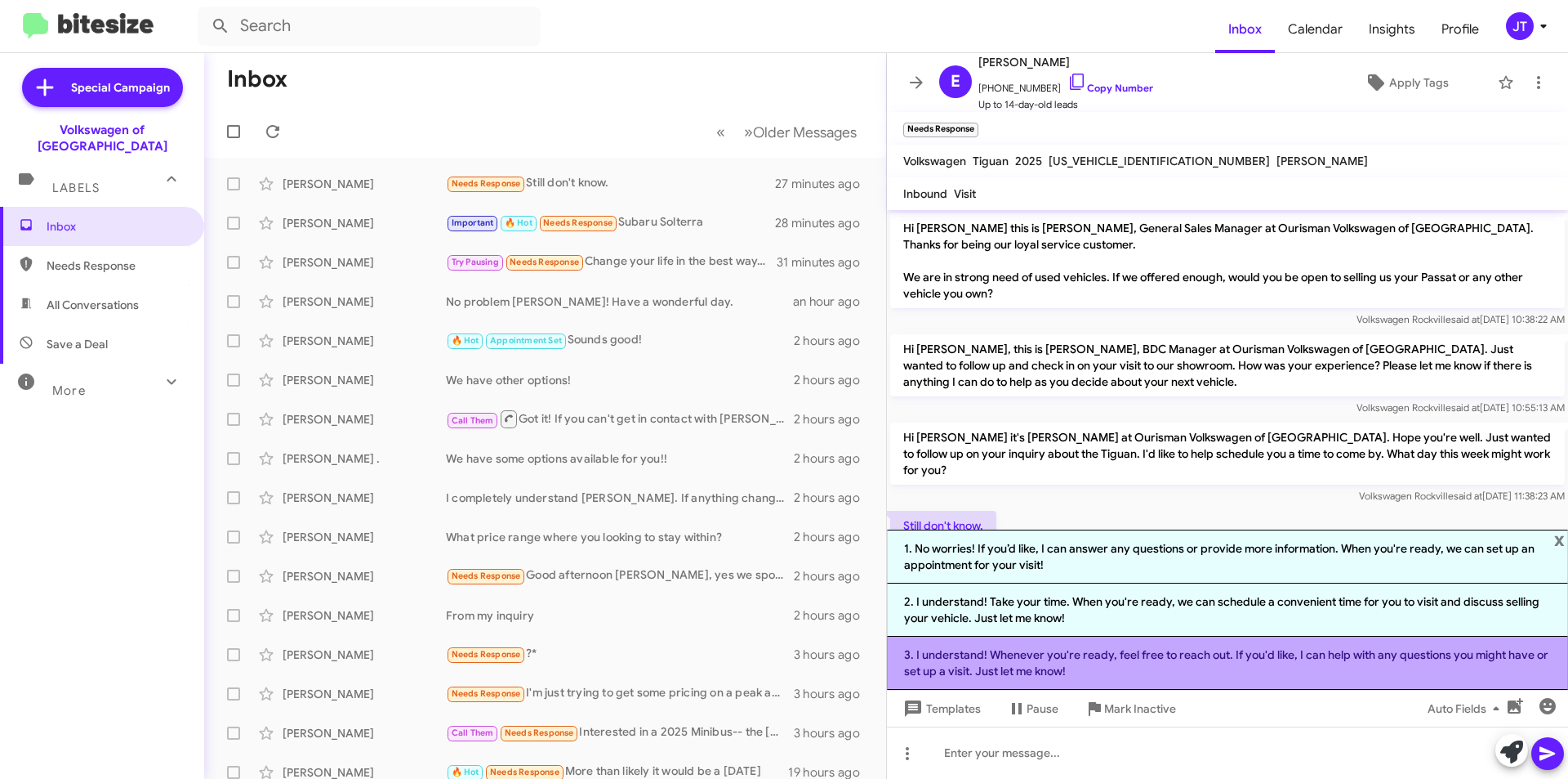
click at [777, 655] on li "3. I understand! Whenever you're ready, feel free to reach out. If you'd like, …" at bounding box center [1227, 663] width 681 height 54
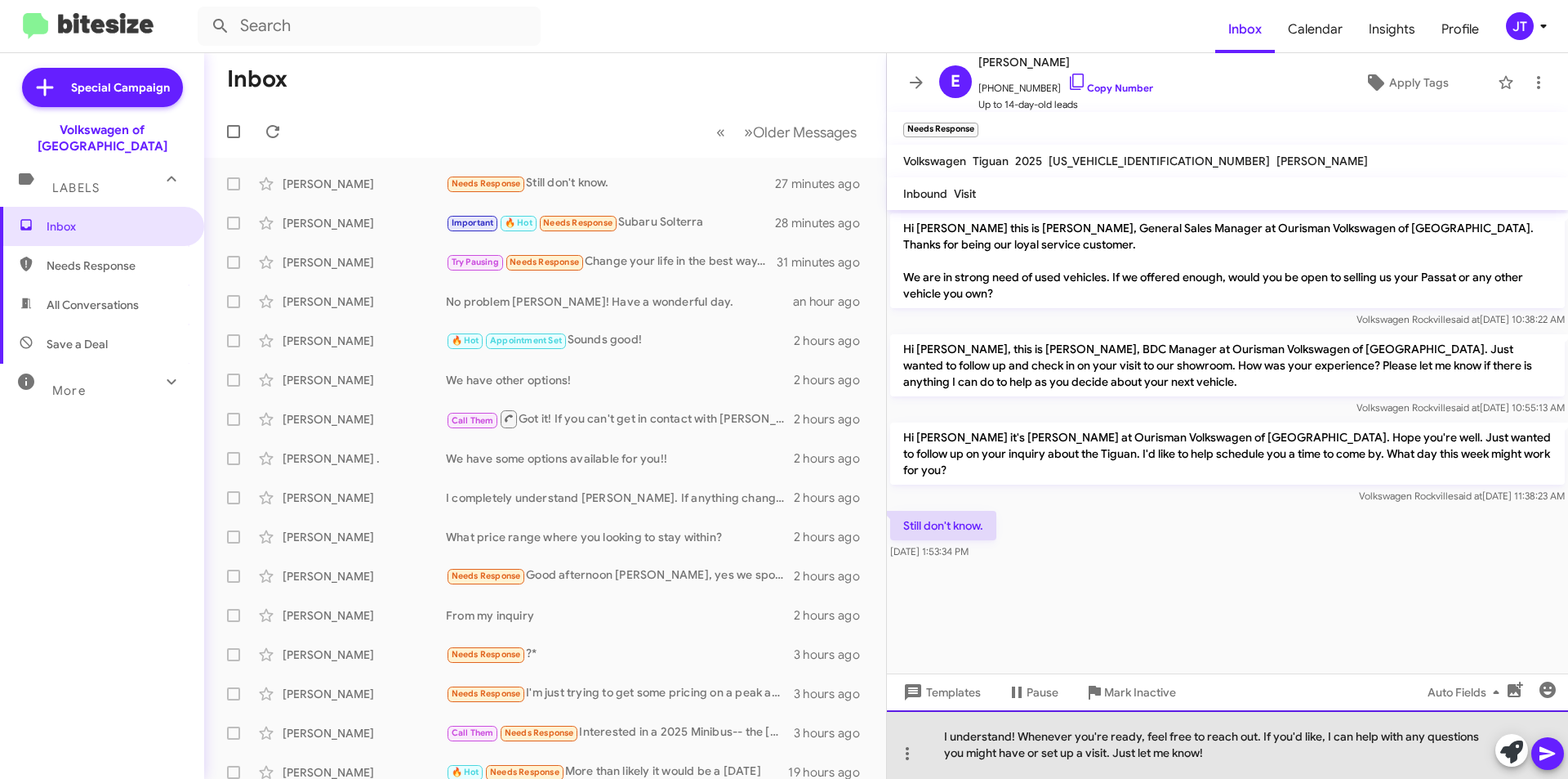
drag, startPoint x: 1111, startPoint y: 754, endPoint x: 1259, endPoint y: 727, distance: 150.4
click at [777, 727] on div "I understand! Whenever you're ready, feel free to reach out. If you'd like, I c…" at bounding box center [1227, 744] width 681 height 68
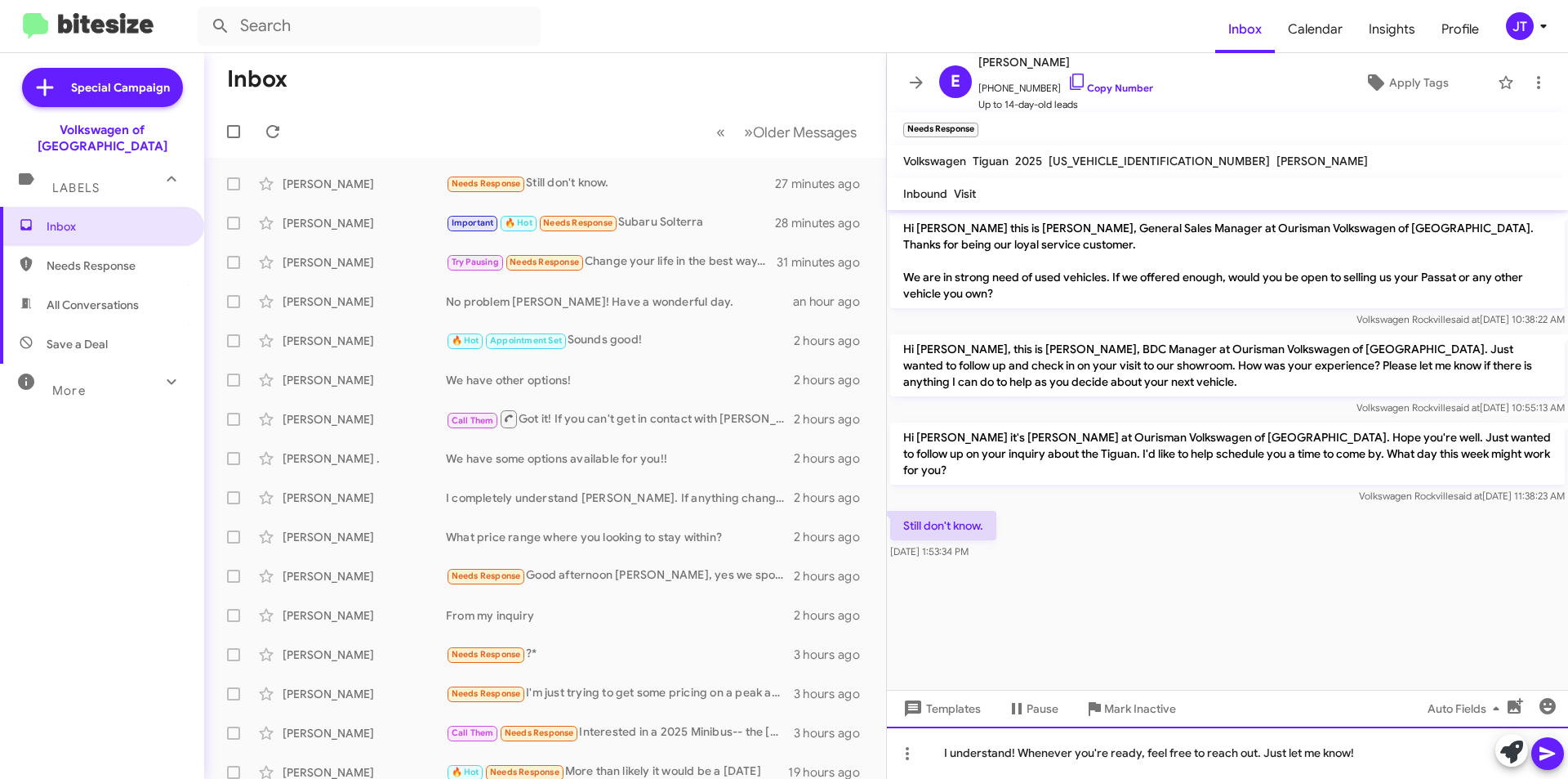
click at [777, 738] on div "I understand! Whenever you're ready, feel free to reach out. Just let me know!" at bounding box center [1227, 753] width 681 height 53
click at [777, 738] on icon at bounding box center [1548, 754] width 16 height 14
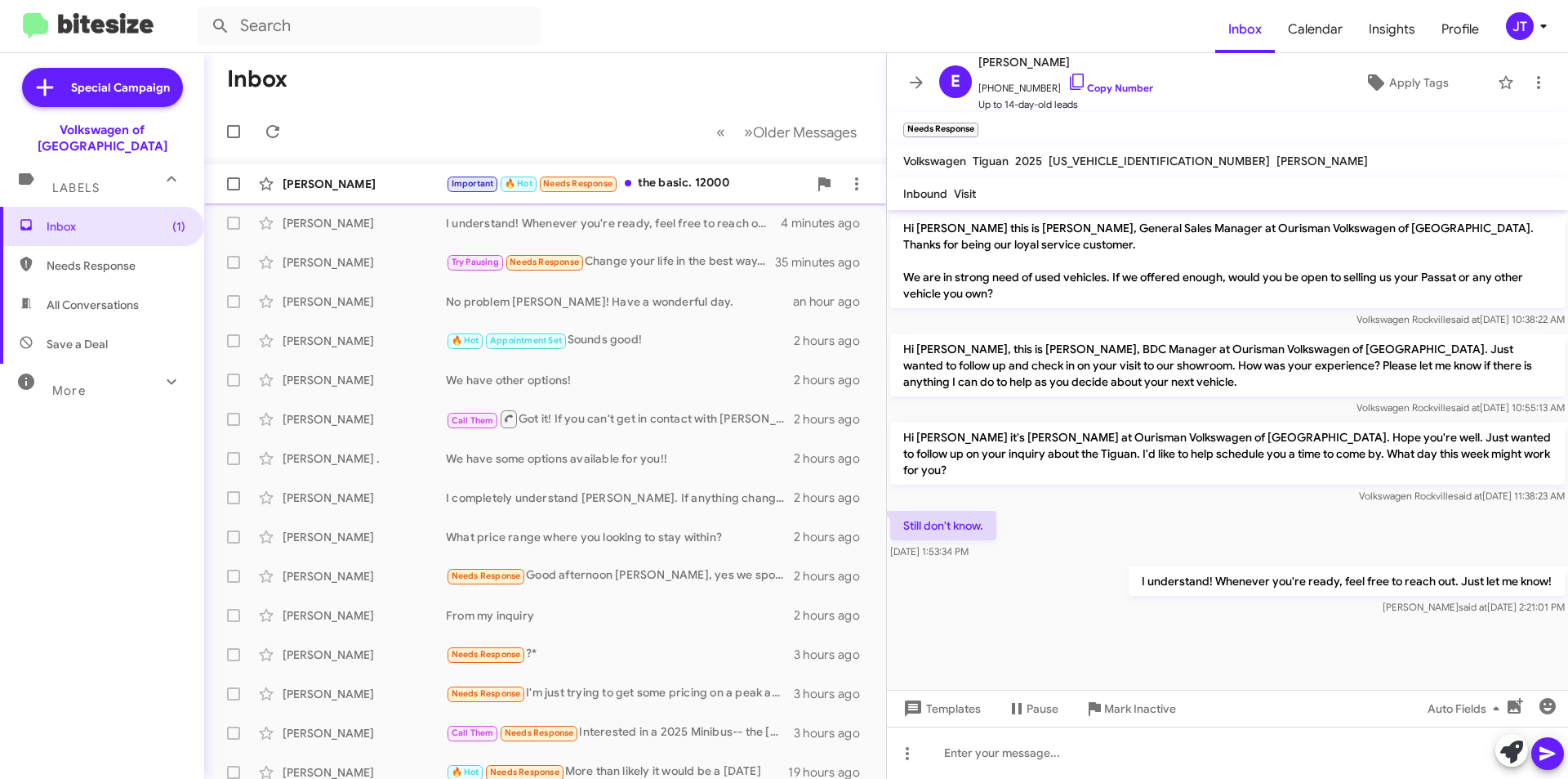
click at [677, 183] on div "Important 🔥 Hot Needs Response the basic. 12000" at bounding box center [627, 183] width 362 height 19
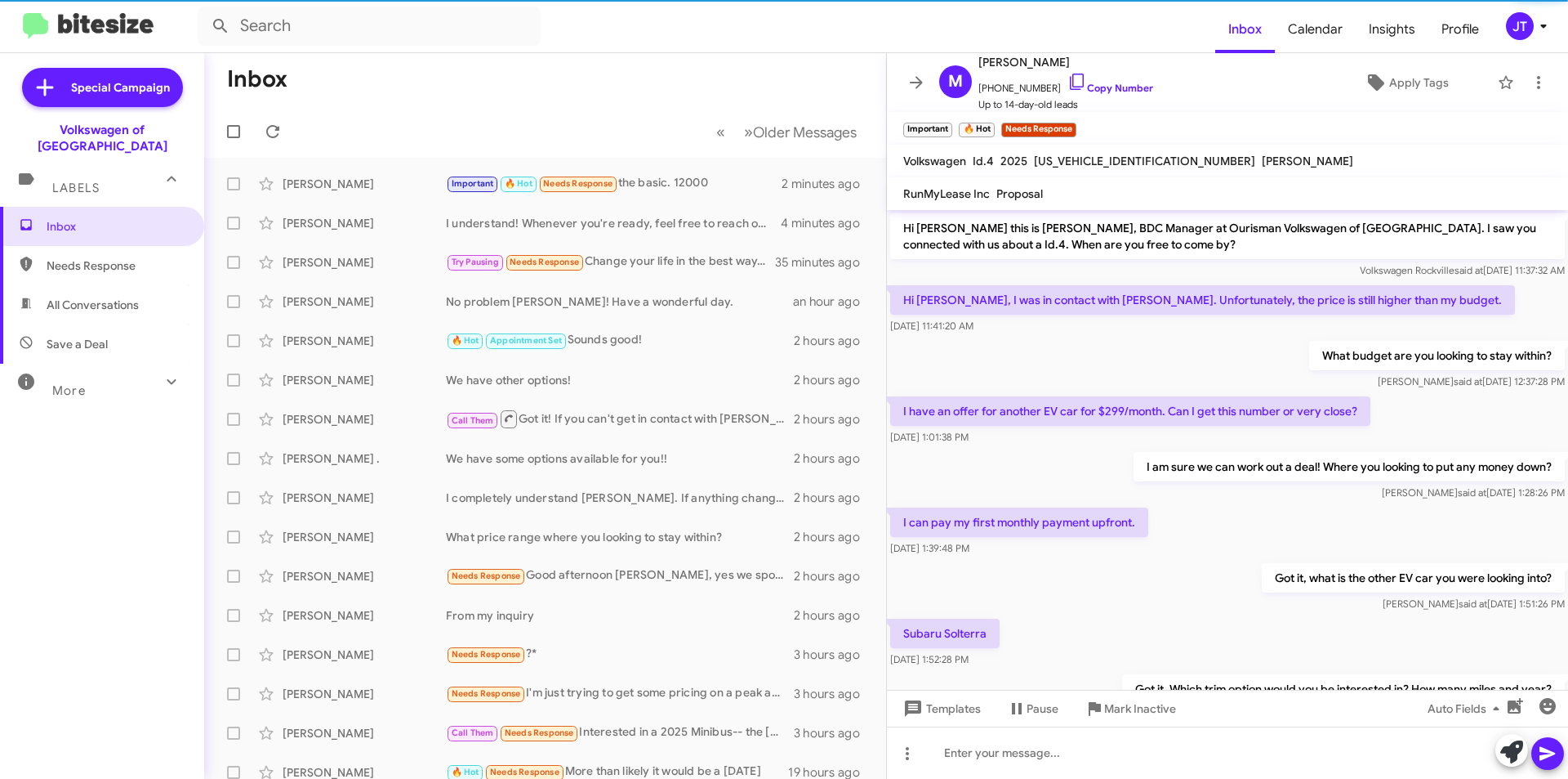
scroll to position [133, 0]
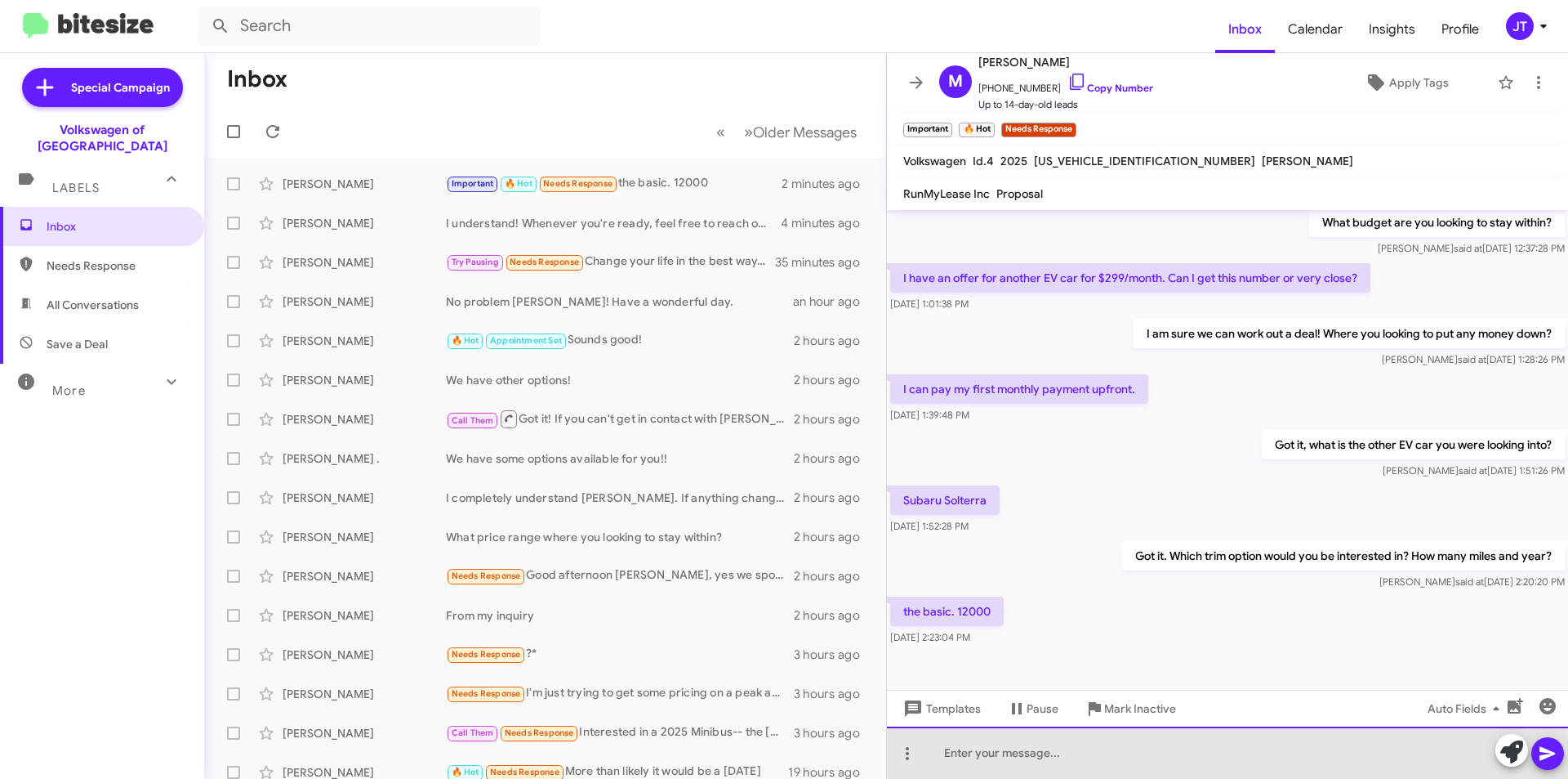
click at [777, 738] on div at bounding box center [1227, 753] width 681 height 53
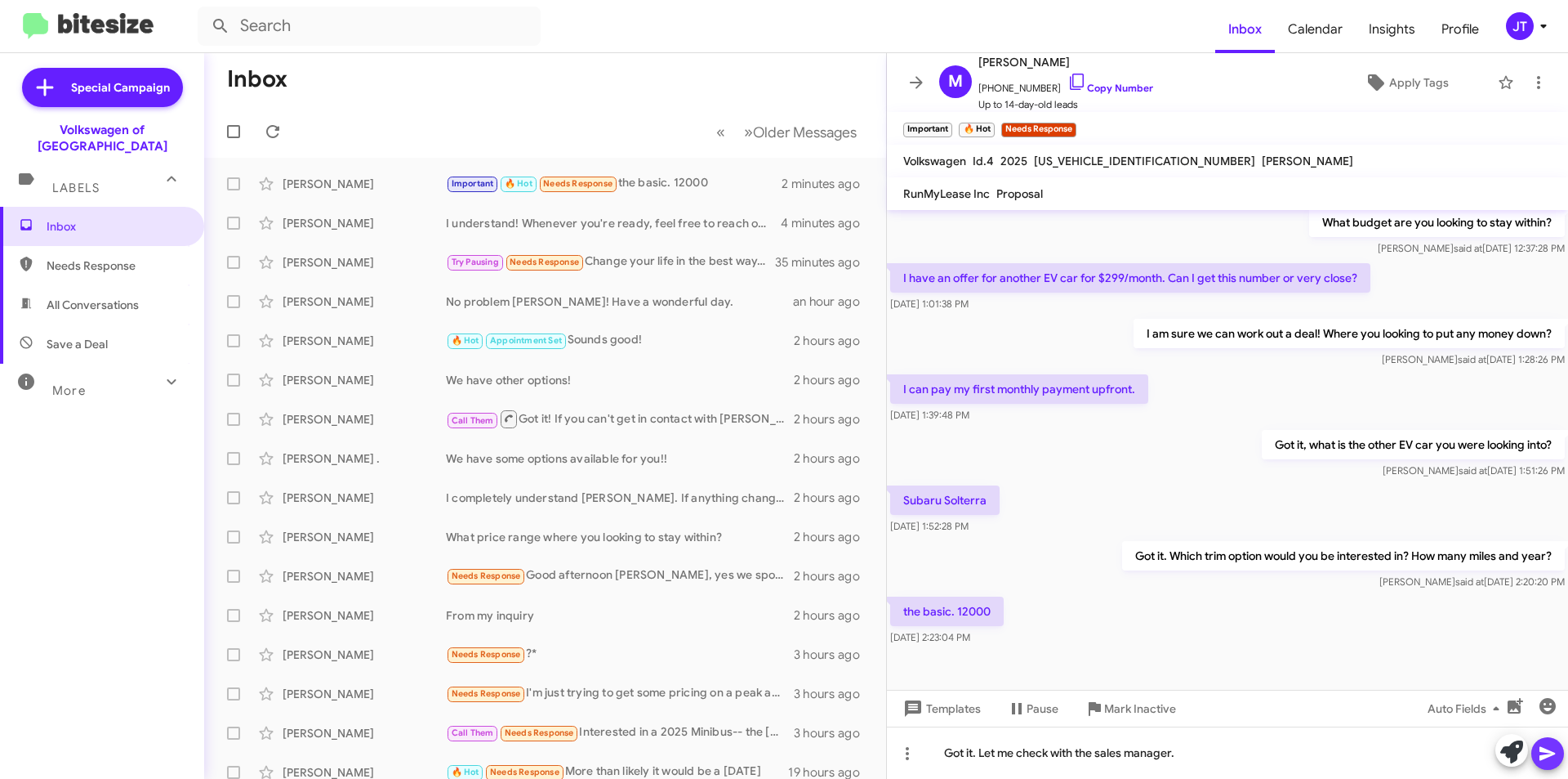
click at [777, 738] on icon at bounding box center [1548, 754] width 19 height 19
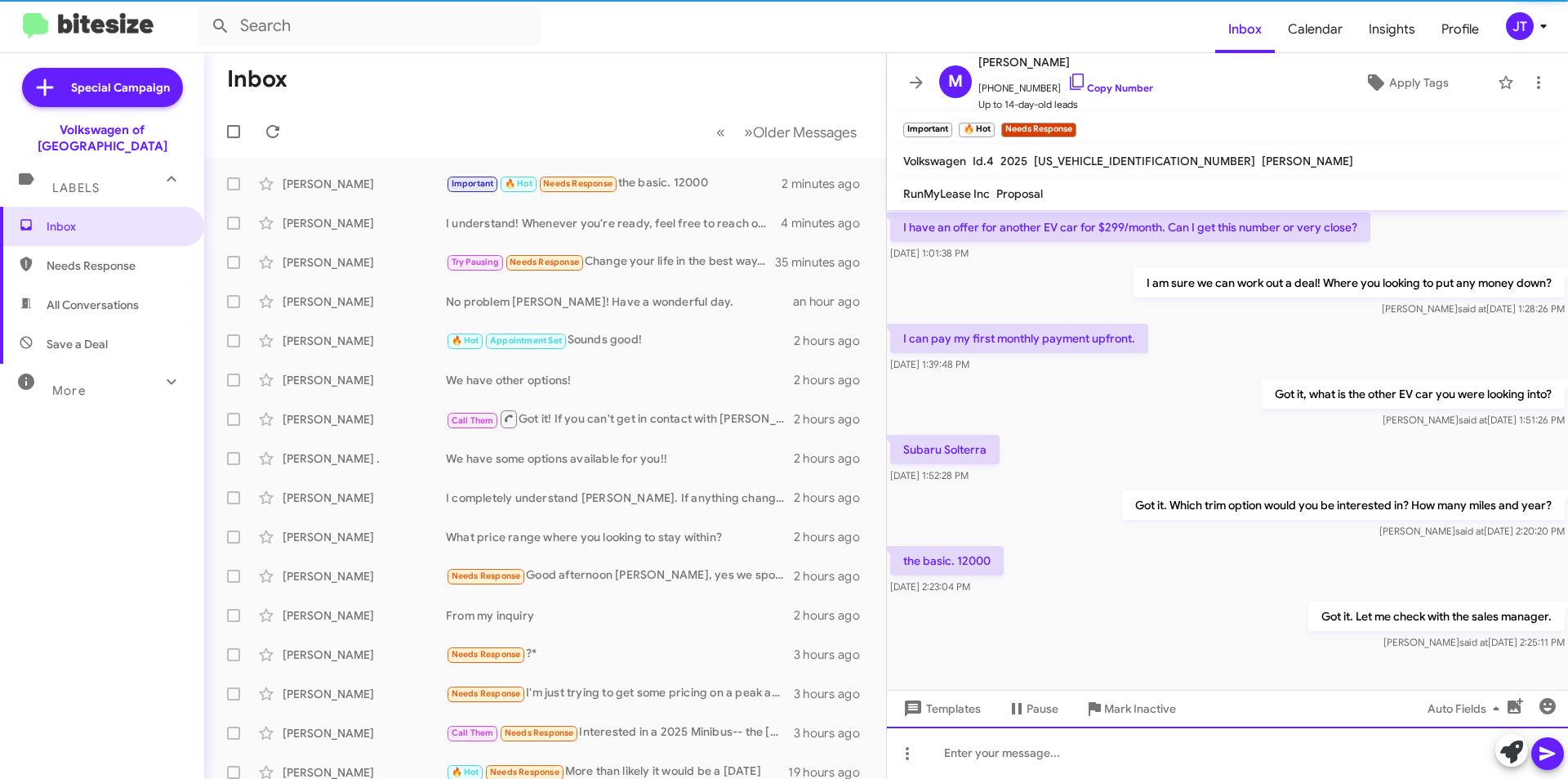
scroll to position [193, 0]
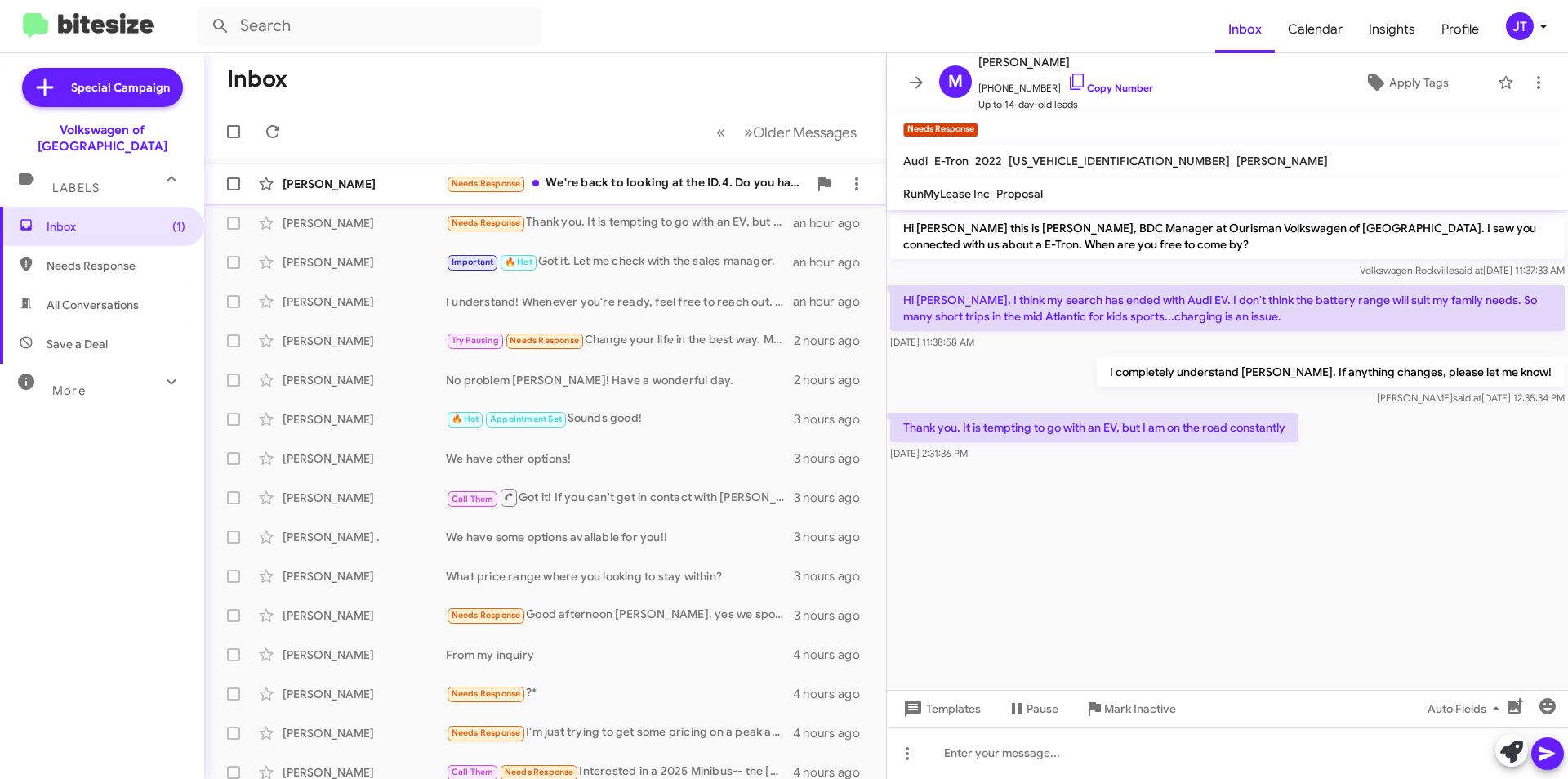
click at [636, 194] on div "Stefanie Morgan-Davis Needs Response We're back to looking at the ID.4. Do you …" at bounding box center [545, 184] width 656 height 33
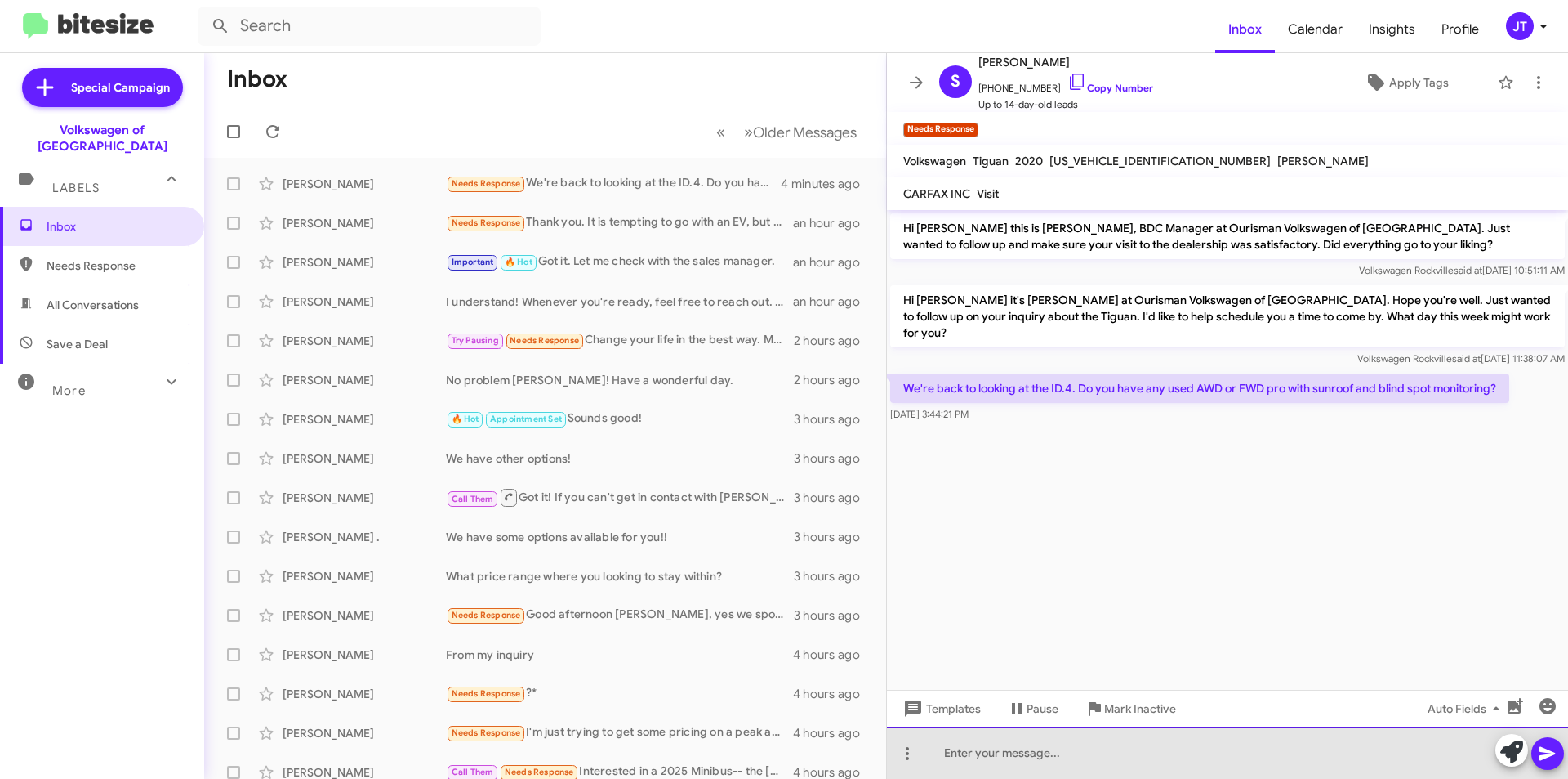
click at [1050, 743] on div at bounding box center [1227, 753] width 681 height 53
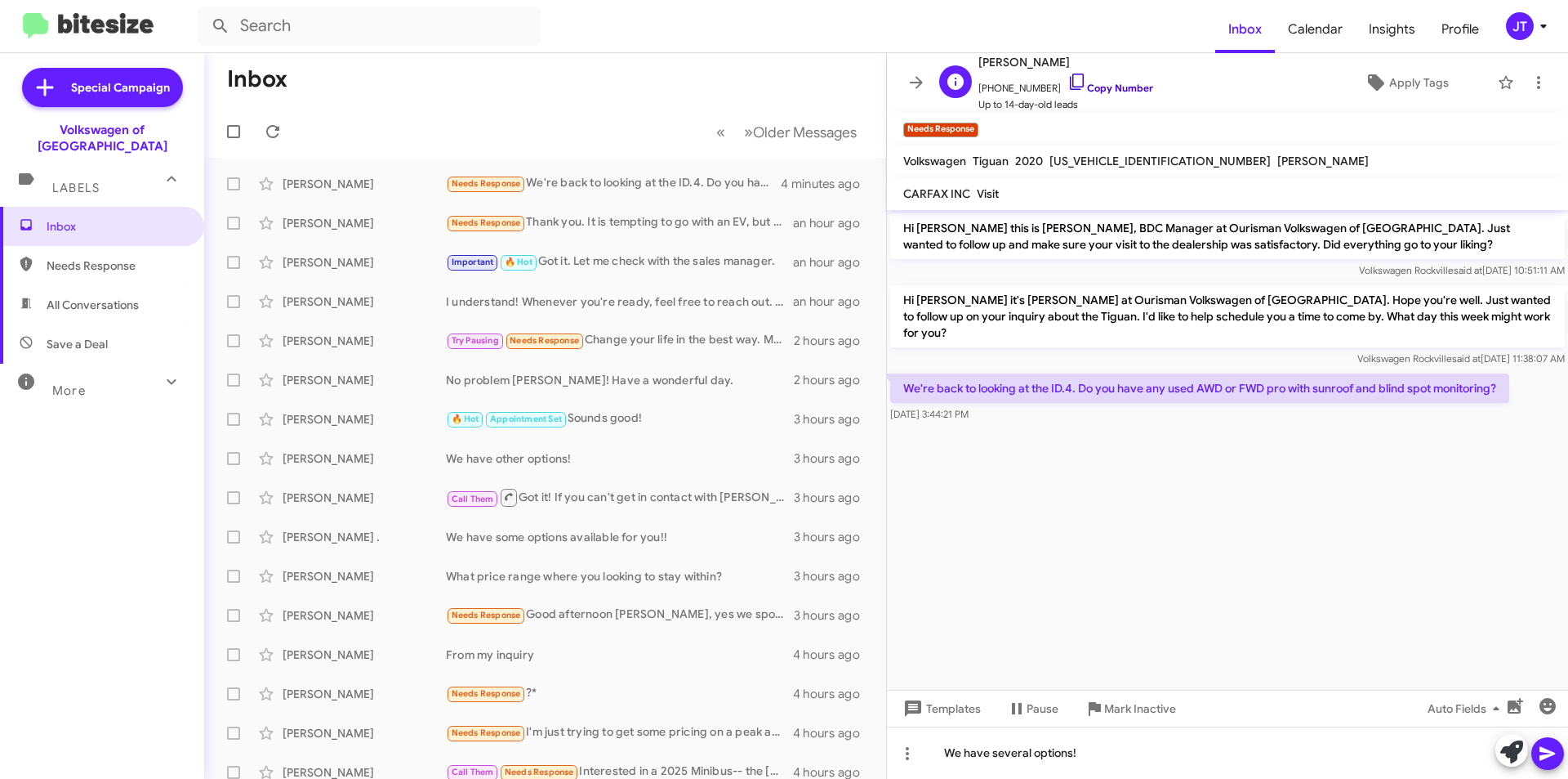
click at [1089, 93] on link "Copy Number" at bounding box center [1111, 88] width 86 height 13
click at [1117, 754] on div "We have several options!" at bounding box center [1227, 753] width 681 height 53
click at [1551, 749] on icon at bounding box center [1548, 754] width 19 height 19
